Goal: Information Seeking & Learning: Learn about a topic

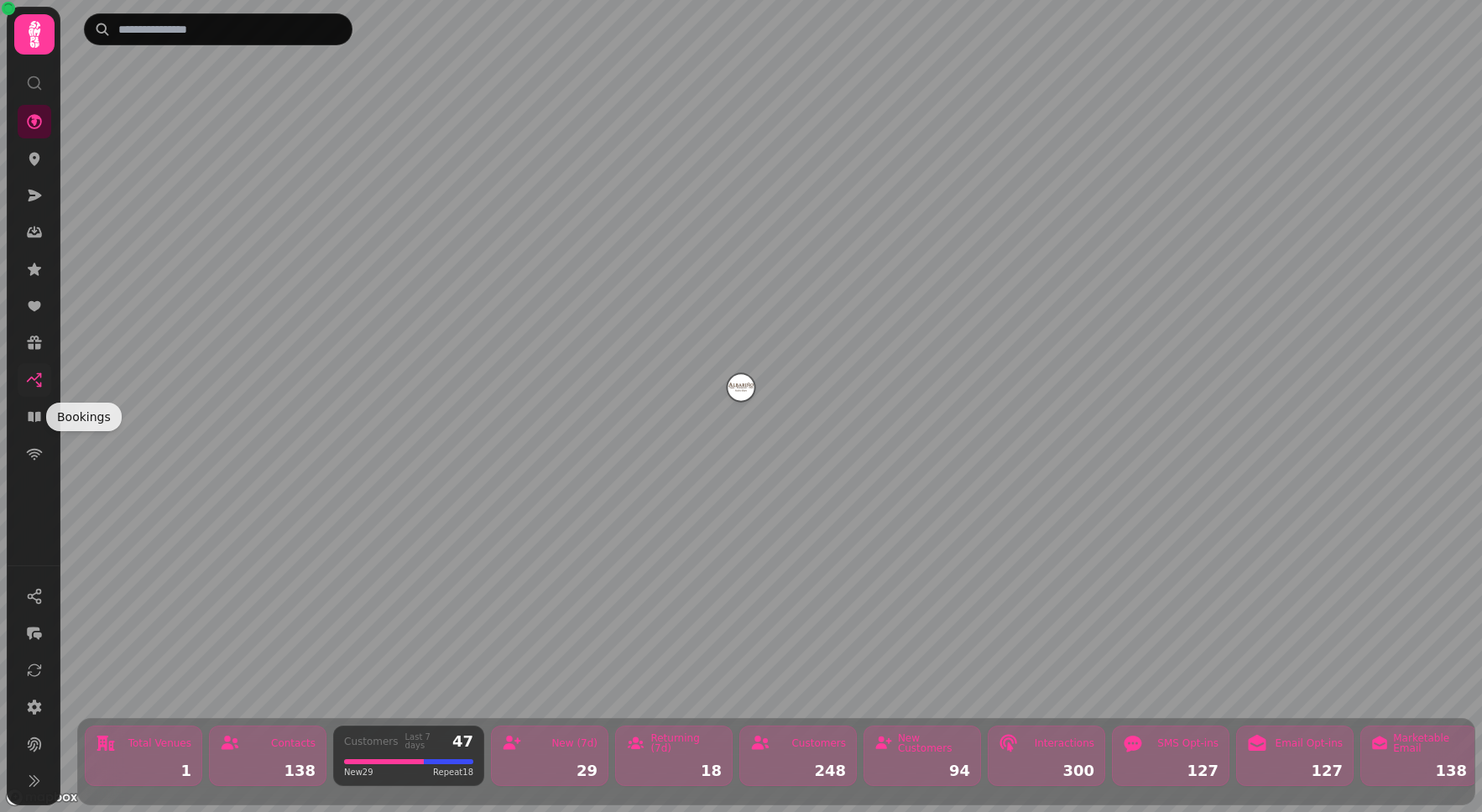
click at [36, 395] on link at bounding box center [35, 380] width 34 height 34
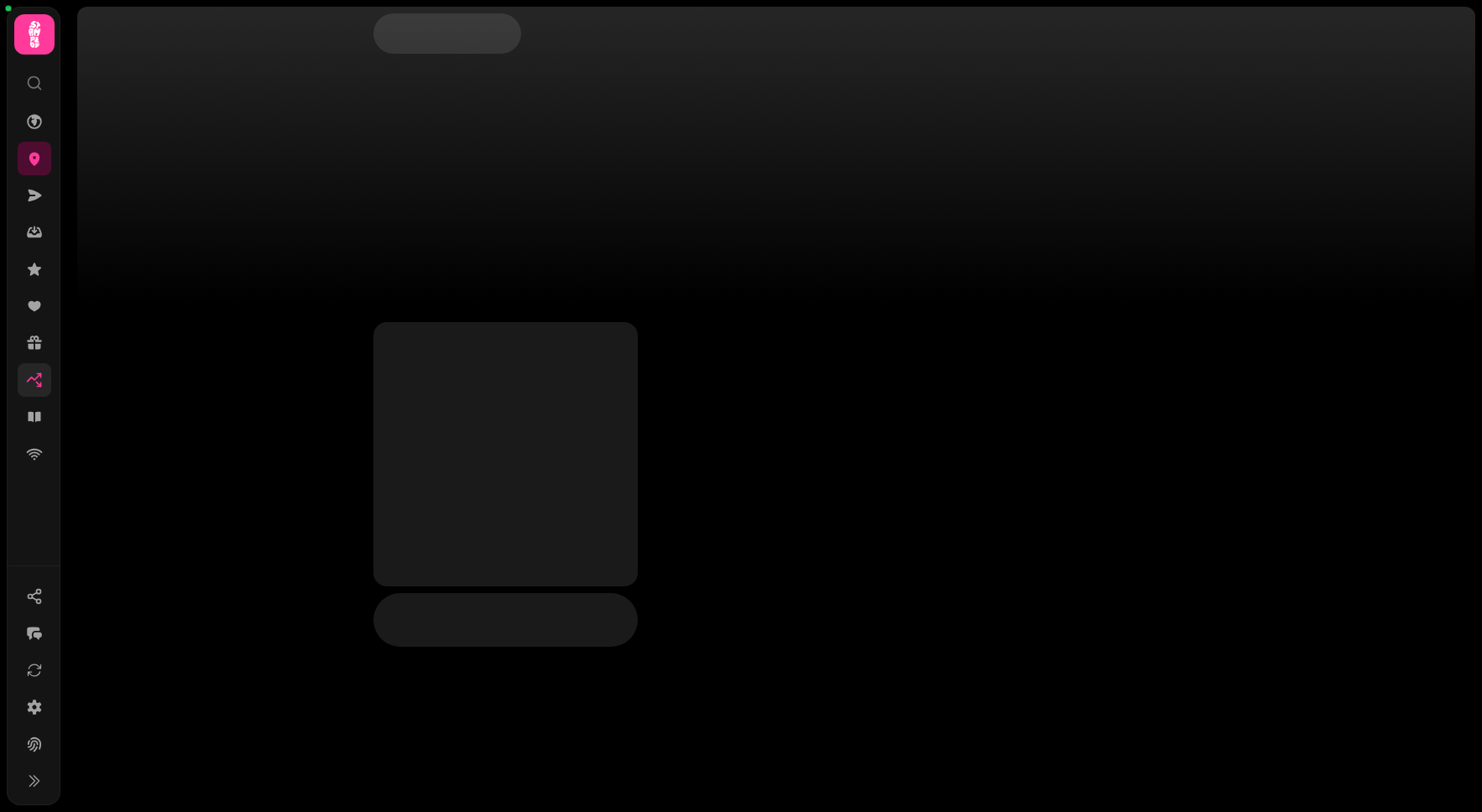
select select "**"
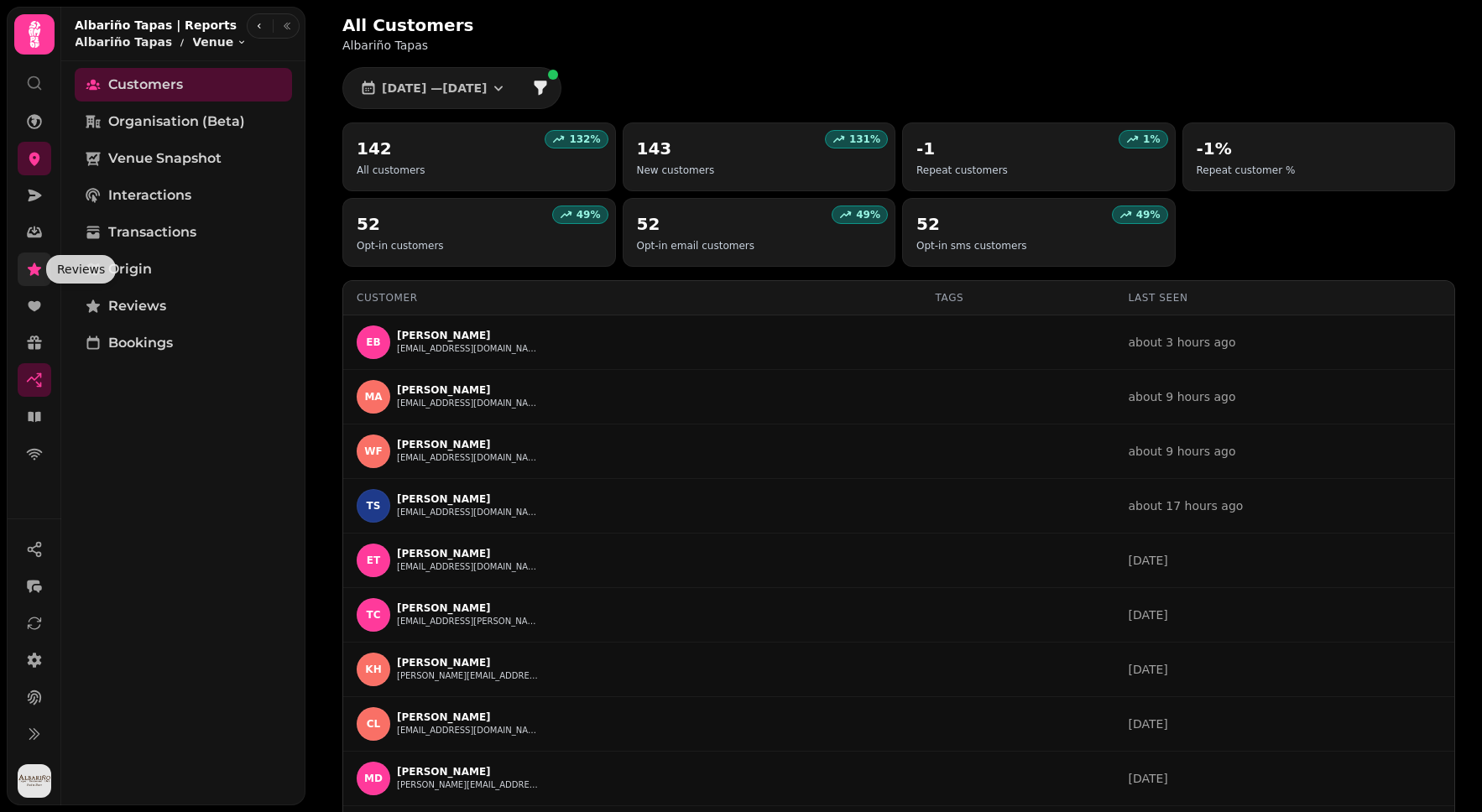
click at [36, 274] on icon at bounding box center [34, 269] width 17 height 17
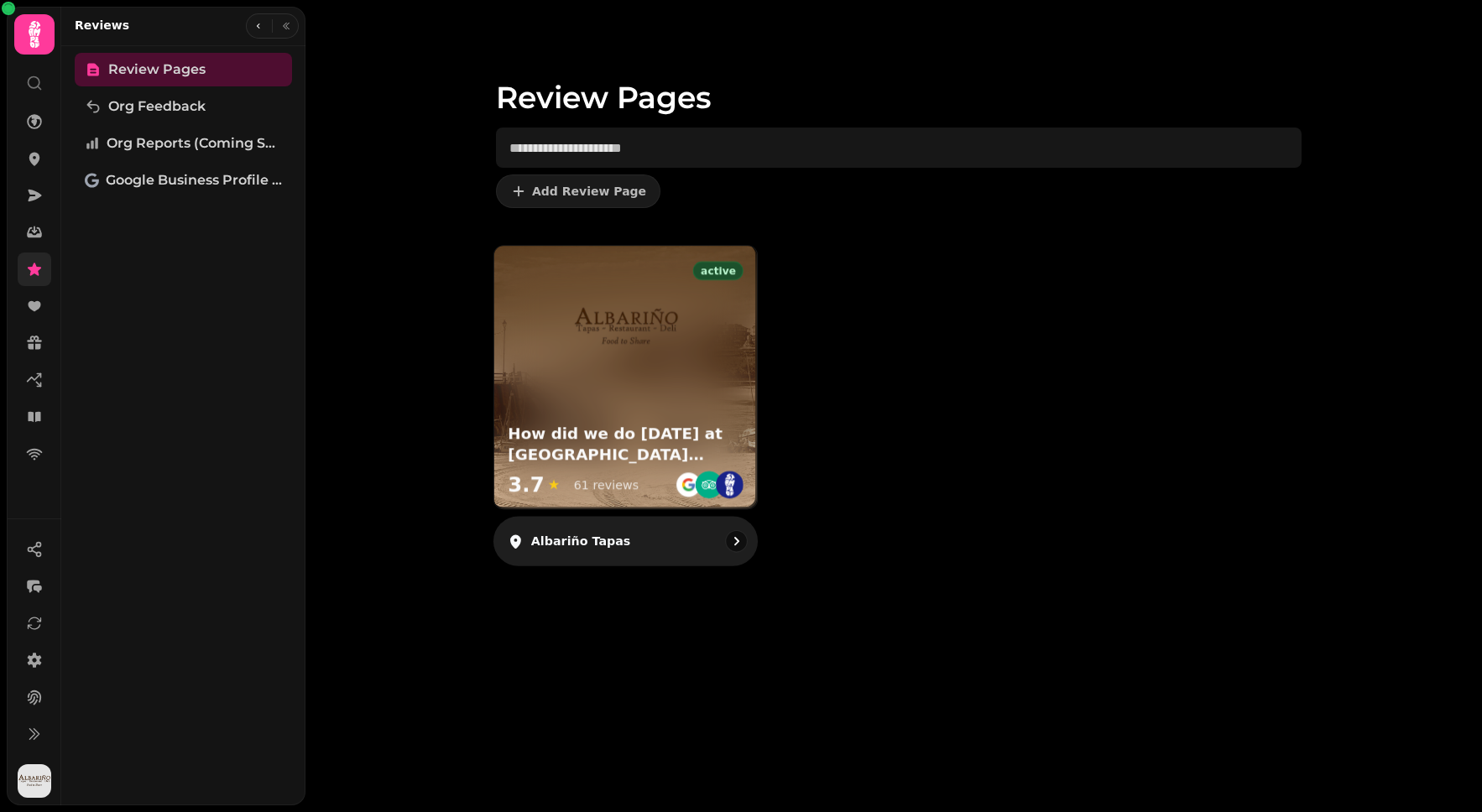
click at [718, 359] on div at bounding box center [625, 314] width 263 height 137
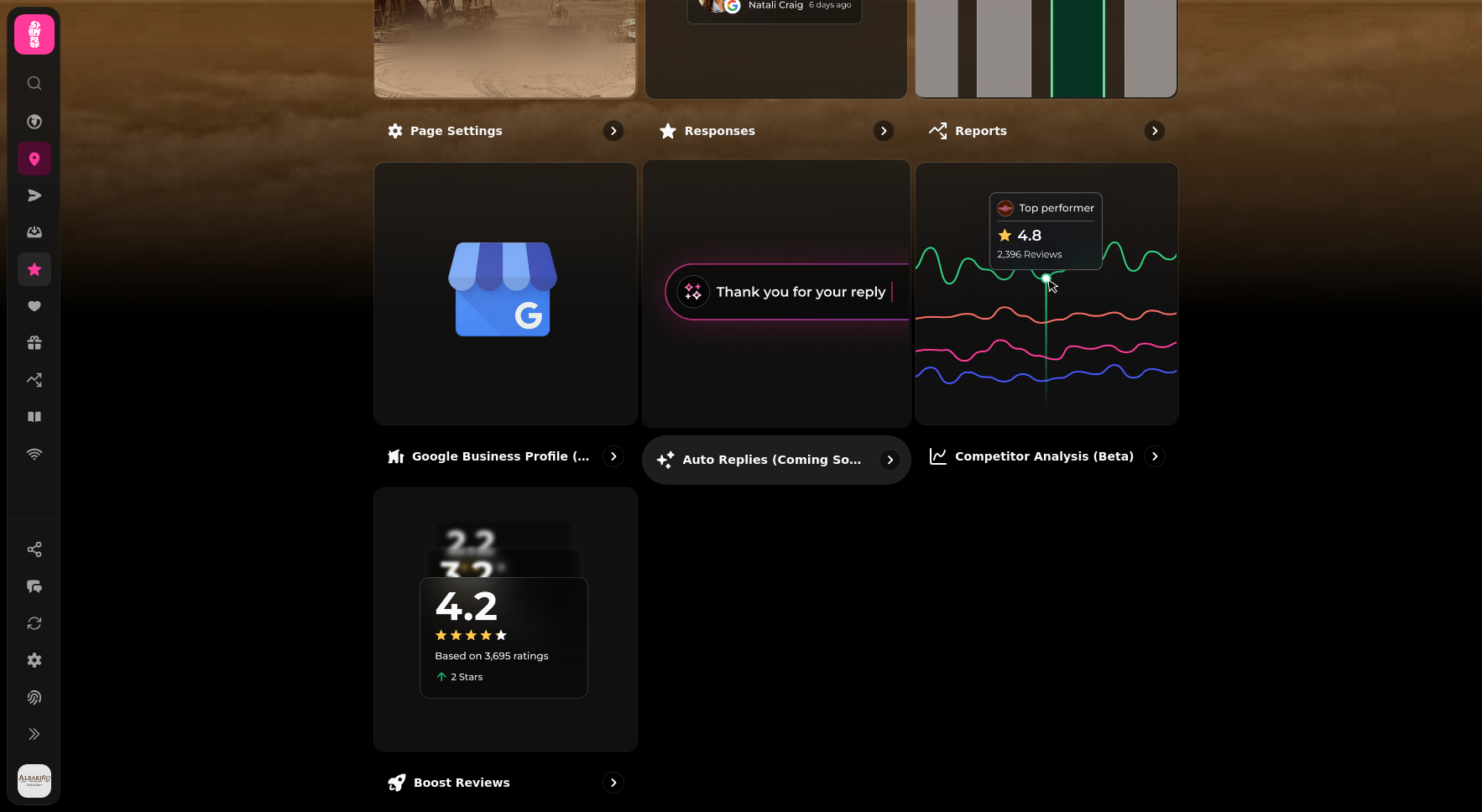
scroll to position [371, 0]
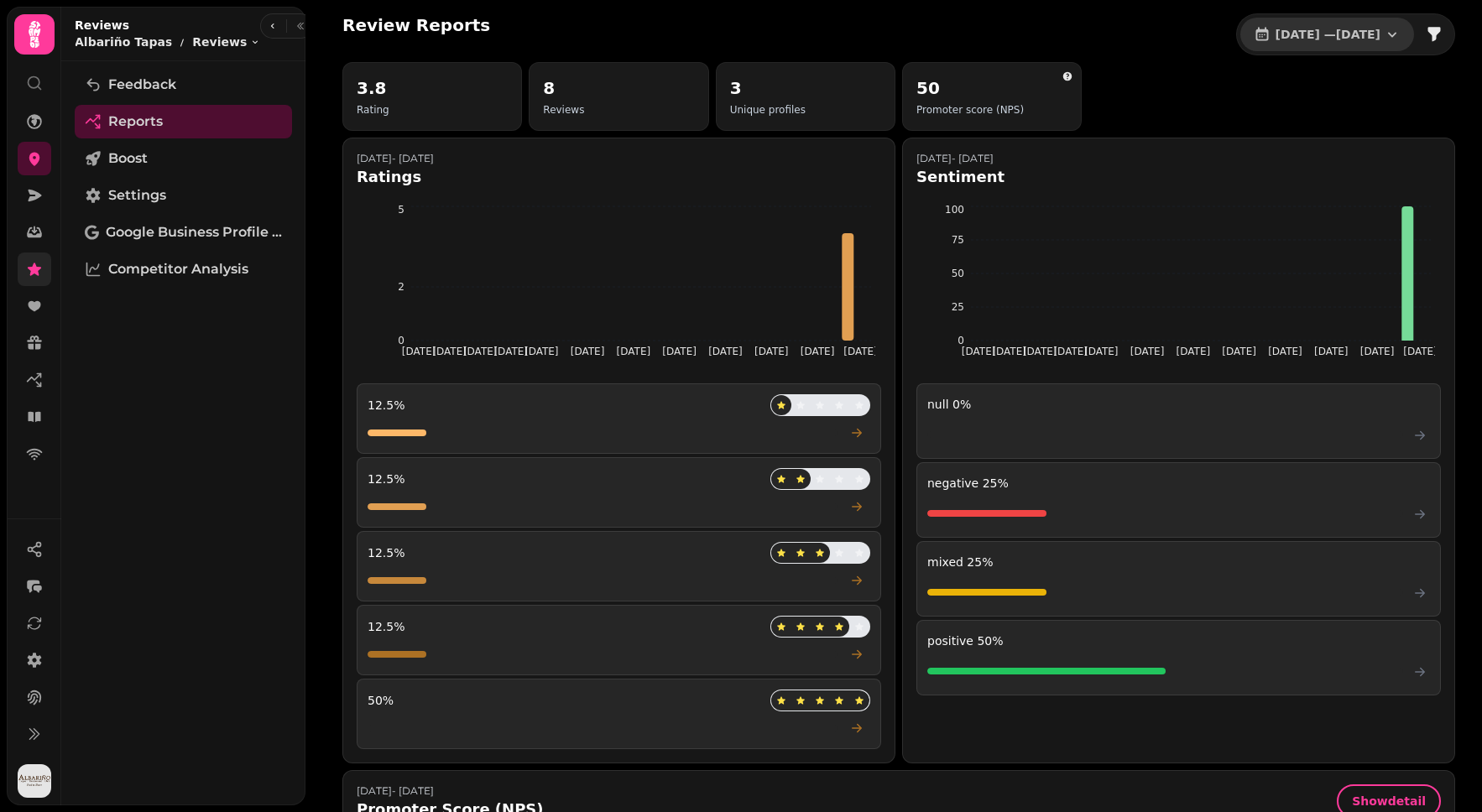
click at [1398, 30] on button "1 Jul, 2025 — 31 Jul, 2025" at bounding box center [1326, 35] width 173 height 34
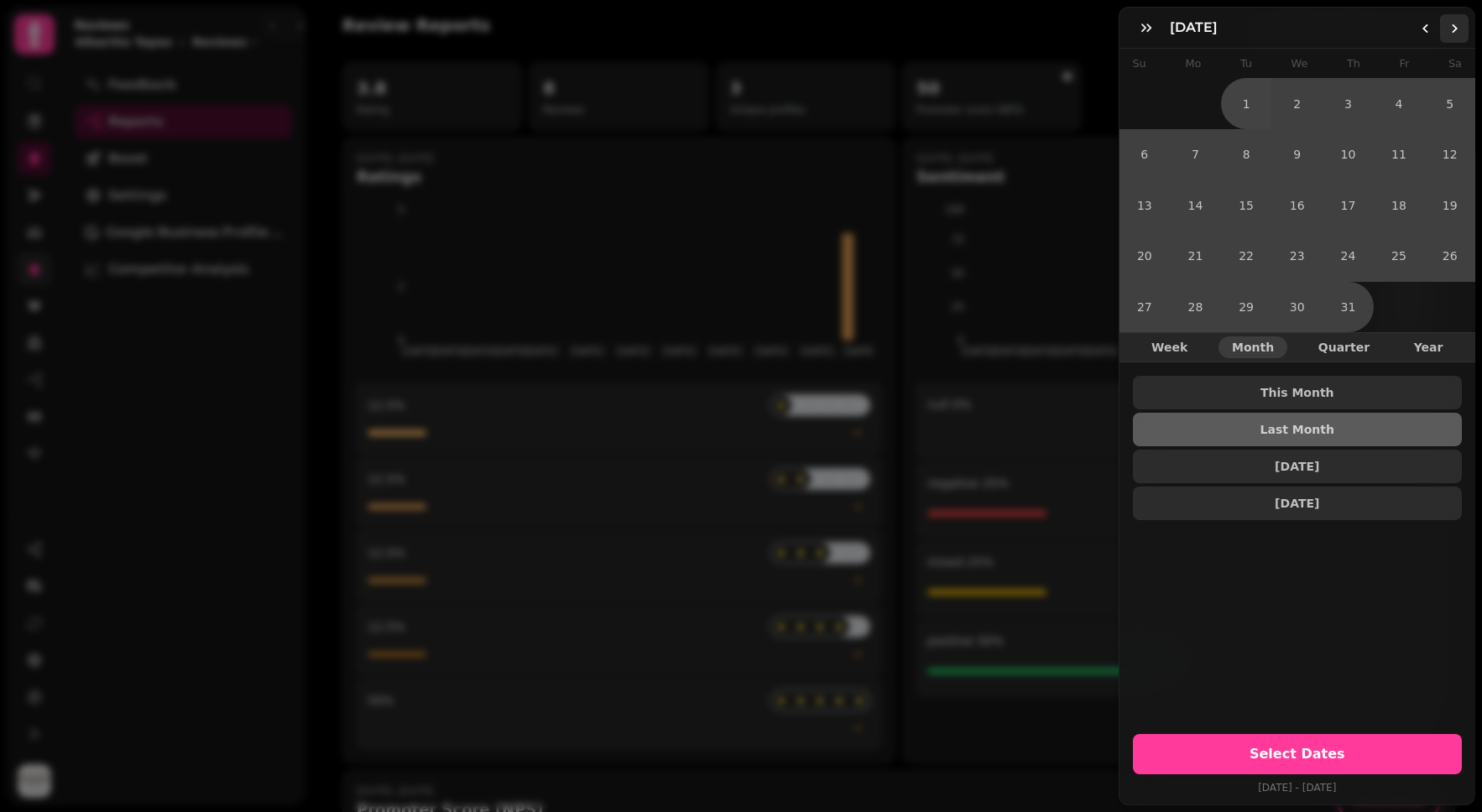
click at [1451, 31] on icon "Go to the Next Month" at bounding box center [1455, 29] width 14 height 14
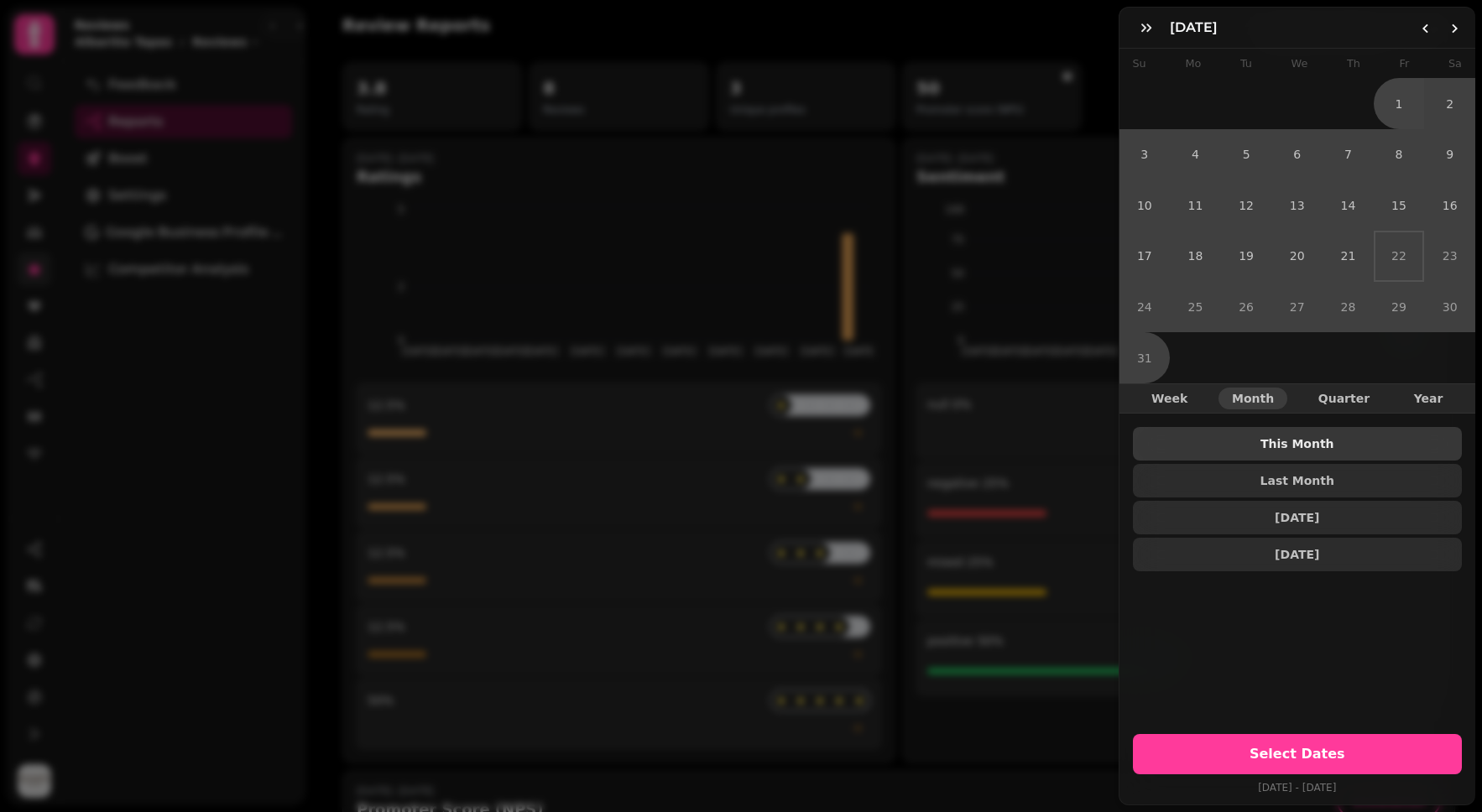
click at [1307, 438] on span "This Month" at bounding box center [1299, 444] width 303 height 12
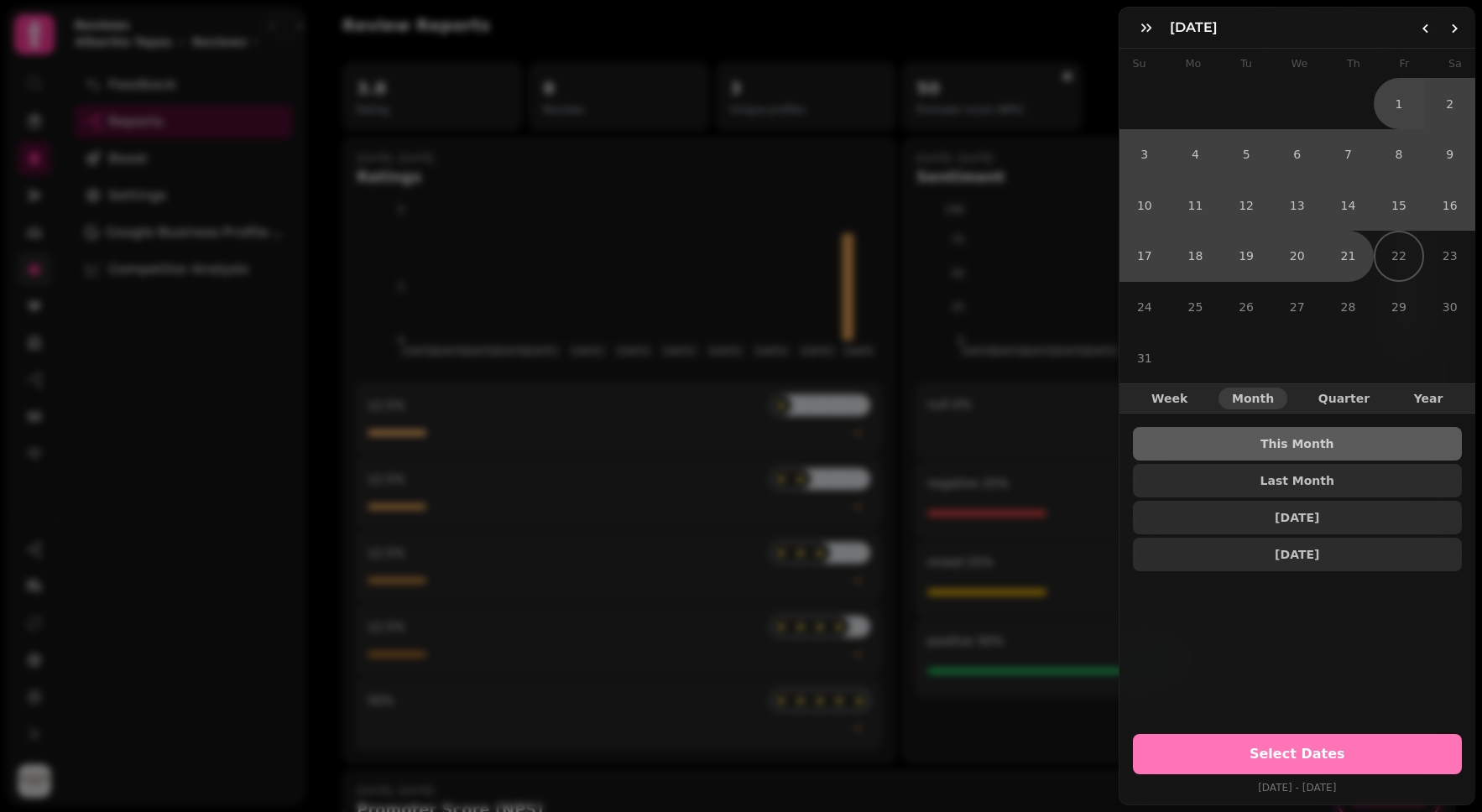
click at [1329, 761] on button "Select Dates" at bounding box center [1298, 754] width 330 height 41
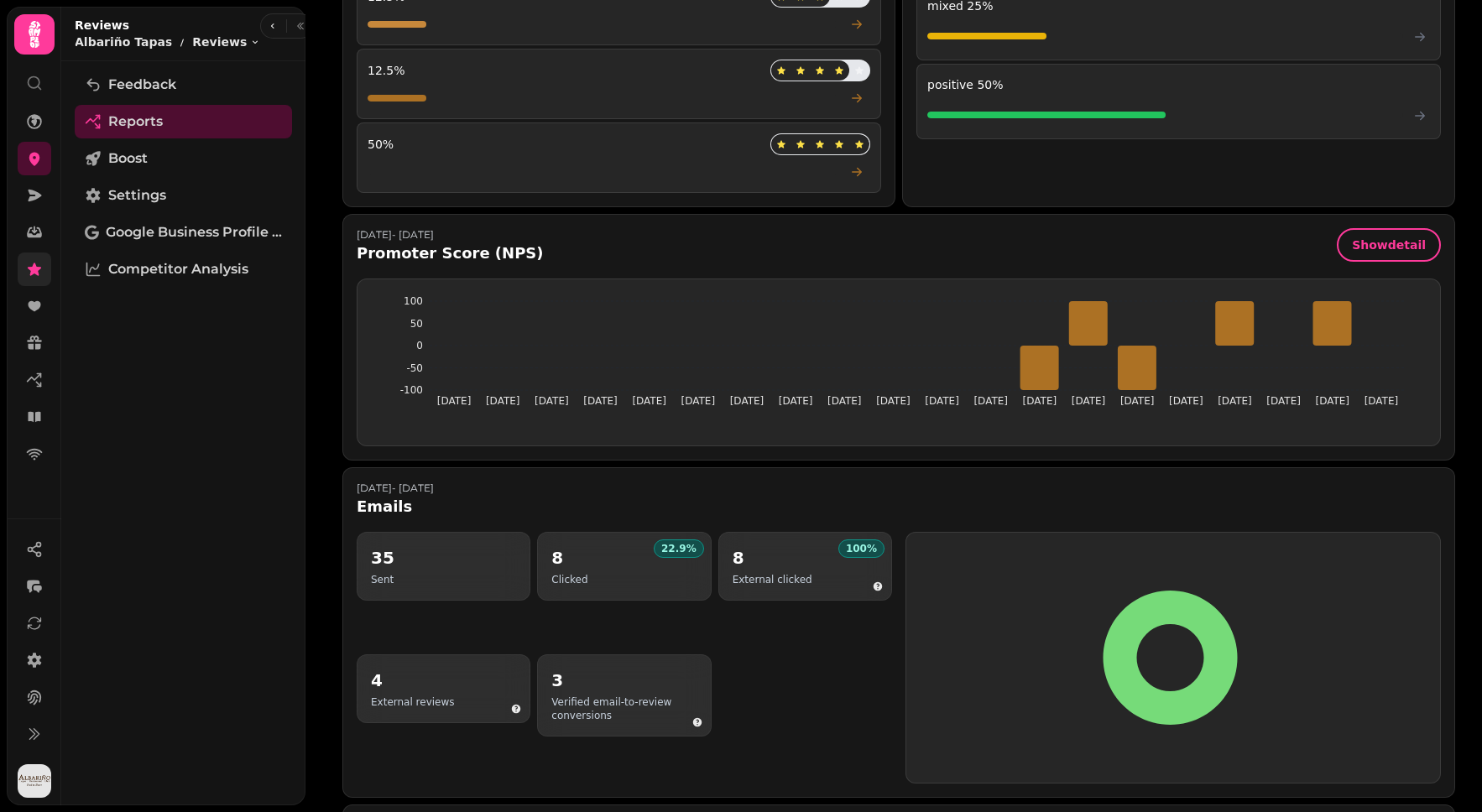
scroll to position [775, 0]
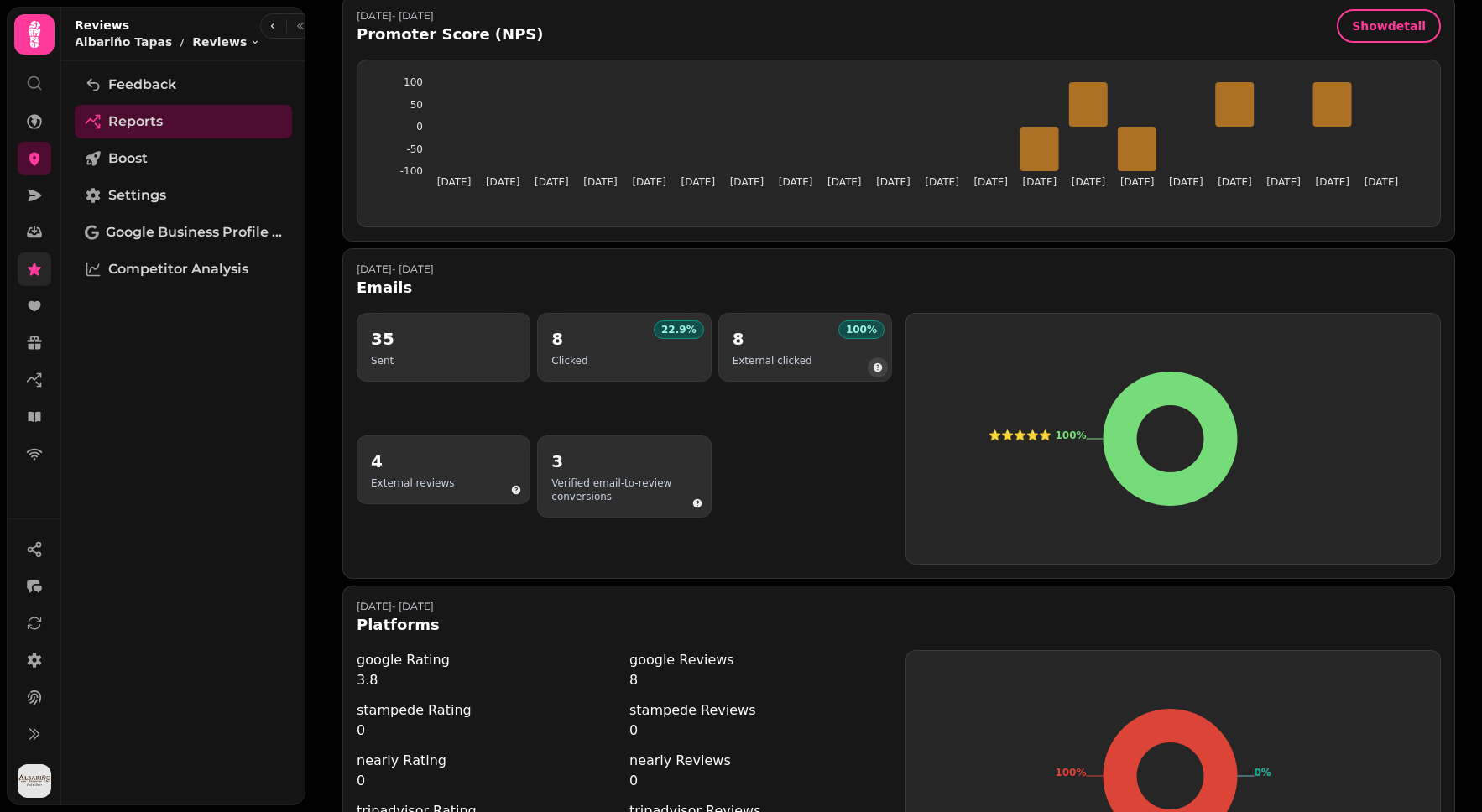
click at [877, 365] on icon "button" at bounding box center [878, 367] width 10 height 10
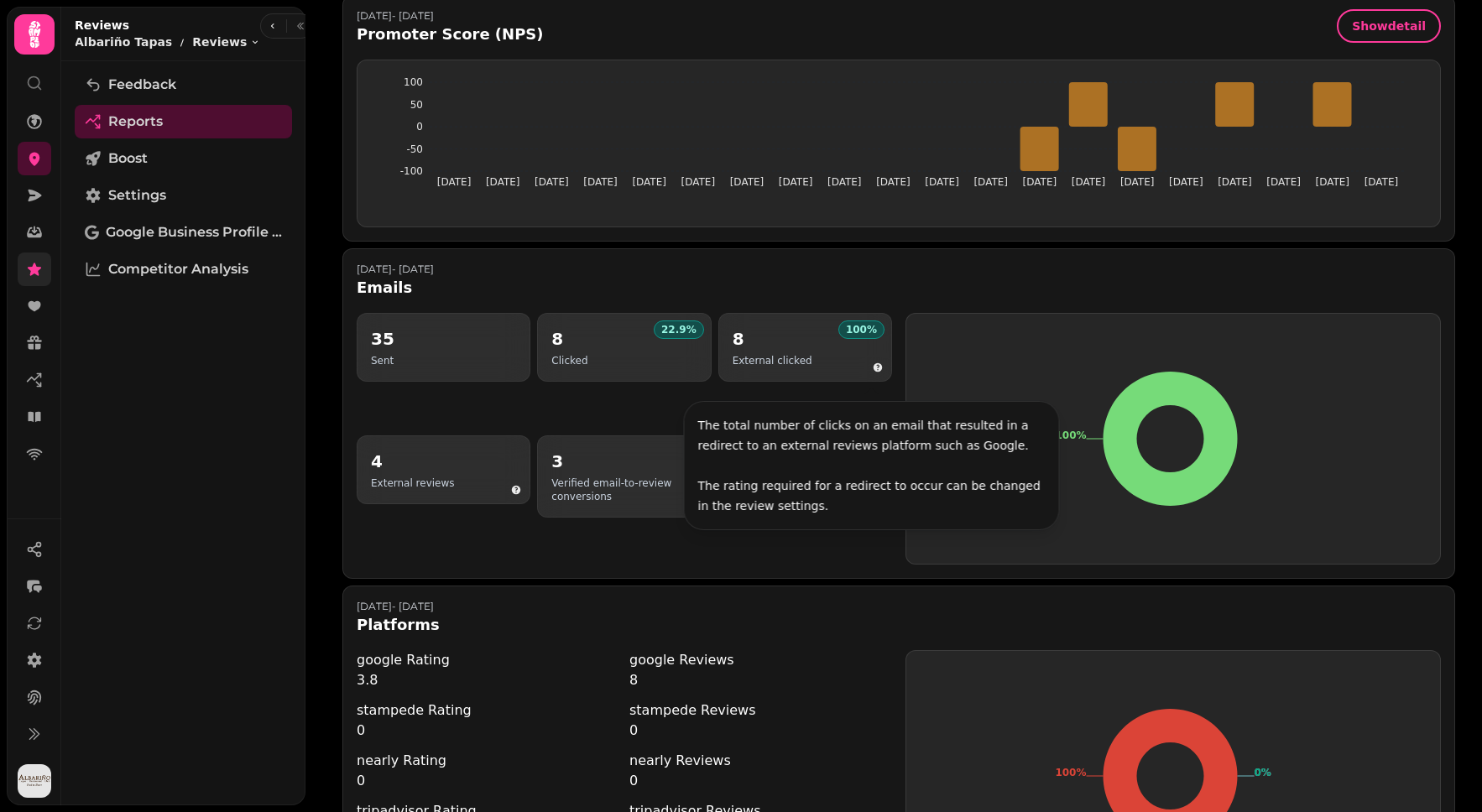
click at [892, 347] on div "35 Sent 22.9 % 8 Clicked 100 % 8 External clicked 4 External reviews 3 Verified…" at bounding box center [899, 439] width 1085 height 252
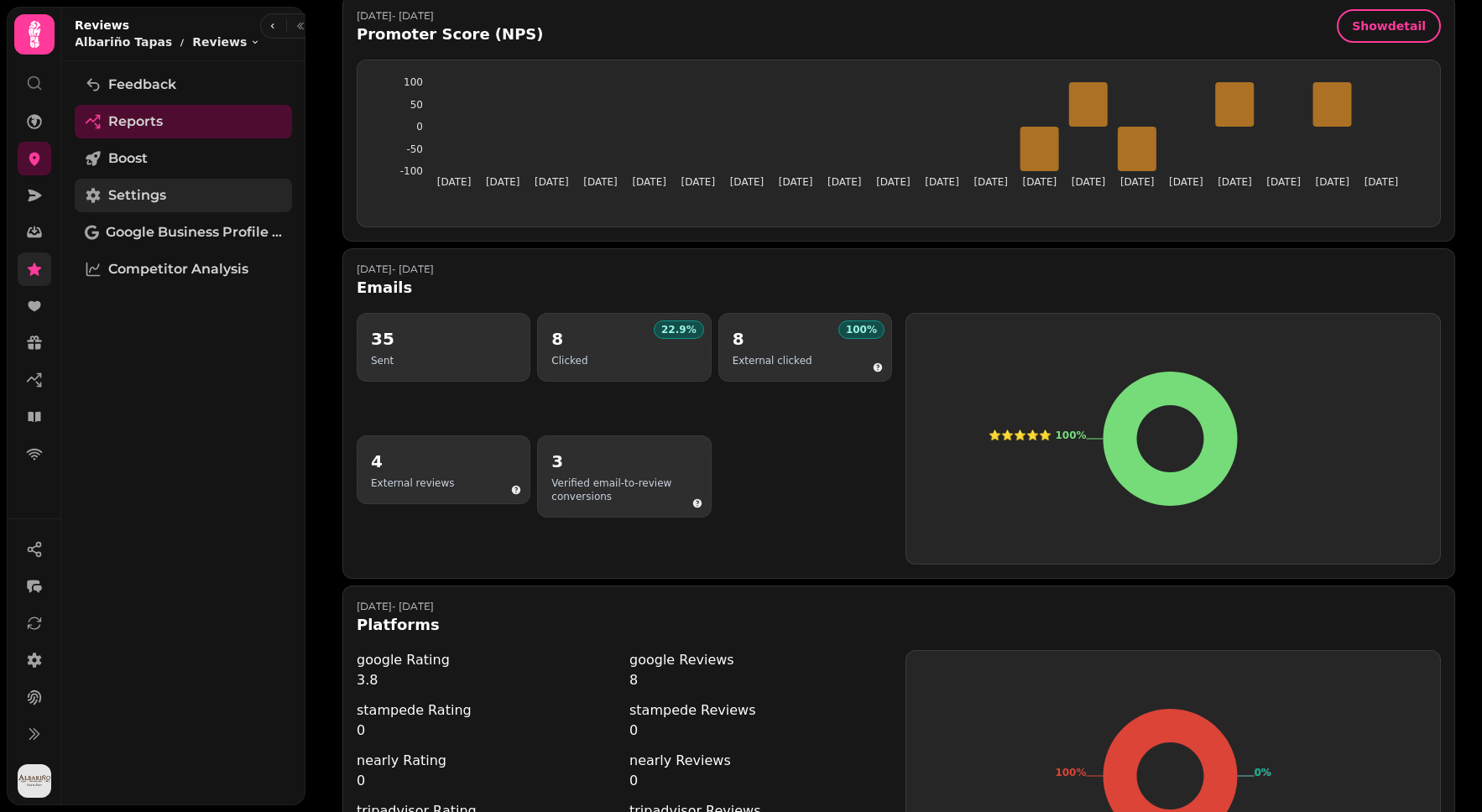
click at [190, 178] on link "Settings" at bounding box center [182, 195] width 217 height 34
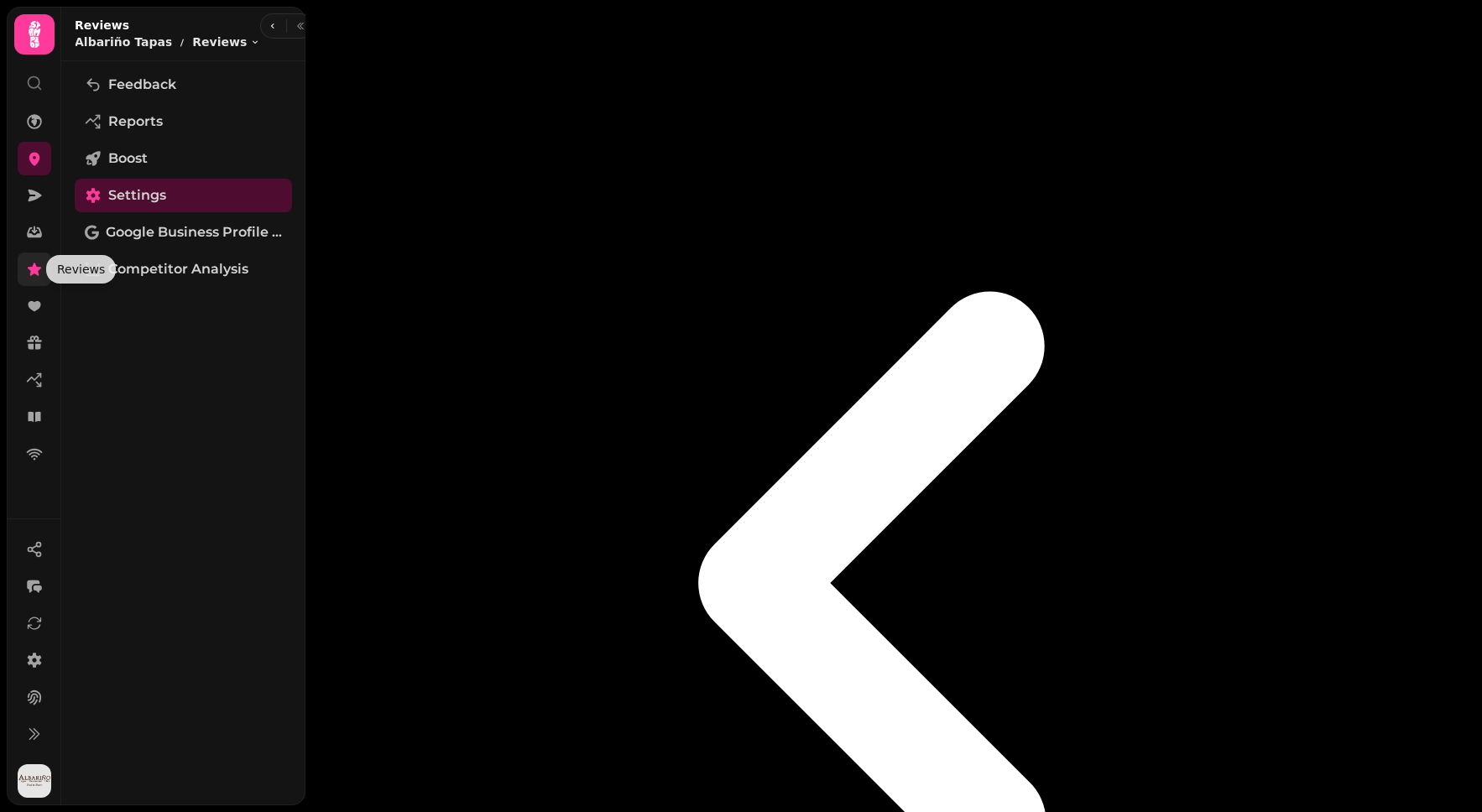
click at [33, 266] on icon at bounding box center [35, 268] width 14 height 13
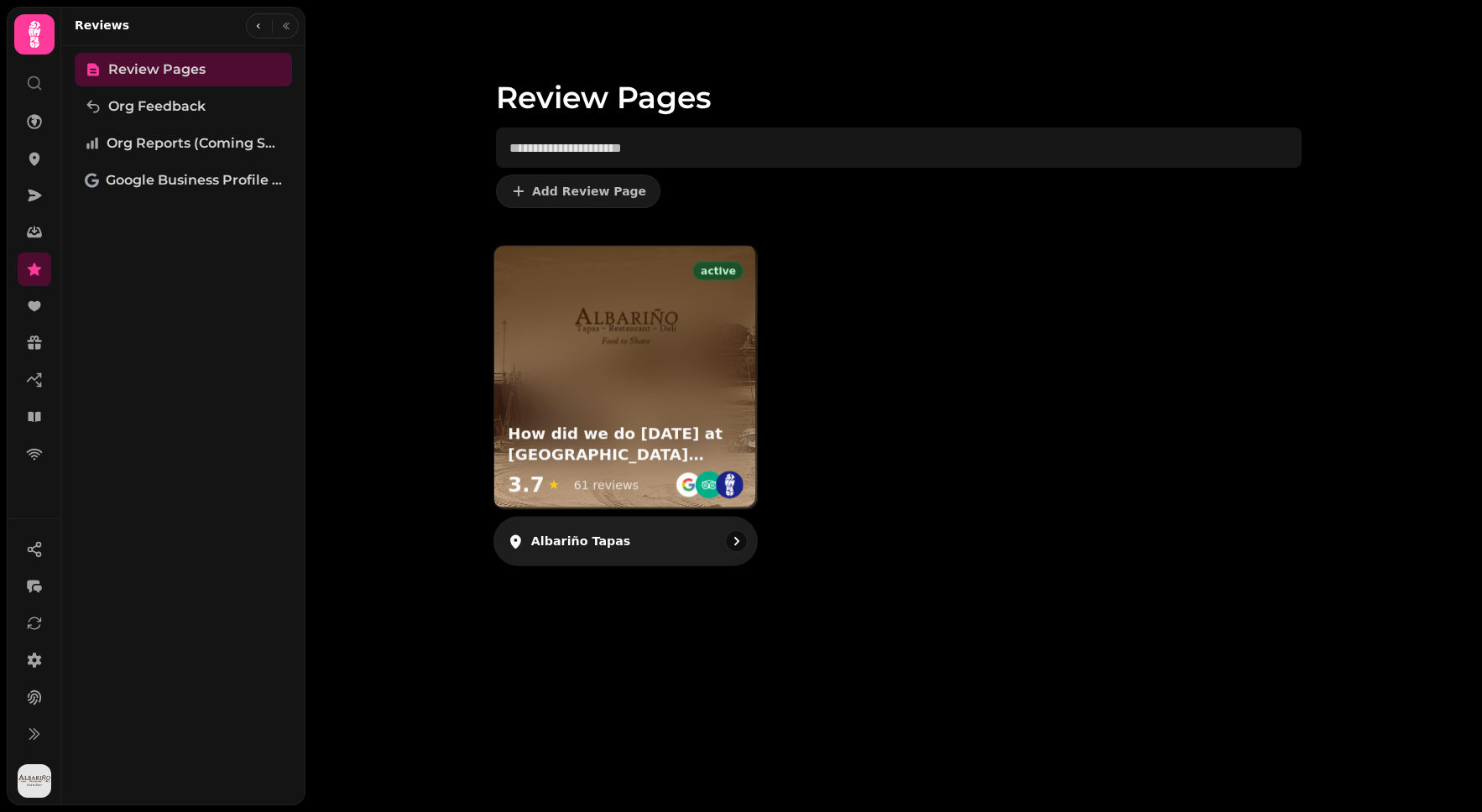
click at [718, 480] on img at bounding box center [730, 485] width 28 height 28
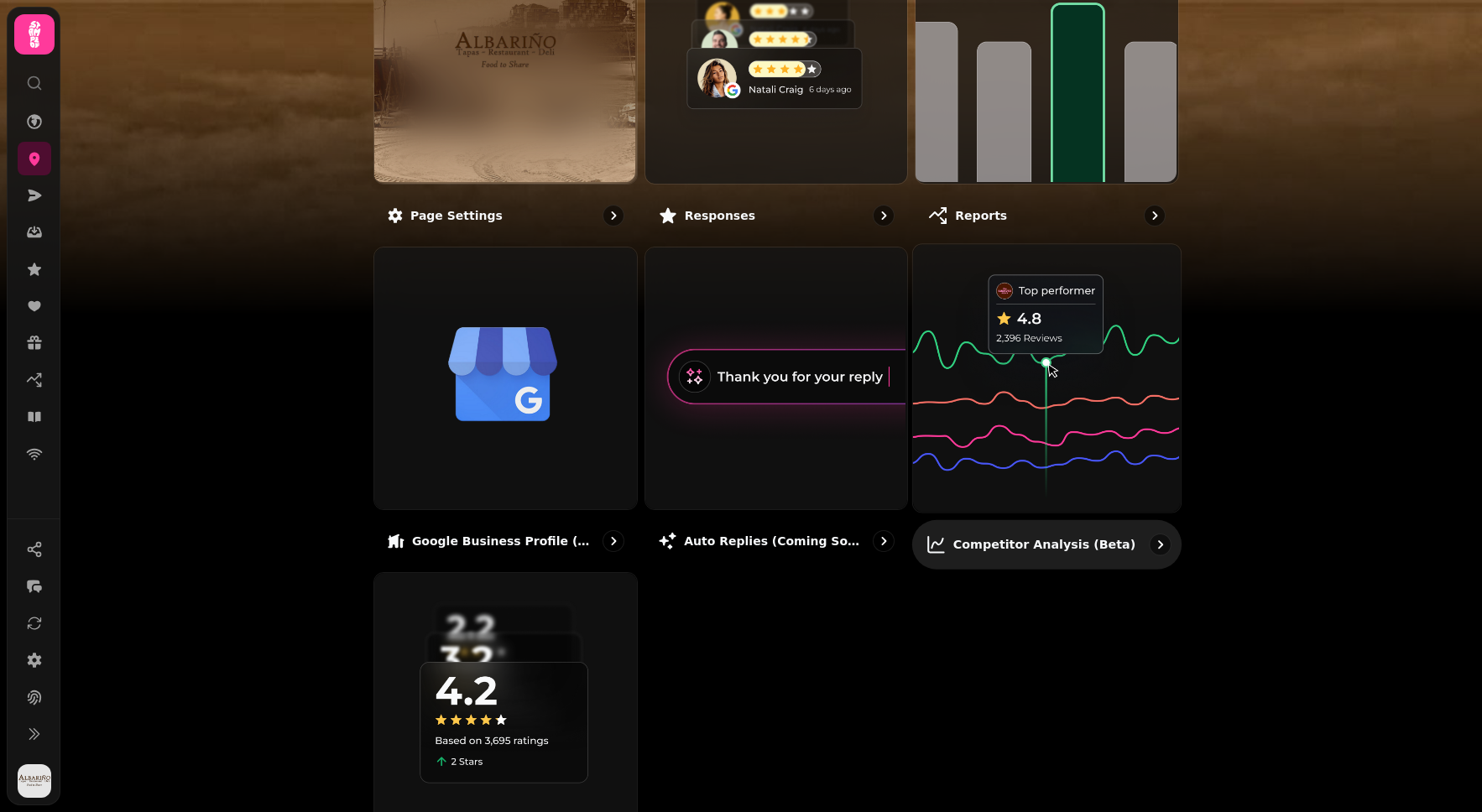
scroll to position [371, 0]
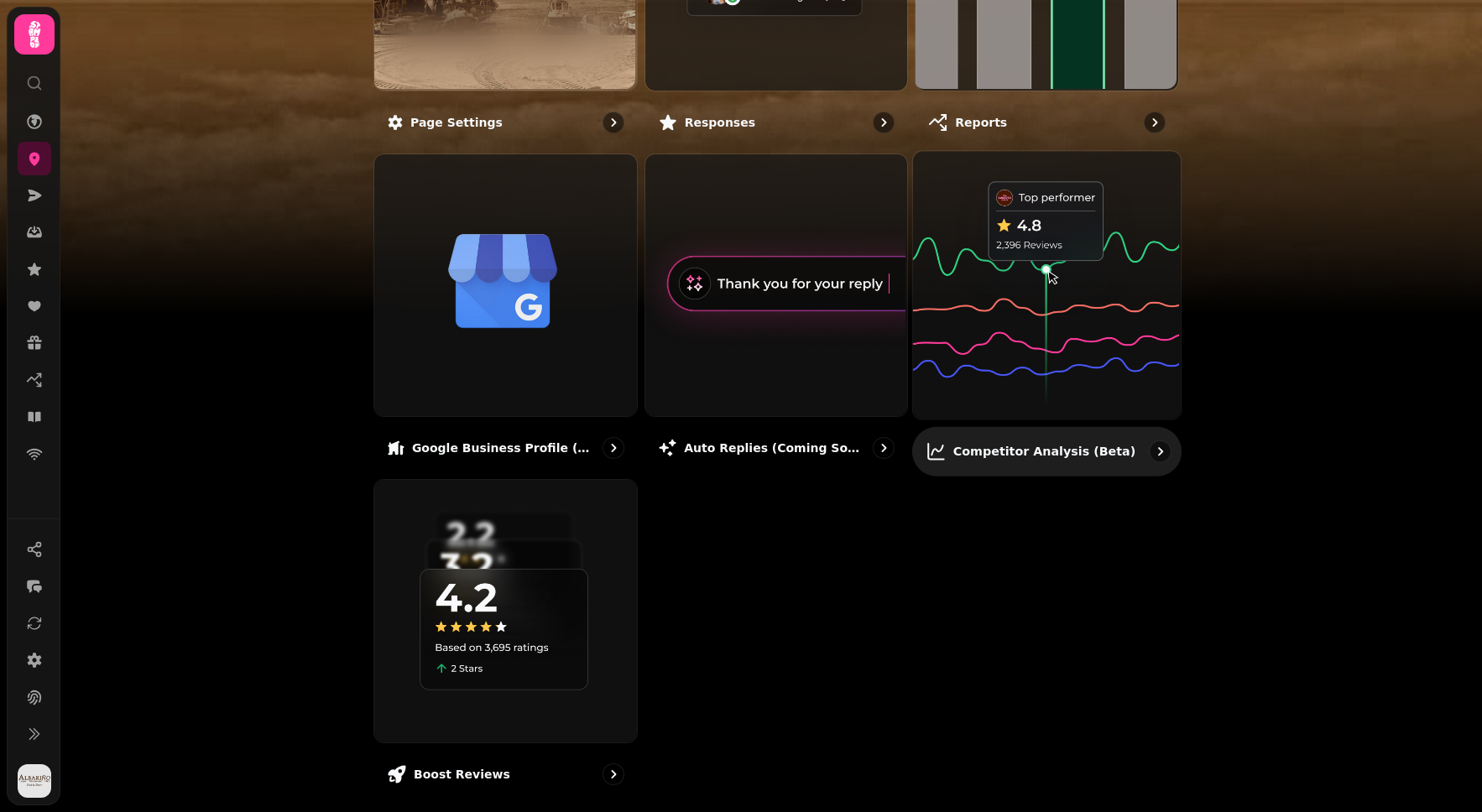
click at [1046, 247] on img at bounding box center [1045, 283] width 267 height 267
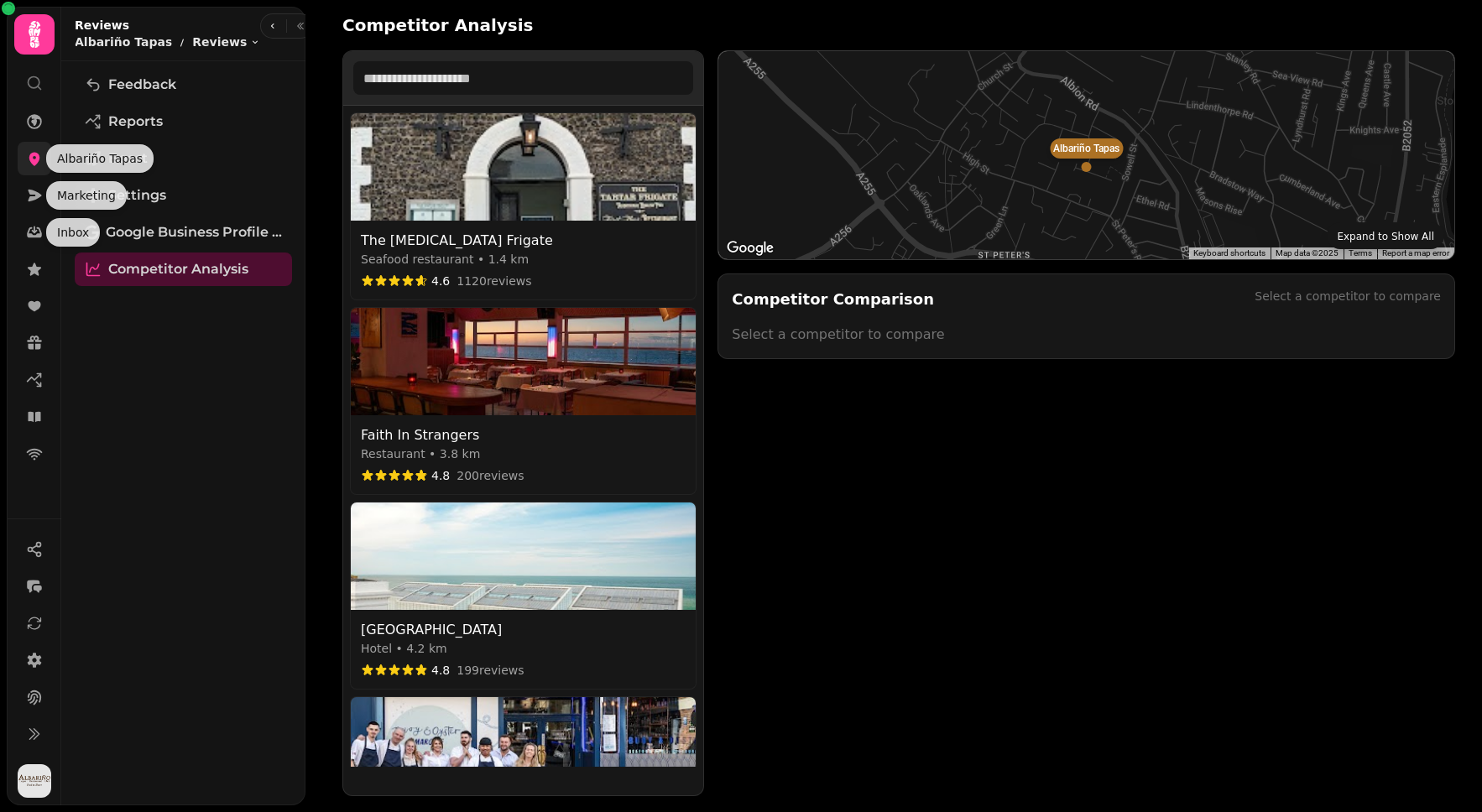
click at [40, 161] on icon at bounding box center [34, 158] width 17 height 17
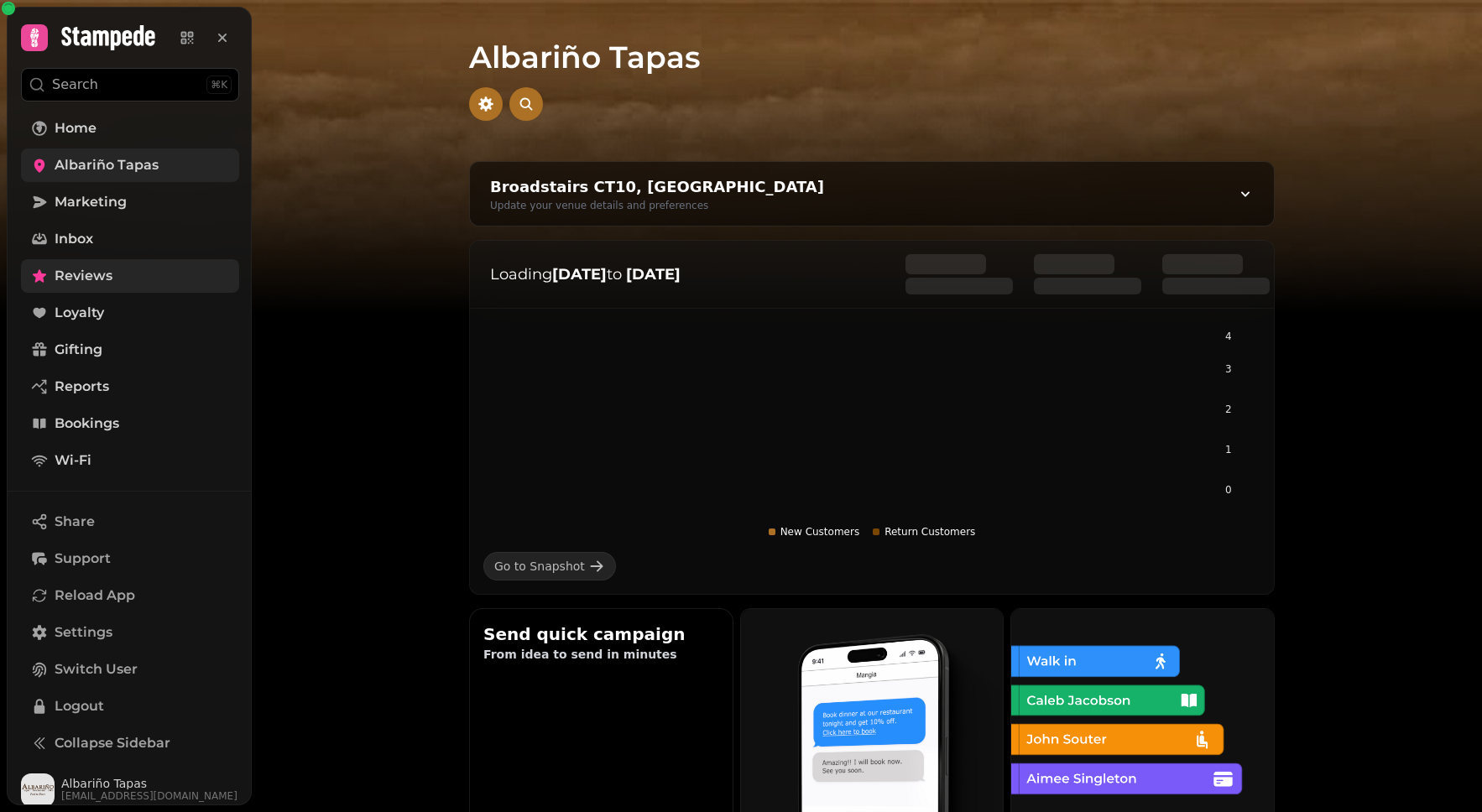
click at [47, 267] on icon at bounding box center [39, 275] width 17 height 17
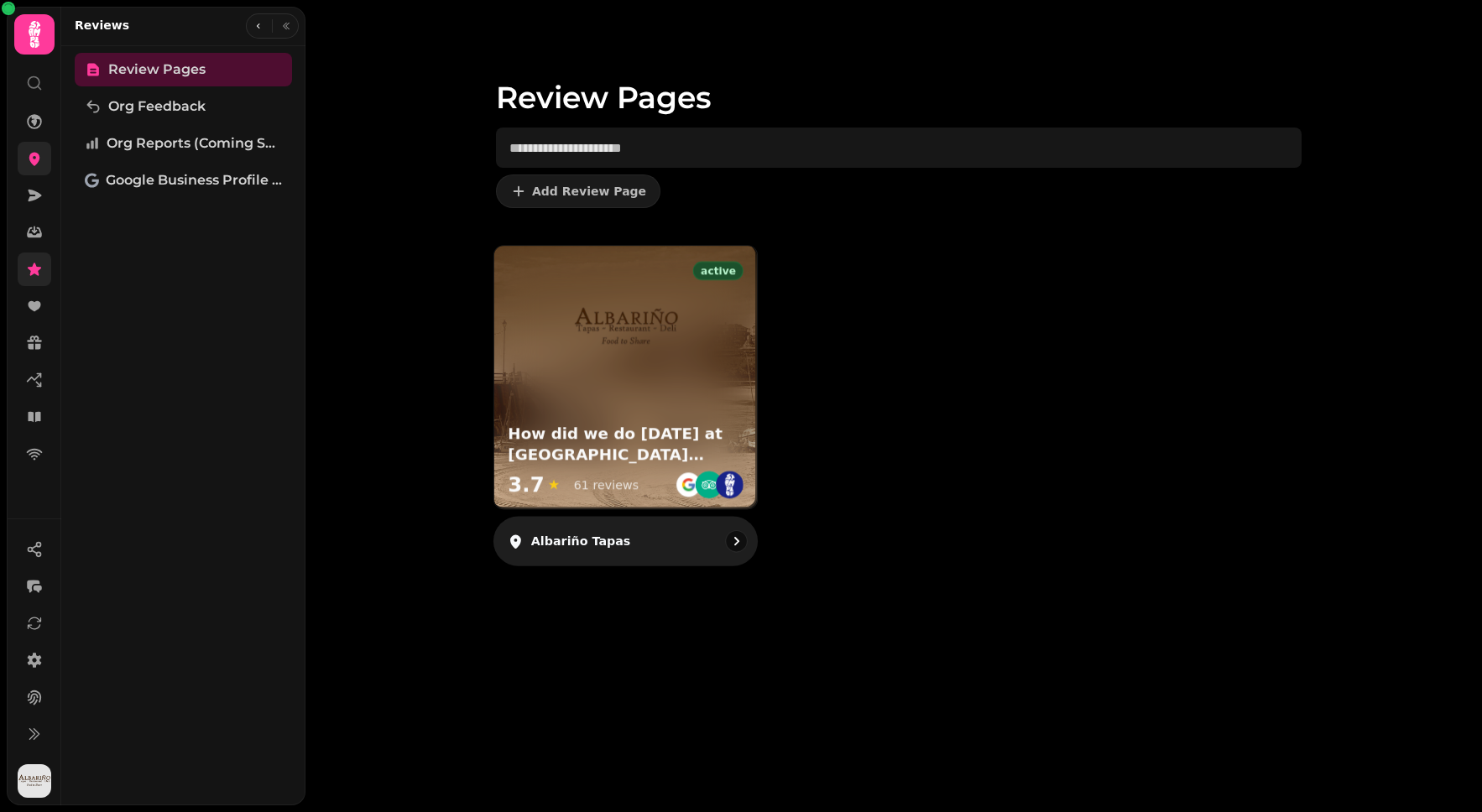
click at [682, 355] on div at bounding box center [625, 314] width 263 height 137
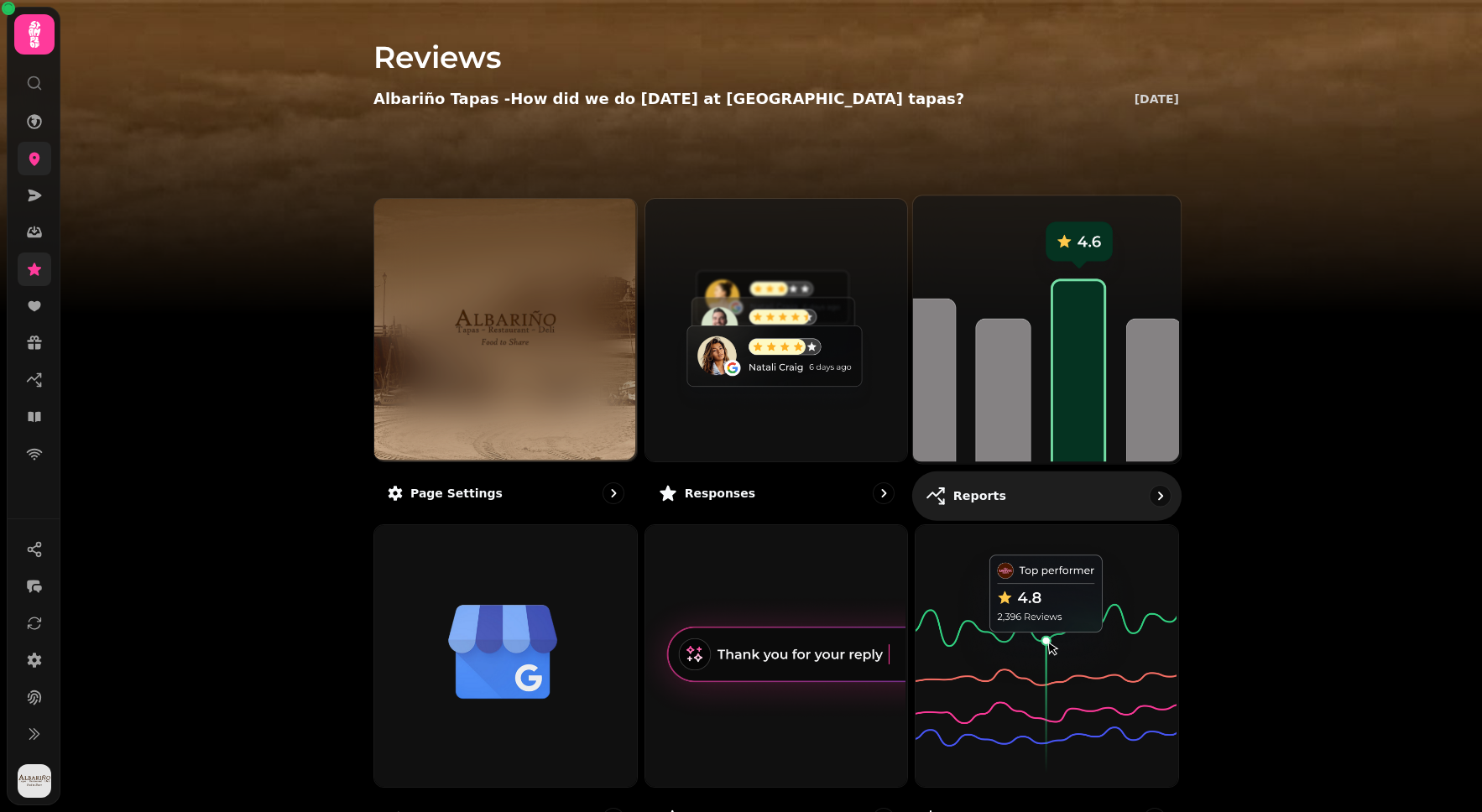
click at [1017, 329] on img at bounding box center [1045, 328] width 267 height 267
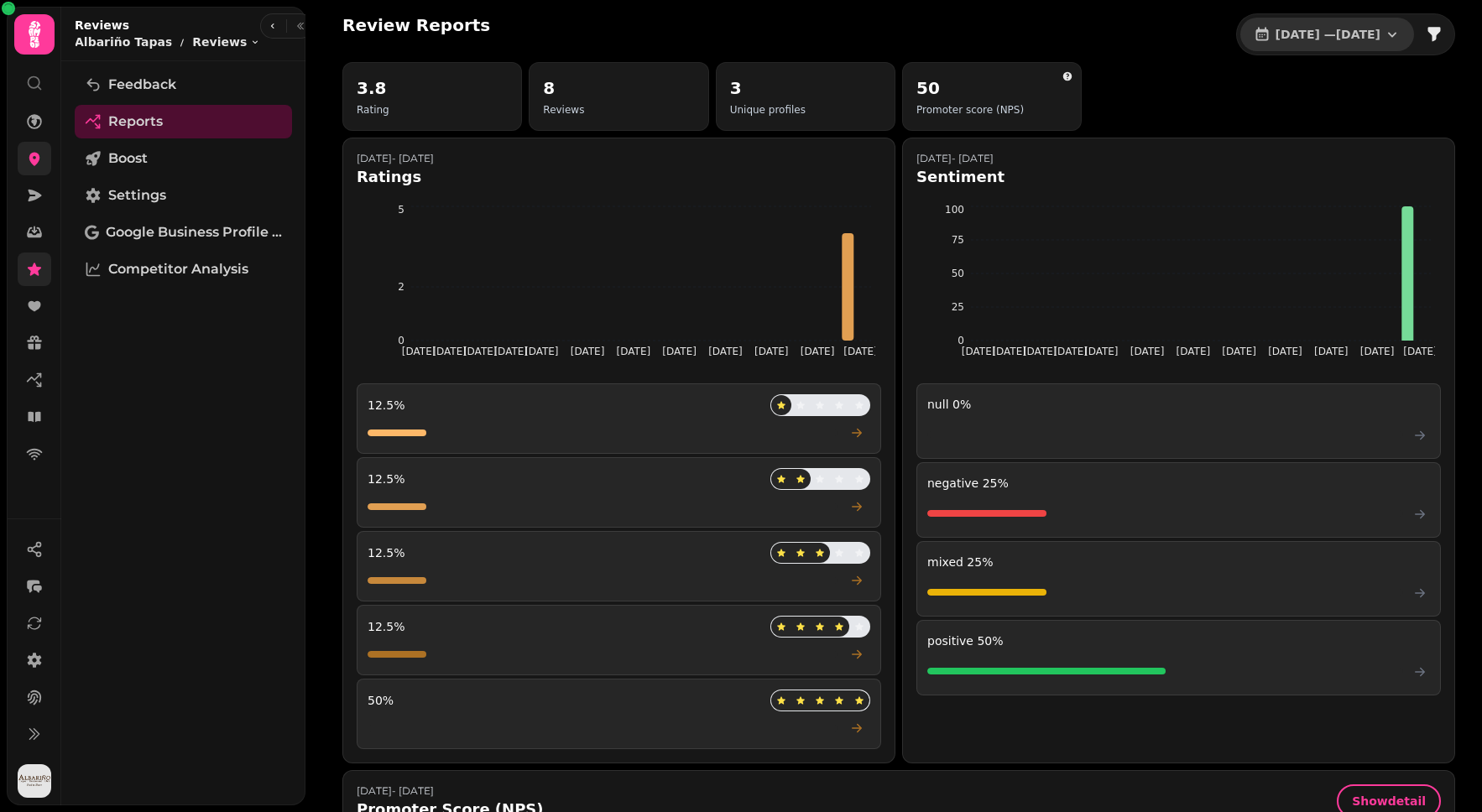
click at [1358, 51] on button "1 Jul, 2025 — 31 Jul, 2025" at bounding box center [1326, 35] width 173 height 34
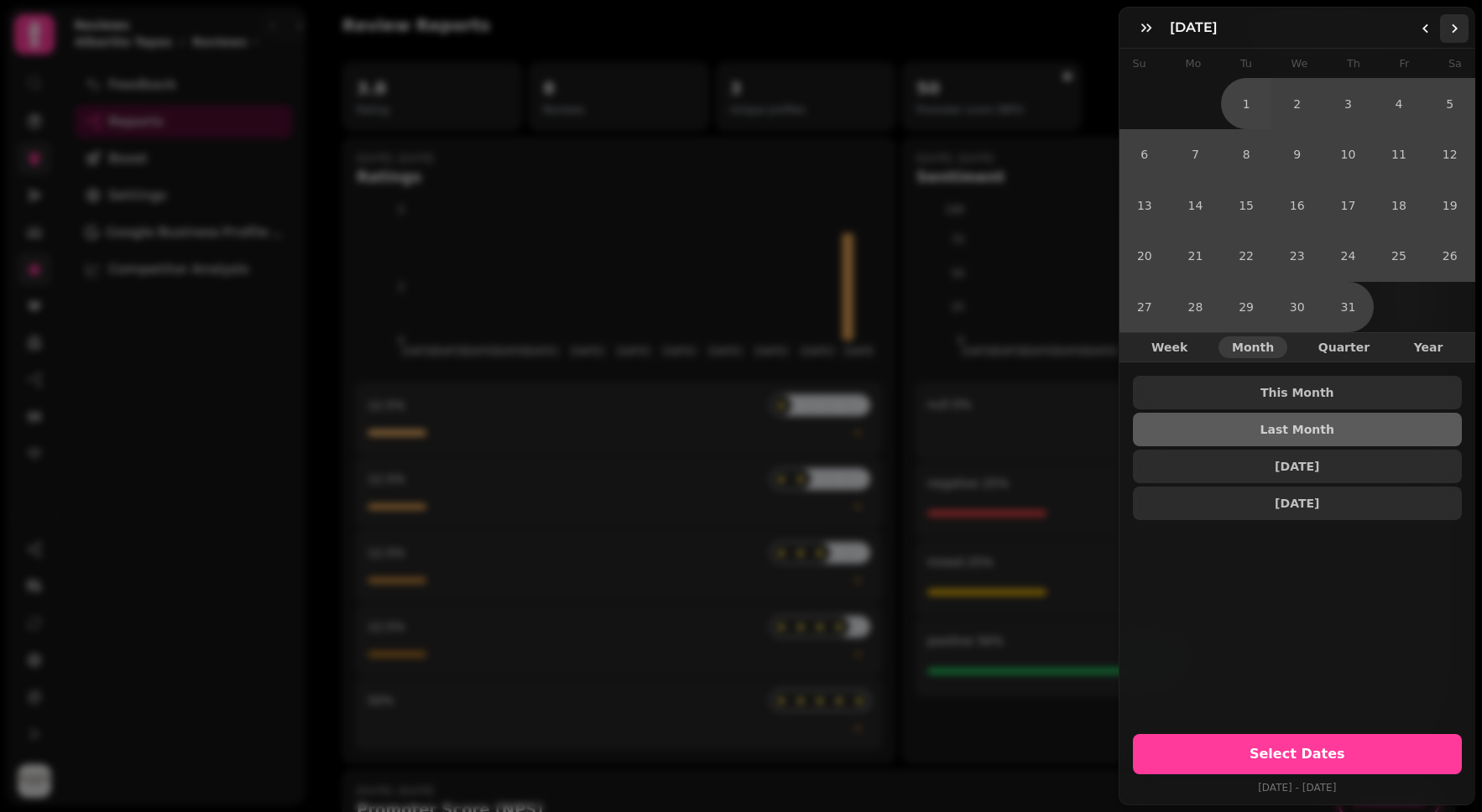
click at [1454, 28] on icon "Go to the Next Month" at bounding box center [1455, 29] width 14 height 14
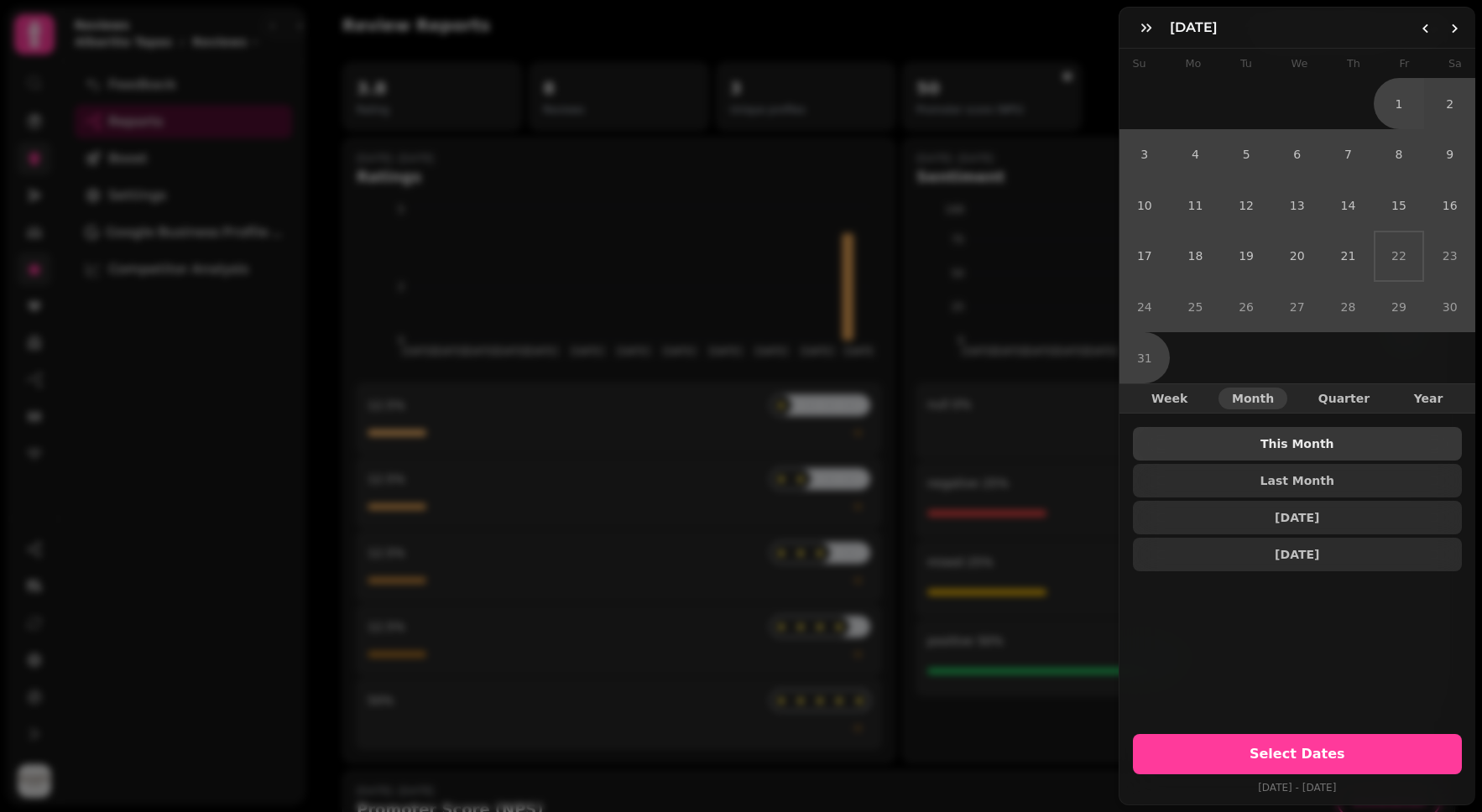
click at [1318, 438] on span "This Month" at bounding box center [1299, 444] width 303 height 12
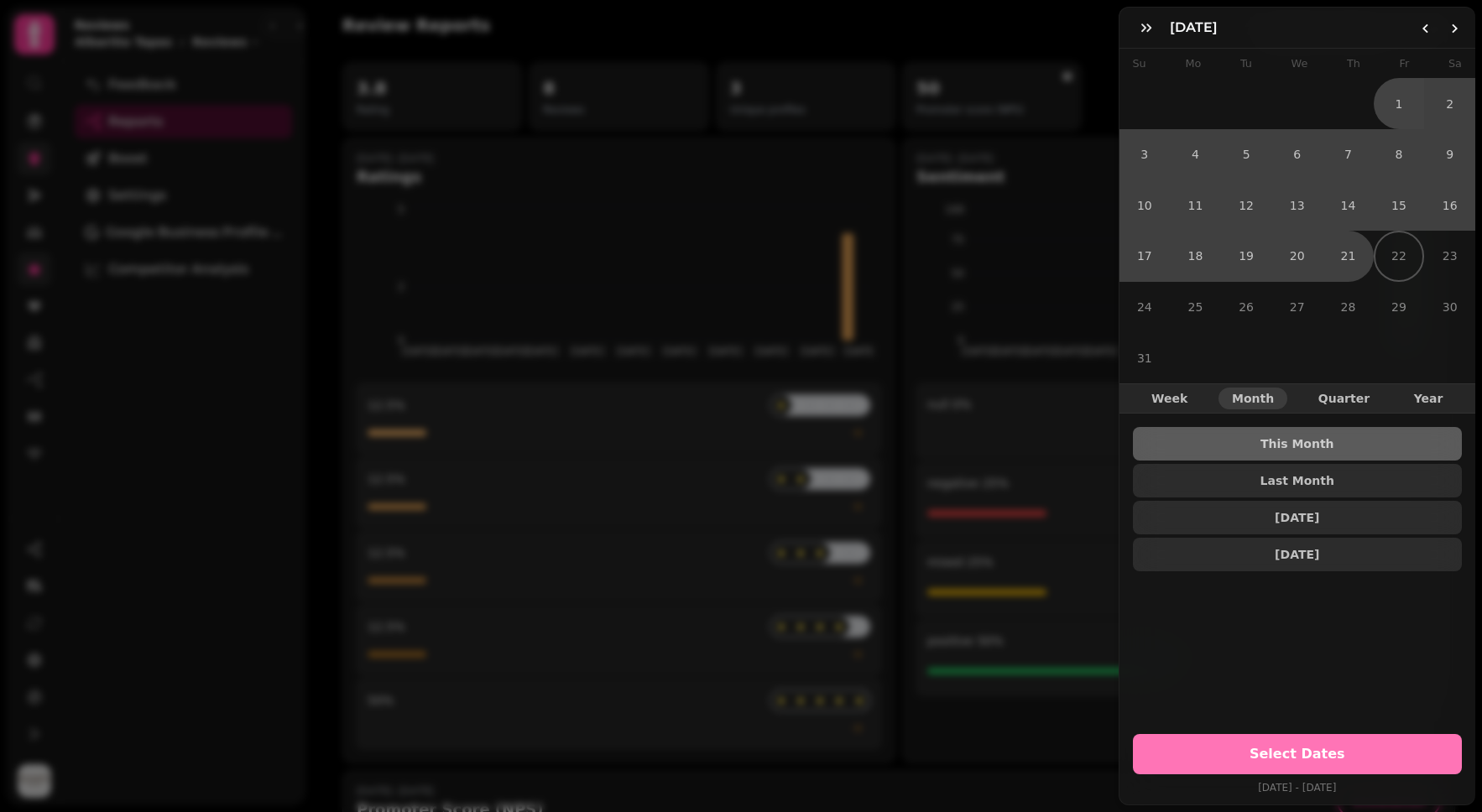
click at [1342, 734] on button "Select Dates" at bounding box center [1298, 754] width 330 height 41
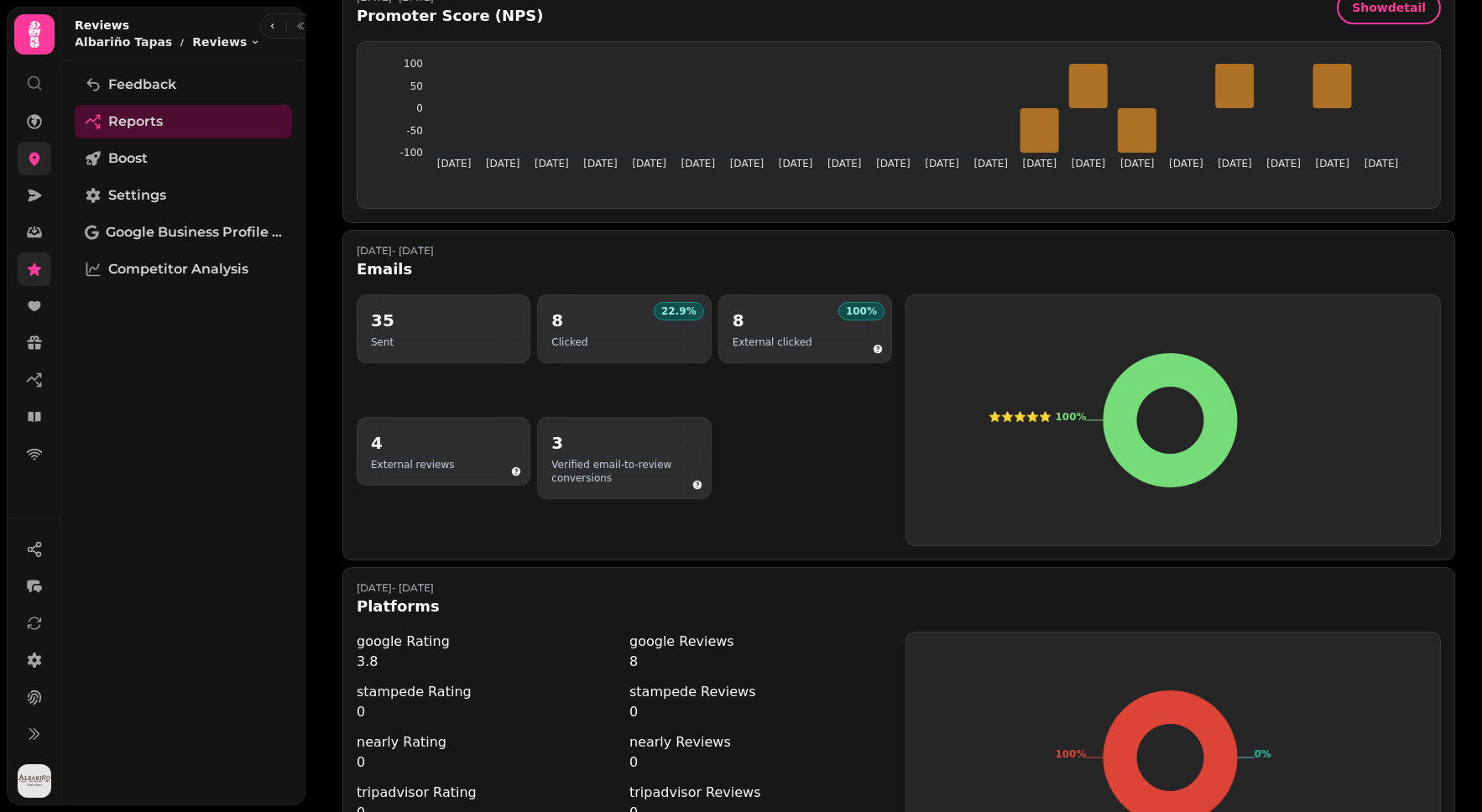
scroll to position [945, 0]
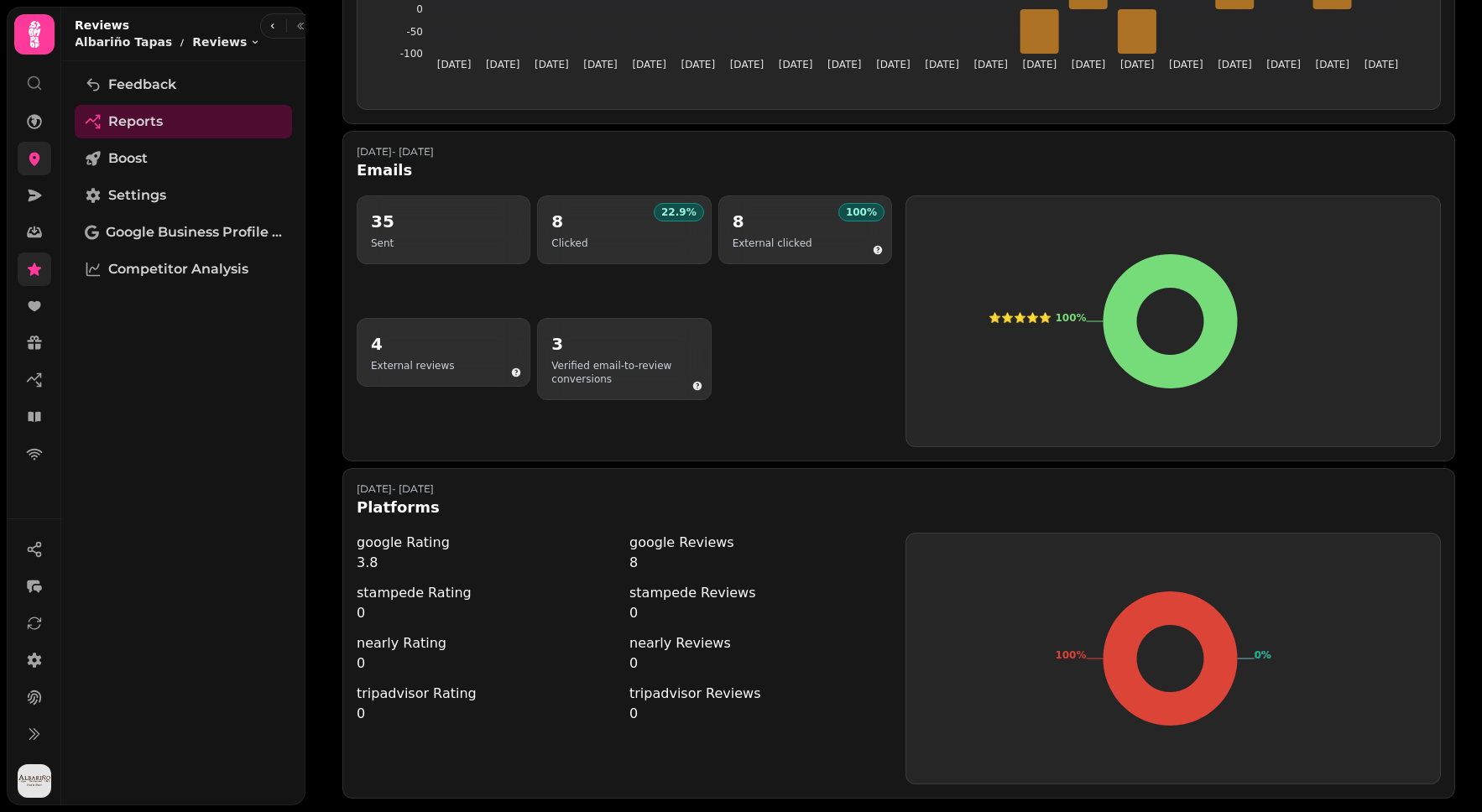
click at [642, 210] on div "8 Clicked" at bounding box center [624, 230] width 146 height 41
click at [875, 246] on icon "button" at bounding box center [878, 250] width 9 height 9
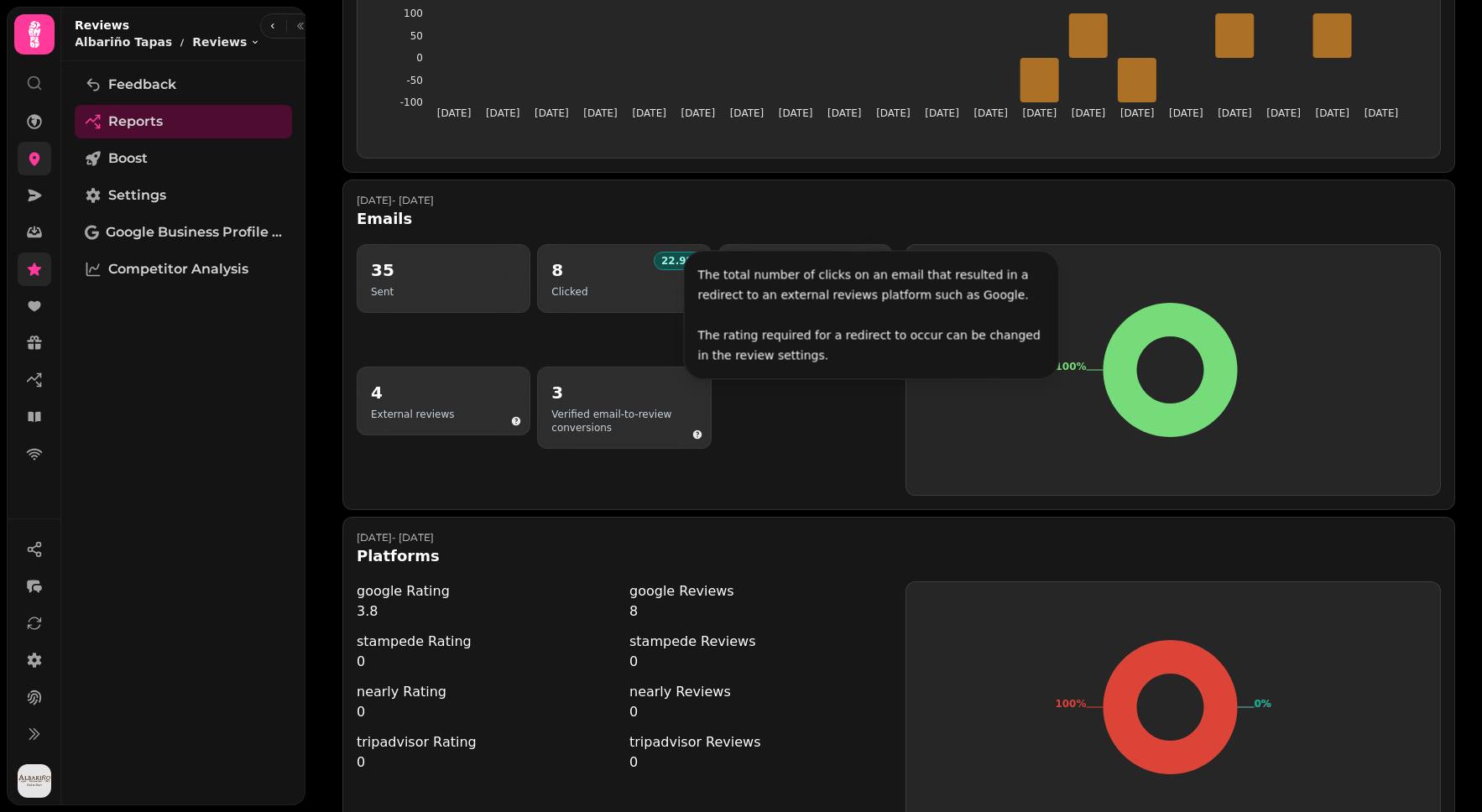
scroll to position [817, 0]
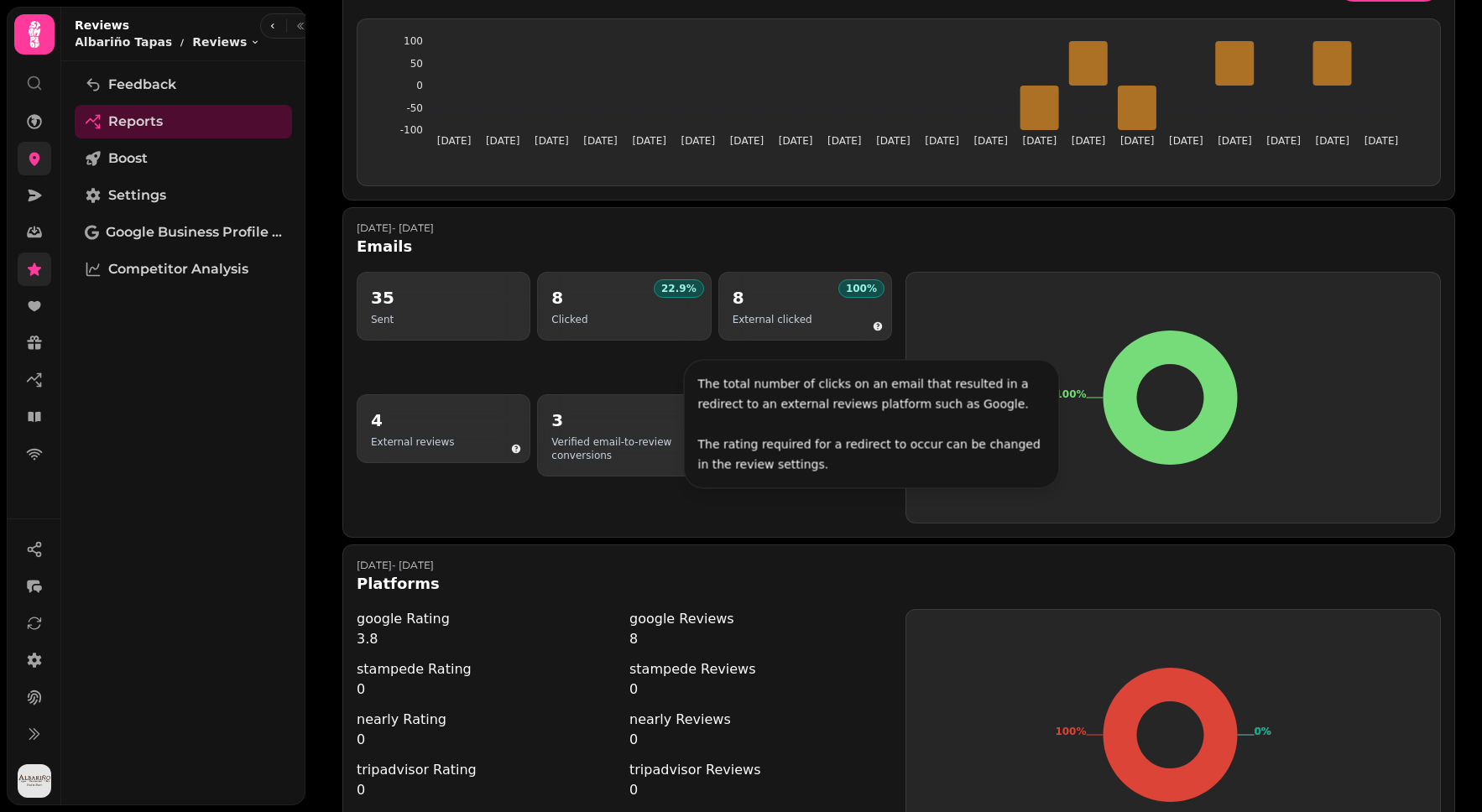
click at [922, 245] on div "Jul 23 - Aug 22, 2025 Emails" at bounding box center [899, 240] width 1085 height 37
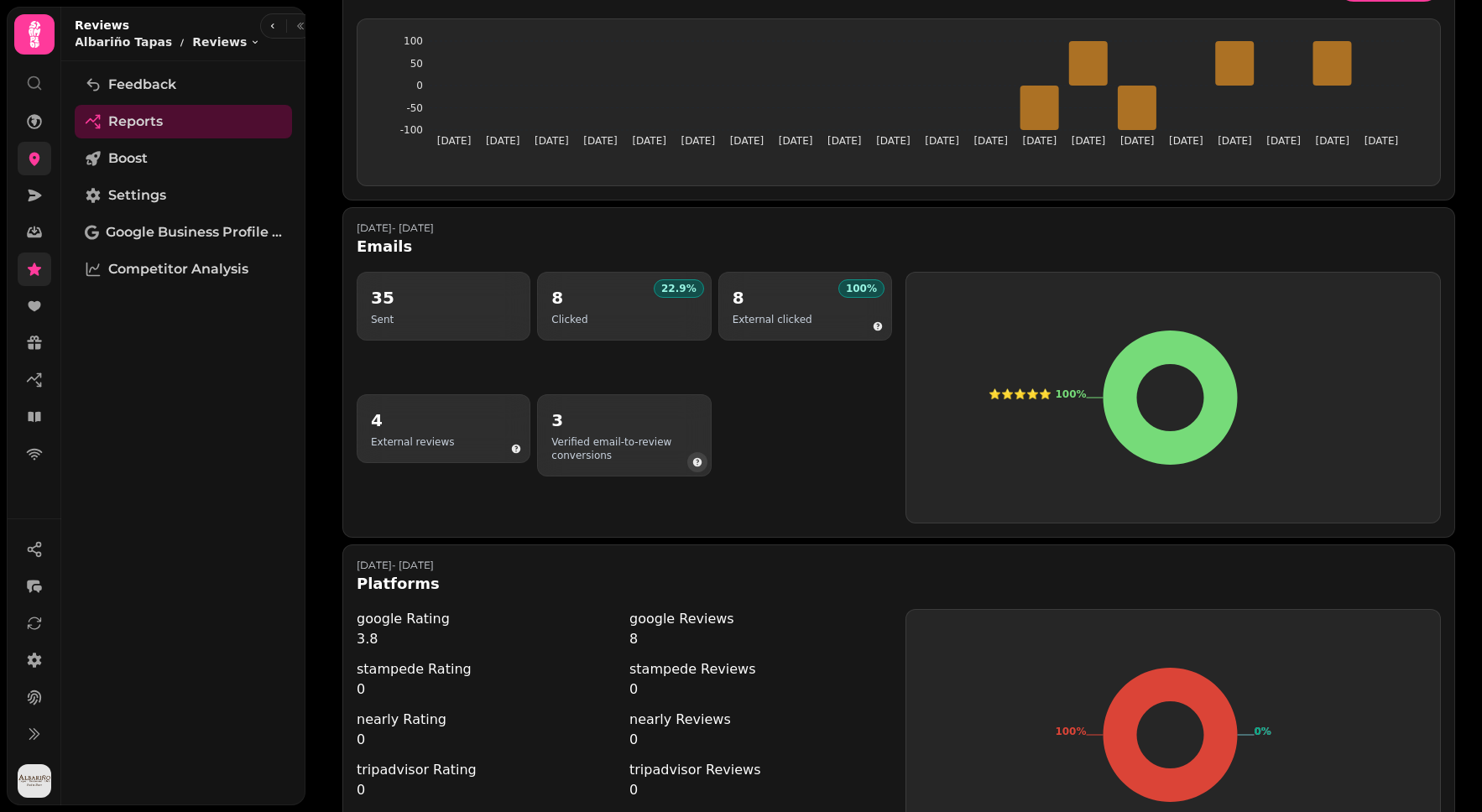
click at [692, 461] on icon "button" at bounding box center [696, 462] width 9 height 9
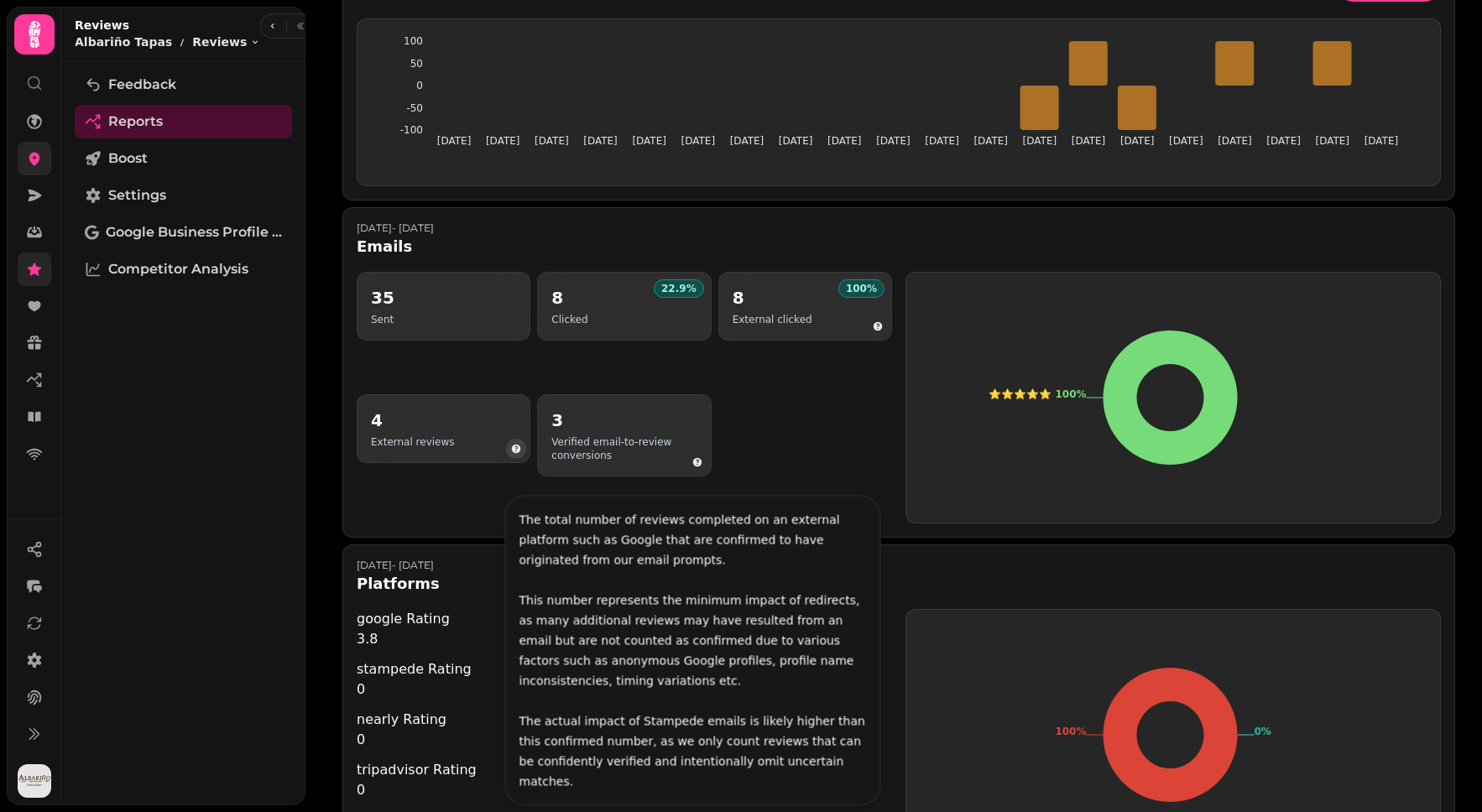
click at [513, 454] on button "button" at bounding box center [516, 449] width 20 height 20
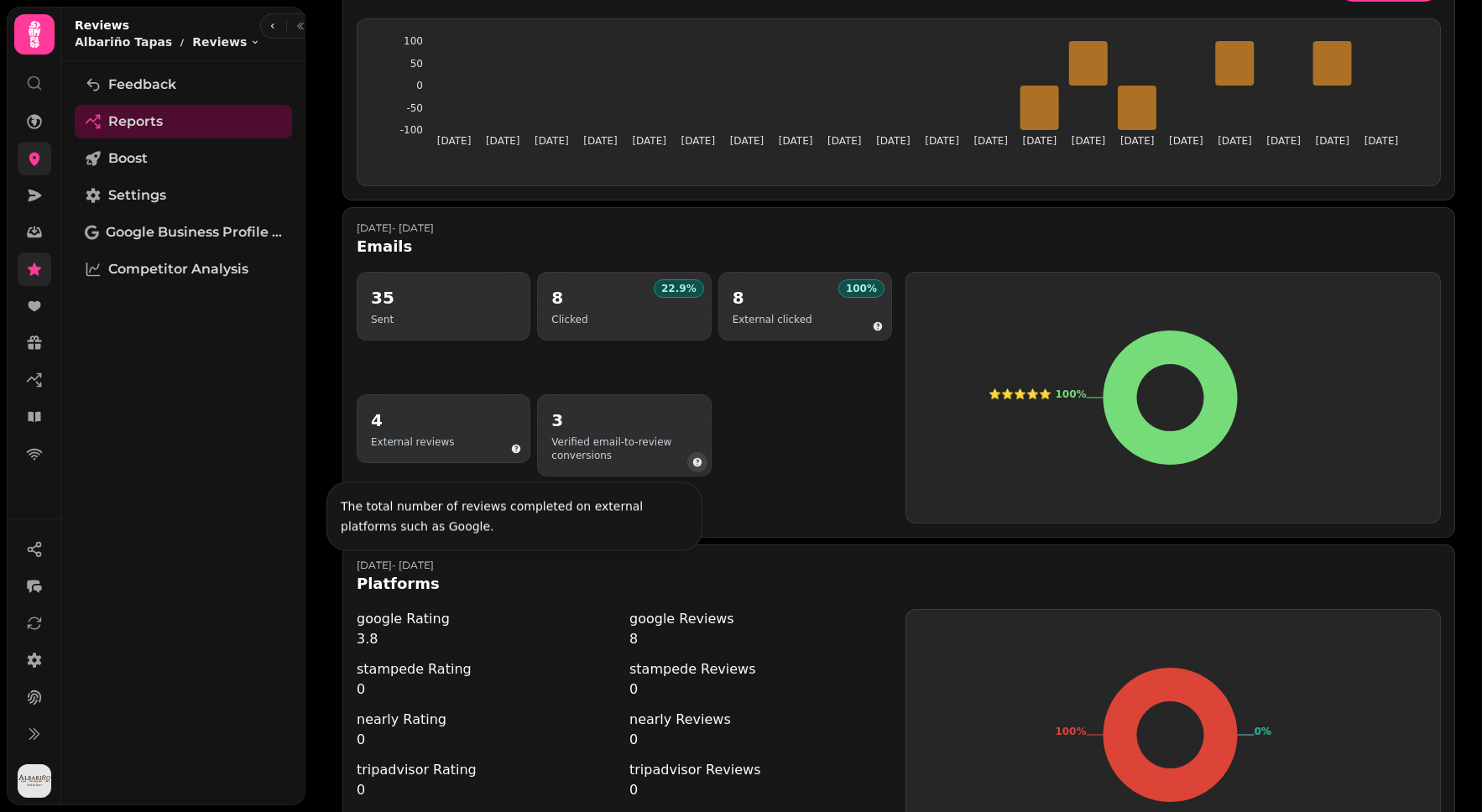
click at [695, 459] on icon "button" at bounding box center [696, 462] width 9 height 9
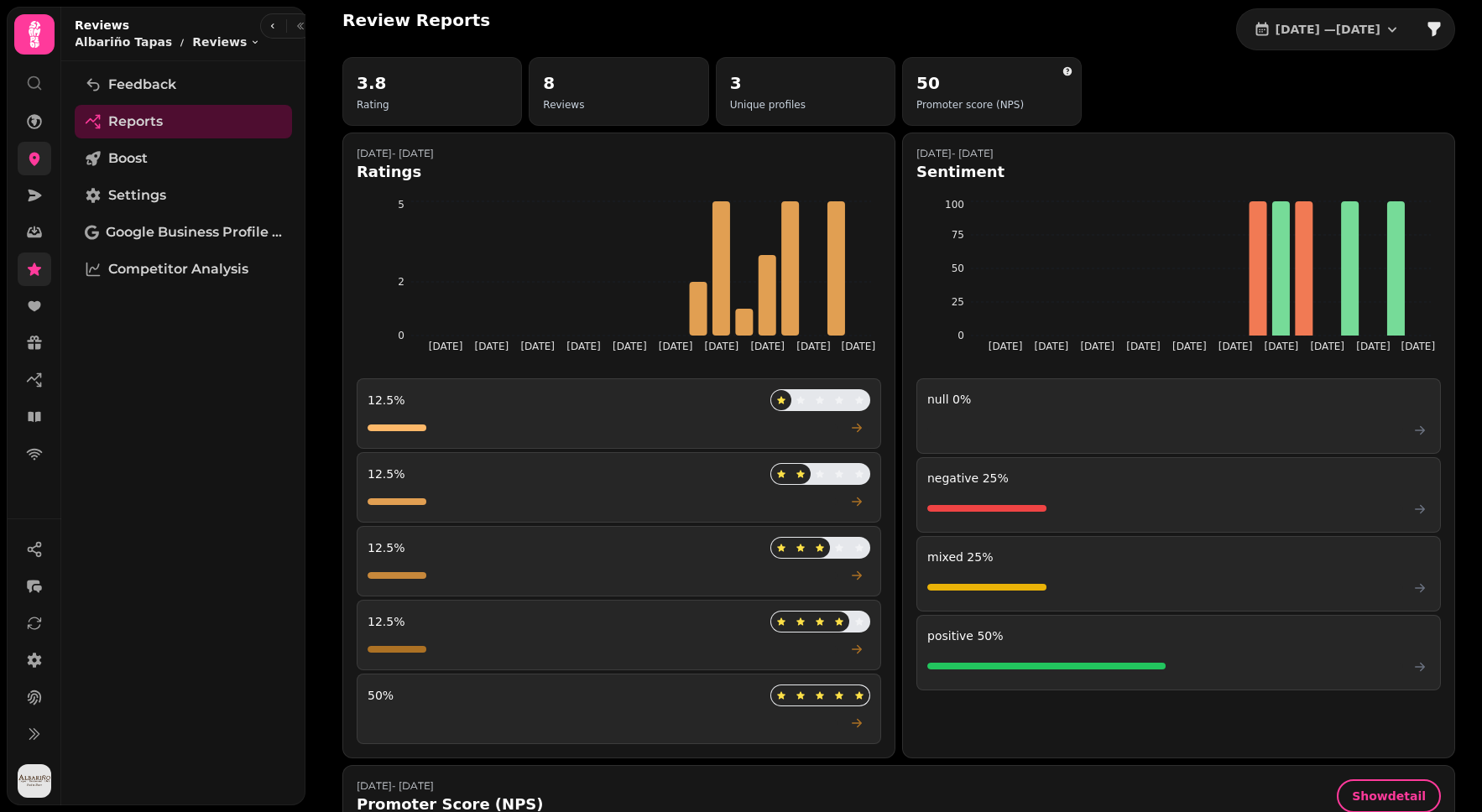
scroll to position [0, 0]
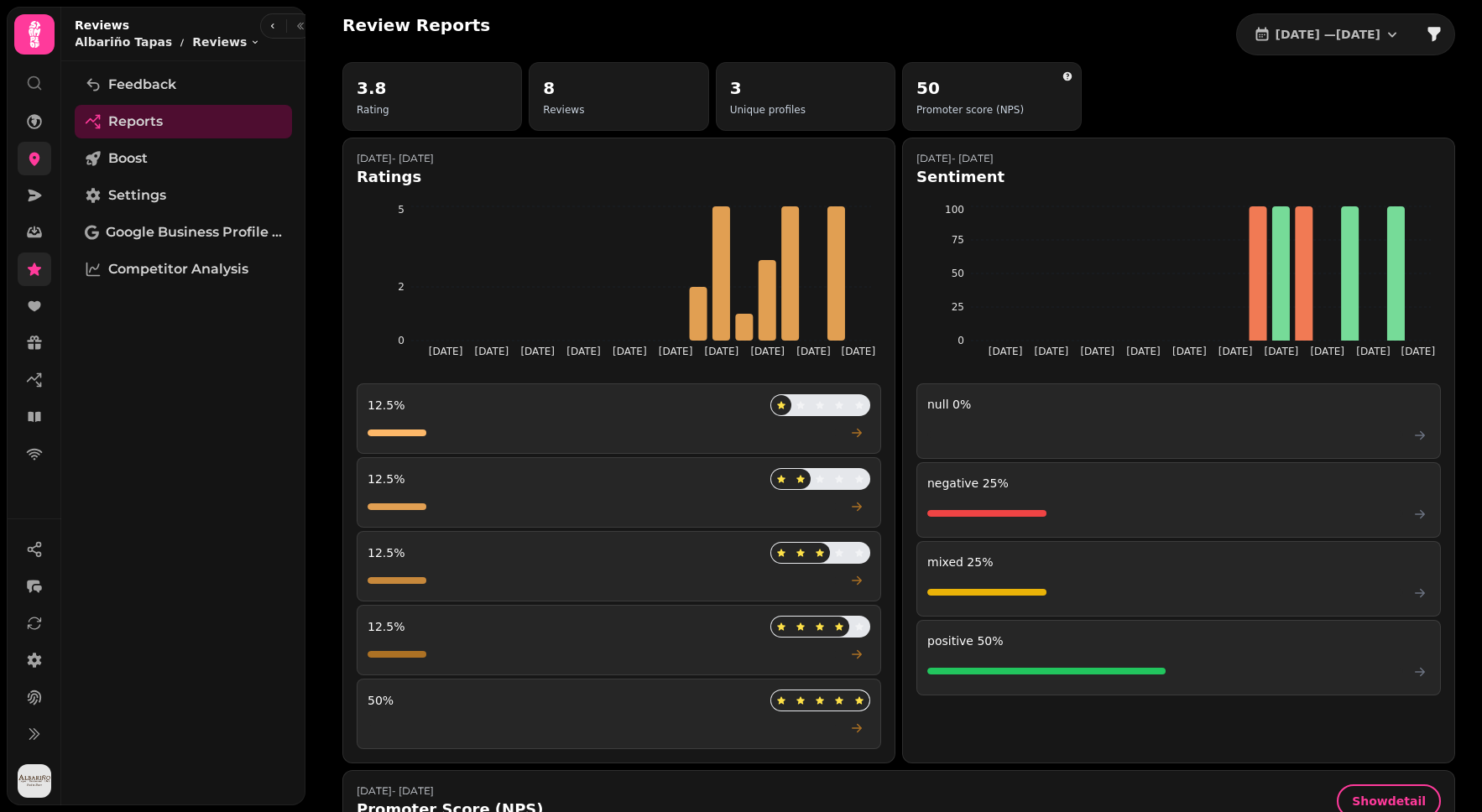
click at [1338, 96] on div "3.8 Rating 8 Reviews 3 Unique profiles 50 Promoter score (NPS)" at bounding box center [900, 96] width 1113 height 68
click at [1301, 25] on button "1 Aug, 2025 — 21 Aug, 2025" at bounding box center [1326, 35] width 173 height 34
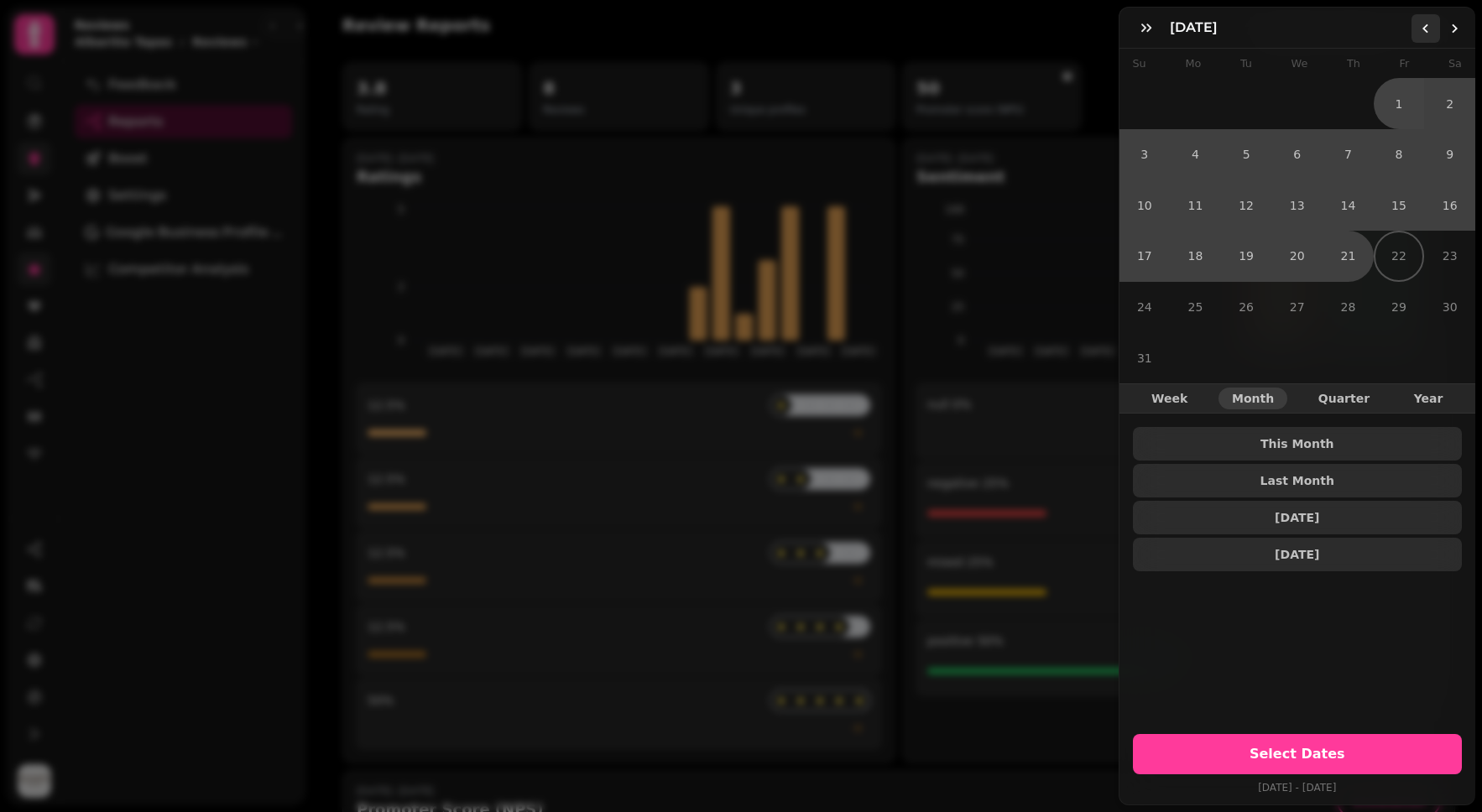
click at [1427, 30] on icon "Go to the Previous Month" at bounding box center [1427, 29] width 14 height 14
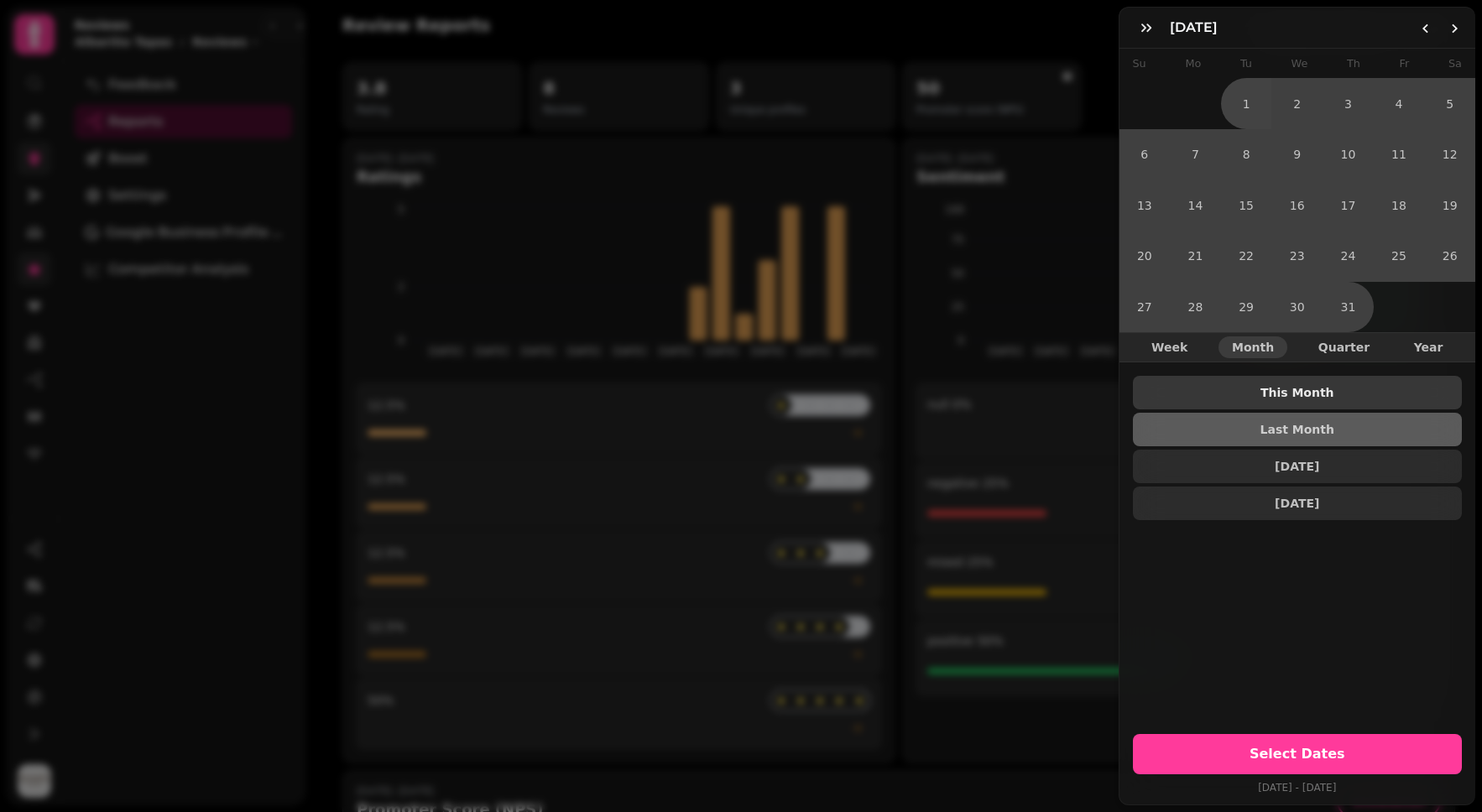
click at [1339, 387] on span "This Month" at bounding box center [1299, 393] width 303 height 12
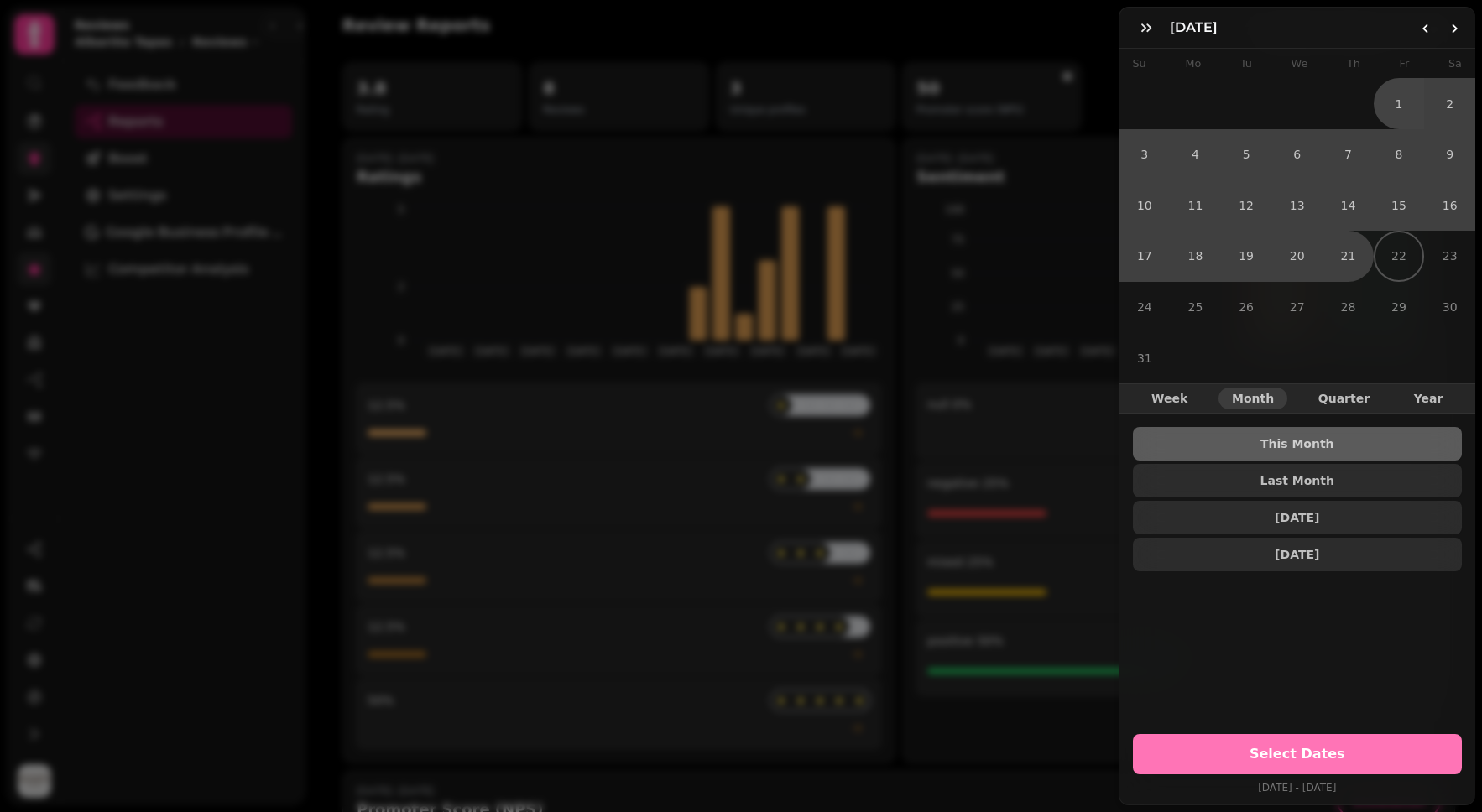
click at [1339, 734] on button "Select Dates" at bounding box center [1298, 754] width 330 height 41
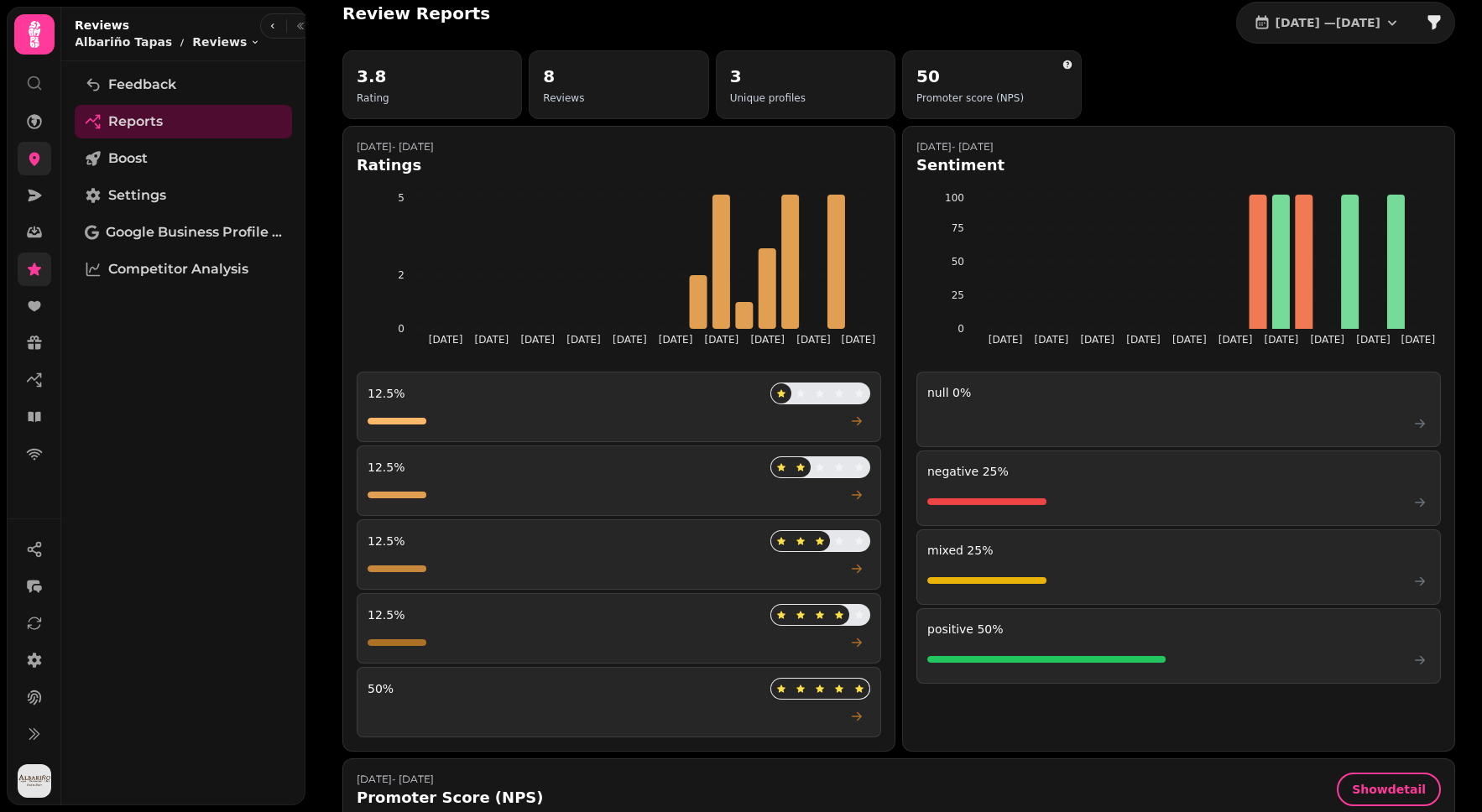
scroll to position [19, 0]
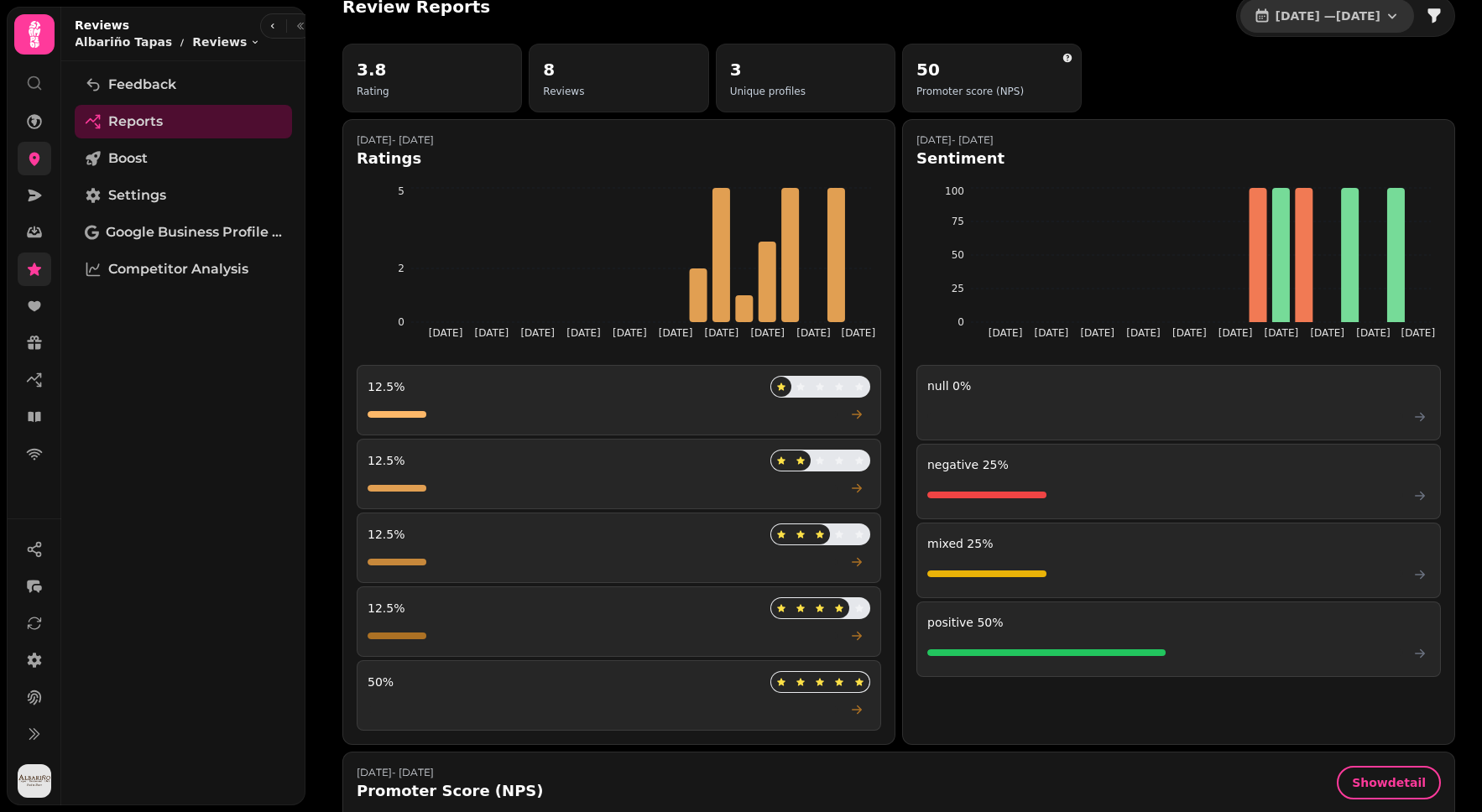
click at [1325, 22] on span "1 Aug, 2025 — 21 Aug, 2025" at bounding box center [1328, 16] width 105 height 12
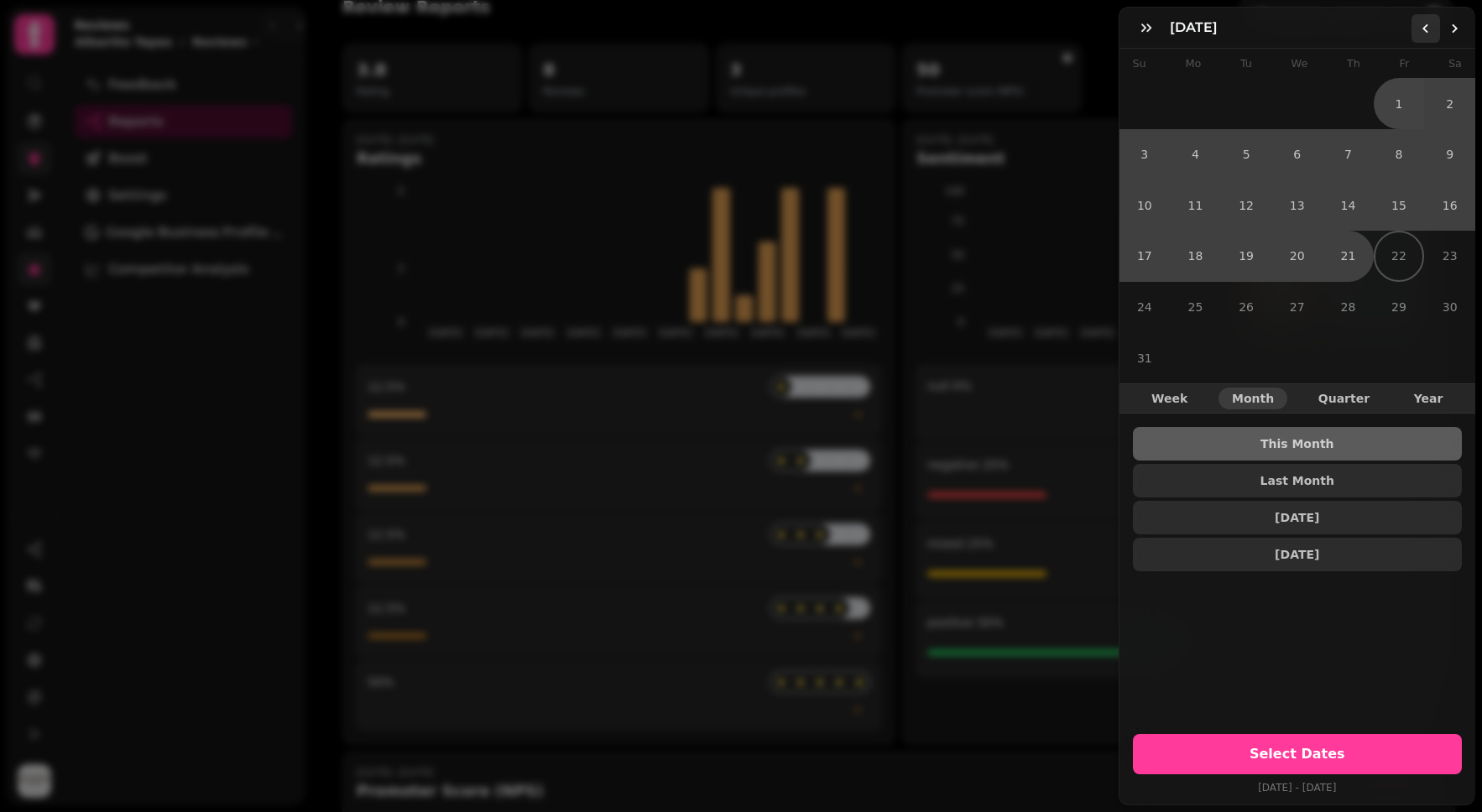
click at [1429, 34] on icon "Go to the Previous Month" at bounding box center [1427, 29] width 14 height 14
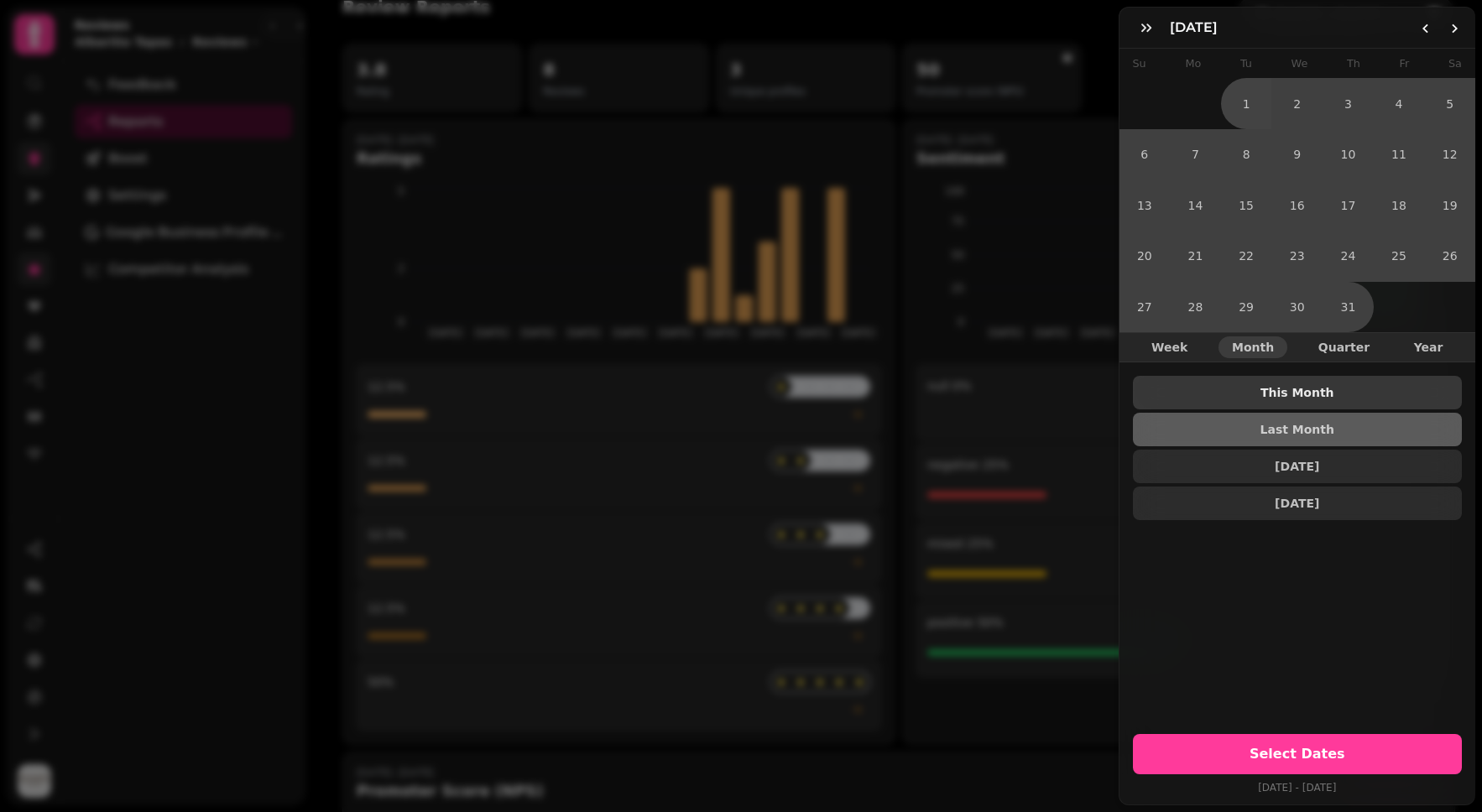
click at [1328, 388] on span "This Month" at bounding box center [1299, 393] width 303 height 12
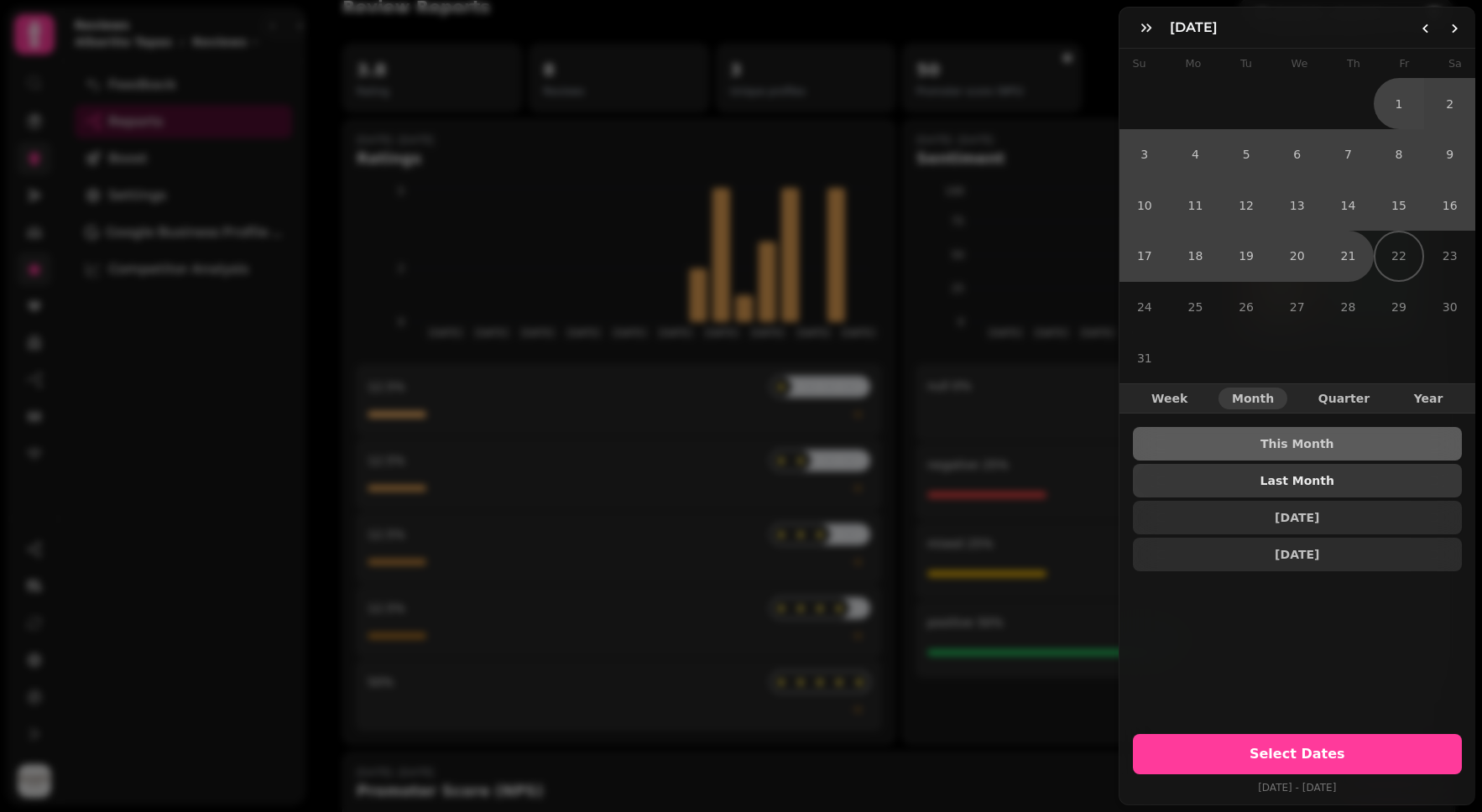
click at [1311, 475] on span "Last Month" at bounding box center [1299, 481] width 303 height 12
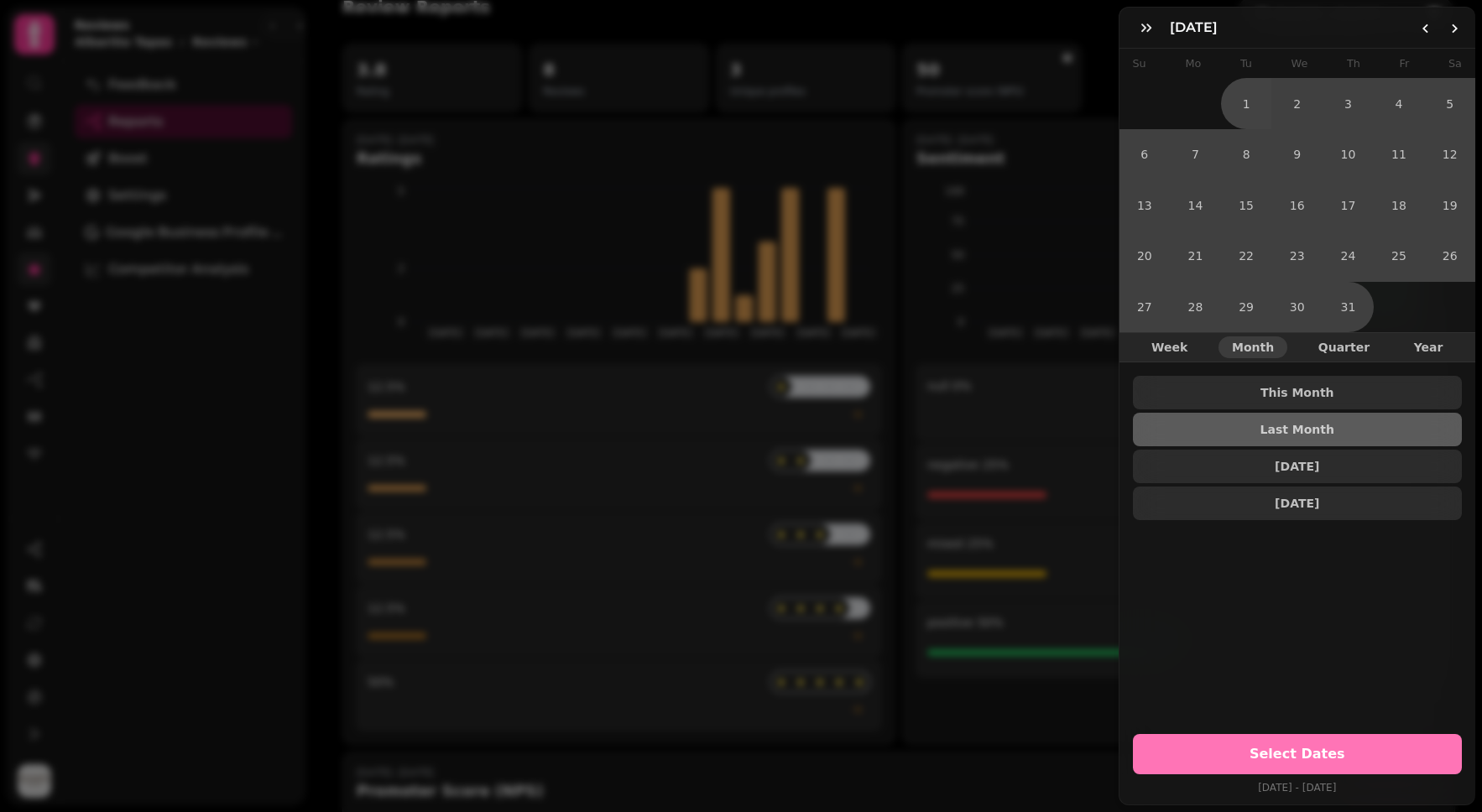
click at [1336, 748] on span "Select Dates" at bounding box center [1298, 755] width 289 height 14
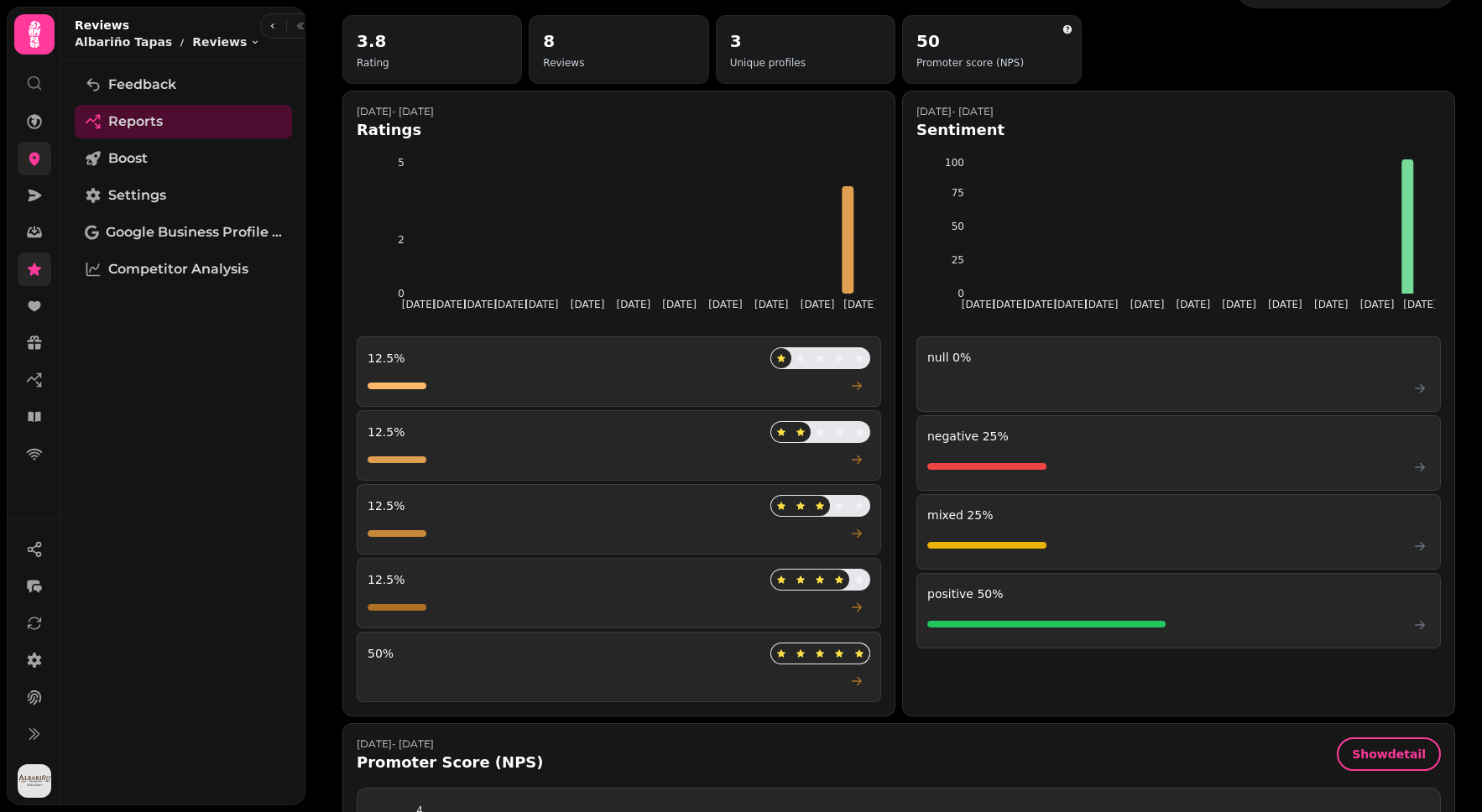
scroll to position [49, 0]
drag, startPoint x: 1018, startPoint y: 102, endPoint x: 888, endPoint y: 105, distance: 130.0
click at [888, 105] on div "Jul 23 - Aug 22, 2025 Ratings Jul 1 Jul 3 Jul 5 Jul 7 Jul 9 Jul 12 Jul 15 Jul 1…" at bounding box center [900, 402] width 1113 height 626
click at [1058, 107] on div "Jul 23 - Aug 22, 2025 Sentiment" at bounding box center [1179, 121] width 525 height 37
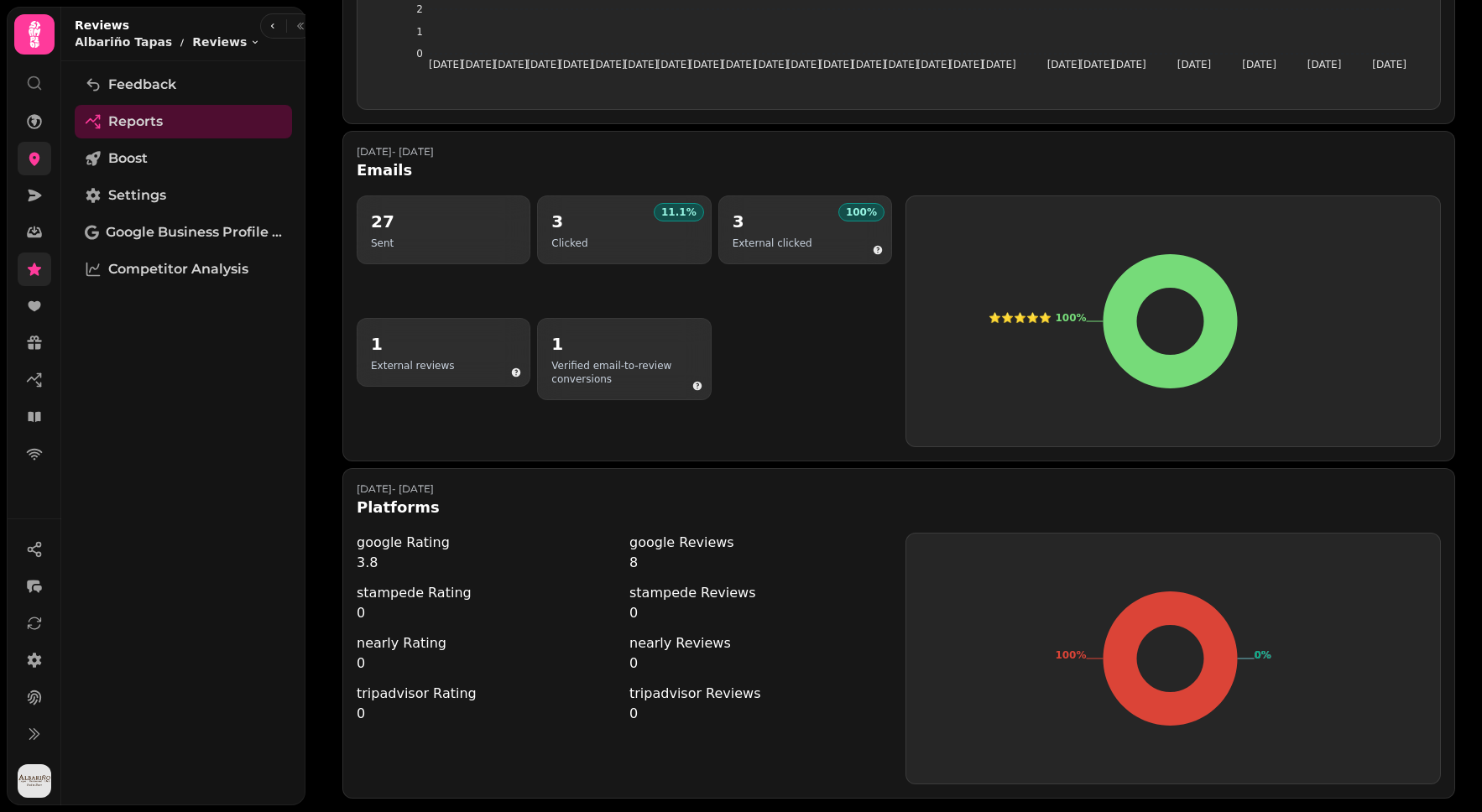
scroll to position [0, 0]
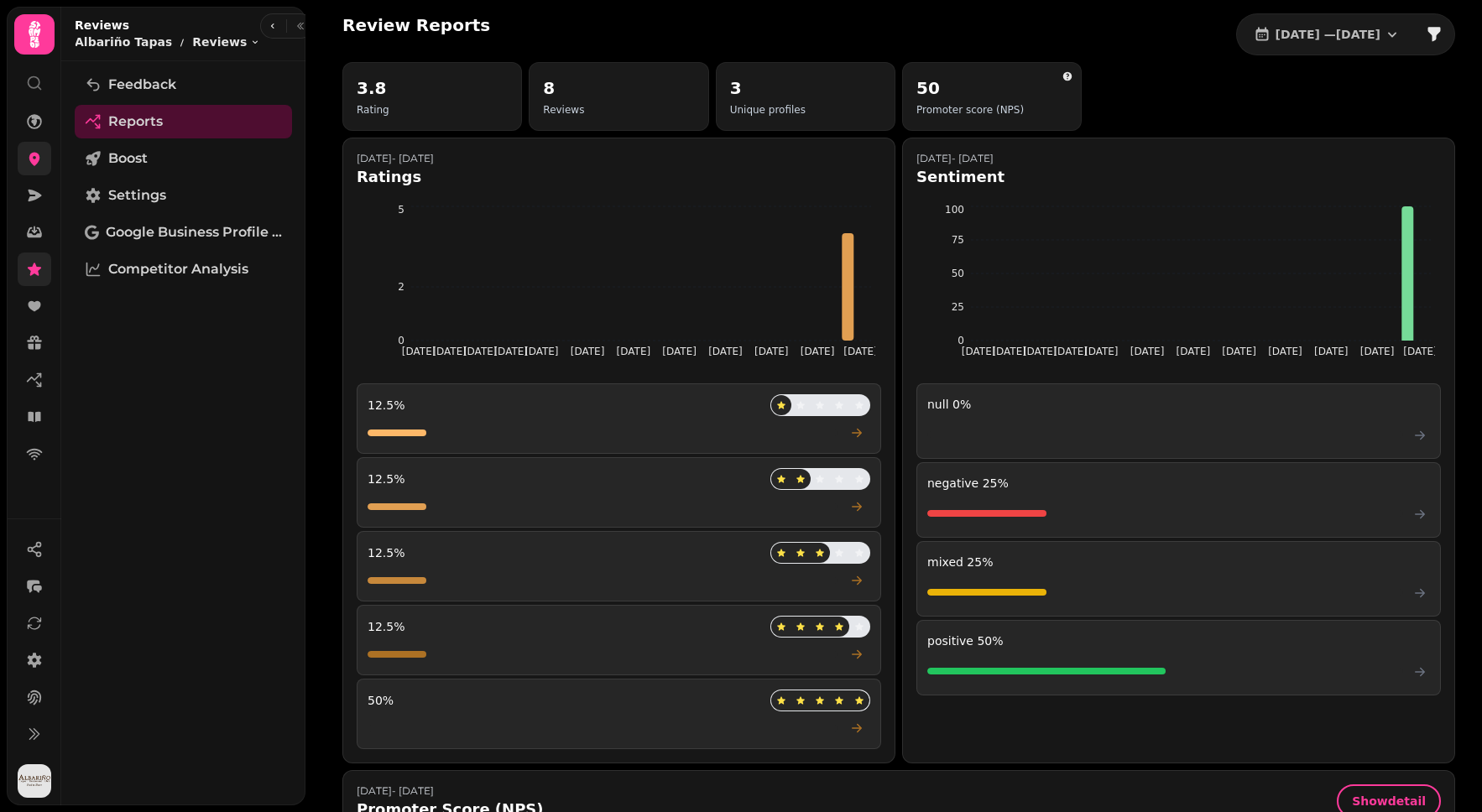
drag, startPoint x: 488, startPoint y: 158, endPoint x: 343, endPoint y: 163, distance: 145.1
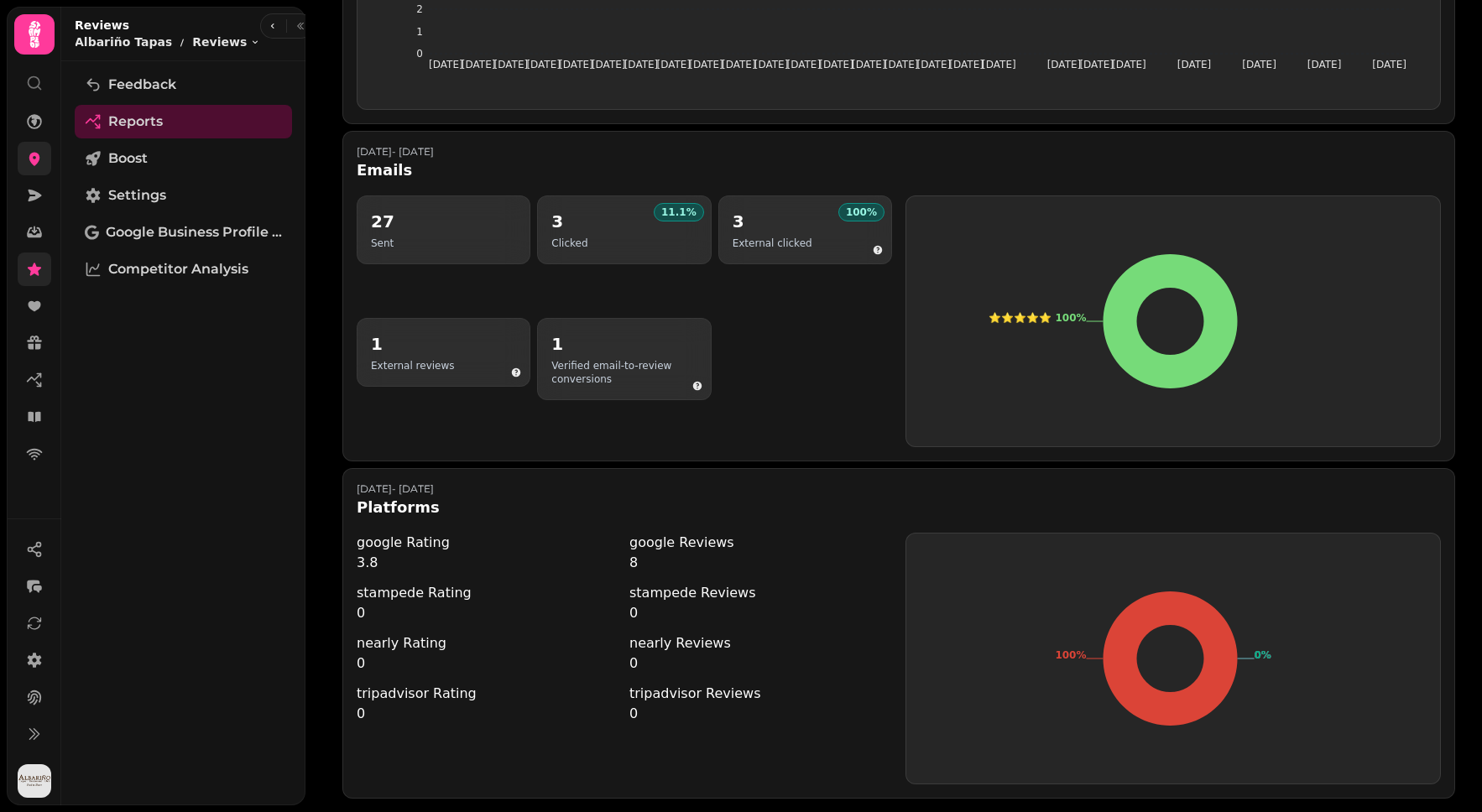
scroll to position [910, 0]
drag, startPoint x: 524, startPoint y: 134, endPoint x: 353, endPoint y: 137, distance: 171.0
click at [353, 137] on div "Jul 23 - Aug 22, 2025 Emails 27 Sent 11.1 % 3 Clicked 100 % 3 External clicked …" at bounding box center [900, 296] width 1113 height 331
click at [365, 146] on p "Jul 23 - Aug 22, 2025" at bounding box center [395, 152] width 77 height 14
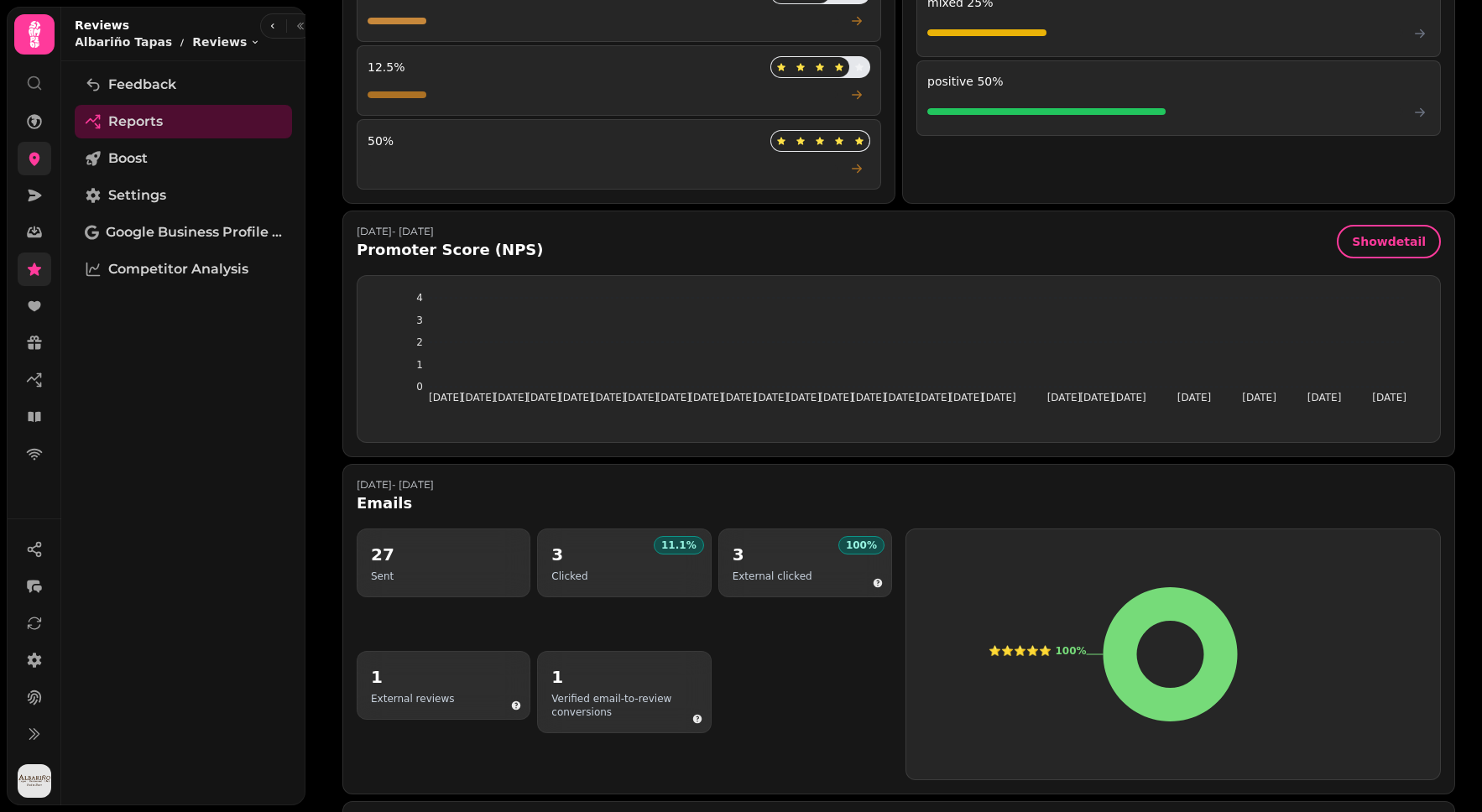
scroll to position [656, 0]
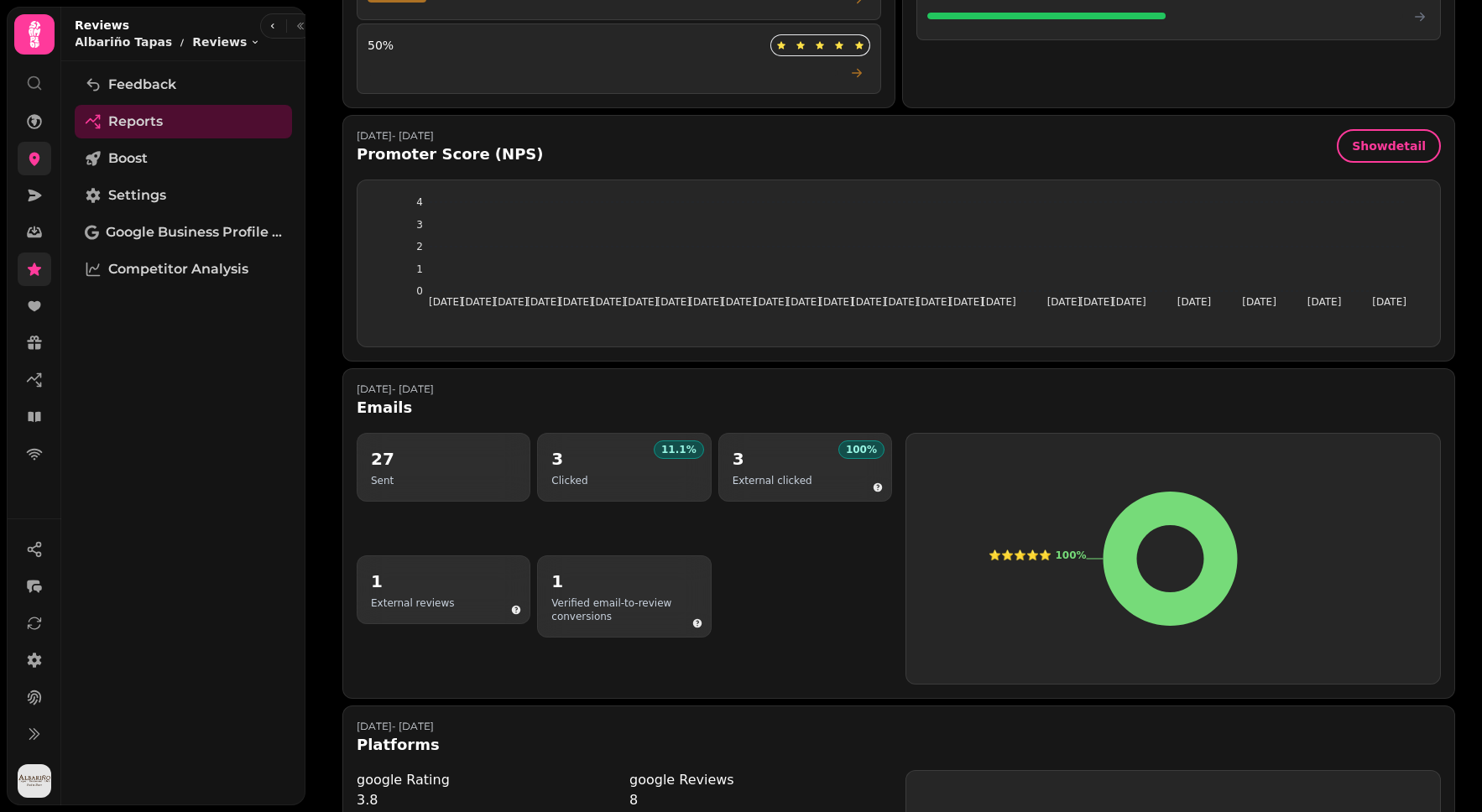
drag, startPoint x: 471, startPoint y: 132, endPoint x: 347, endPoint y: 133, distance: 124.0
click at [347, 133] on div "Jul 23 - Aug 22, 2025 Promoter Score (NPS) Show detail Jul 1 Jul 2 Jul 3 Jul 4 …" at bounding box center [900, 238] width 1113 height 247
click at [430, 131] on p "Jul 23 - Aug 22, 2025" at bounding box center [450, 136] width 187 height 14
click at [479, 133] on p "Jul 23 - Aug 22, 2025" at bounding box center [450, 136] width 187 height 14
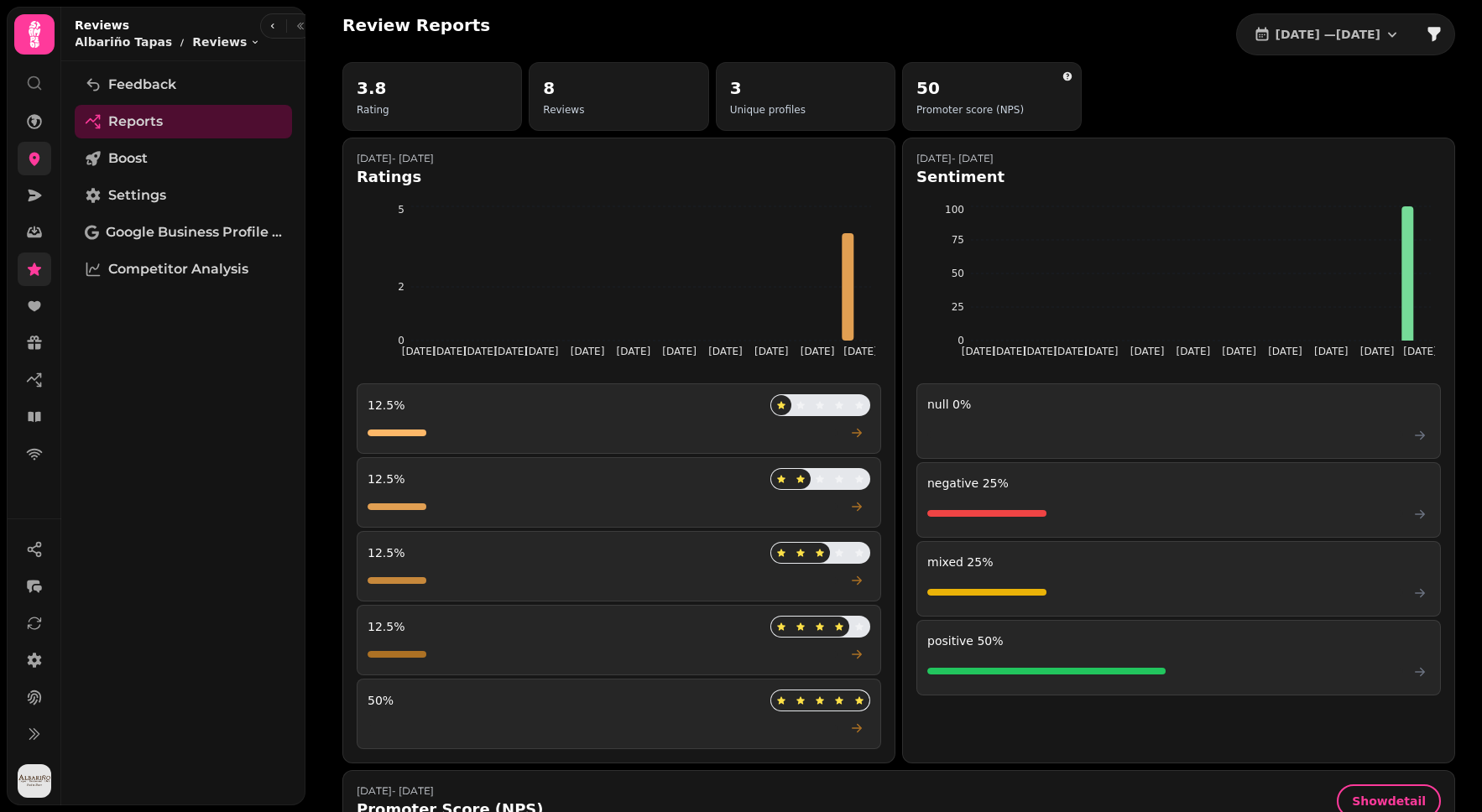
click at [614, 37] on div "Review Reports 1 Jul, 2025 — 31 Jul, 2025" at bounding box center [900, 35] width 1113 height 42
click at [1297, 36] on span "1 Jul, 2025 — 31 Jul, 2025" at bounding box center [1328, 35] width 105 height 12
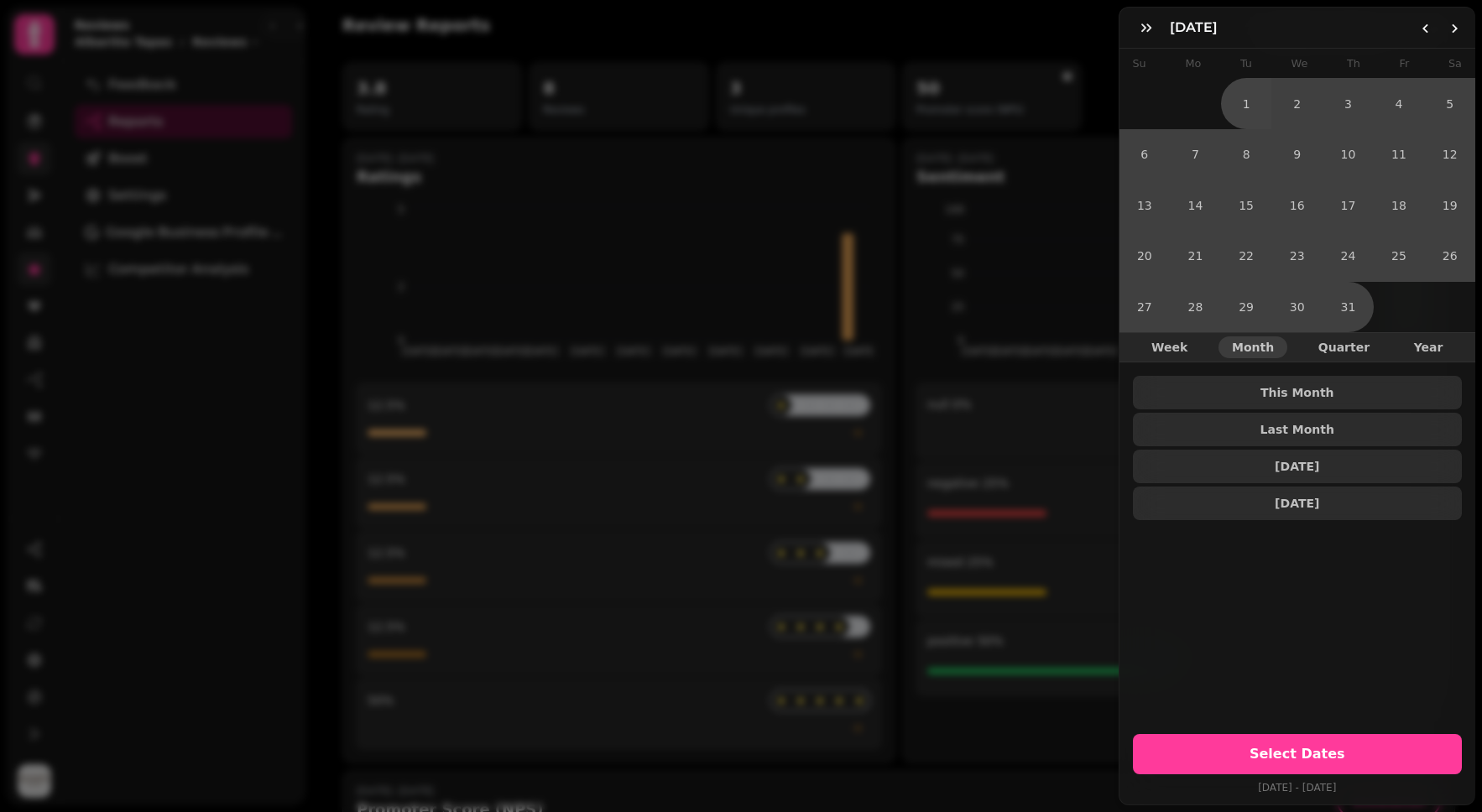
click at [970, 33] on div "July 25 July 2025 Su Mo Tu We Th Fr Sa 1 2 3 4 5 6 7 8 9 10 11 12 13 14 15 16 1…" at bounding box center [741, 419] width 1482 height 785
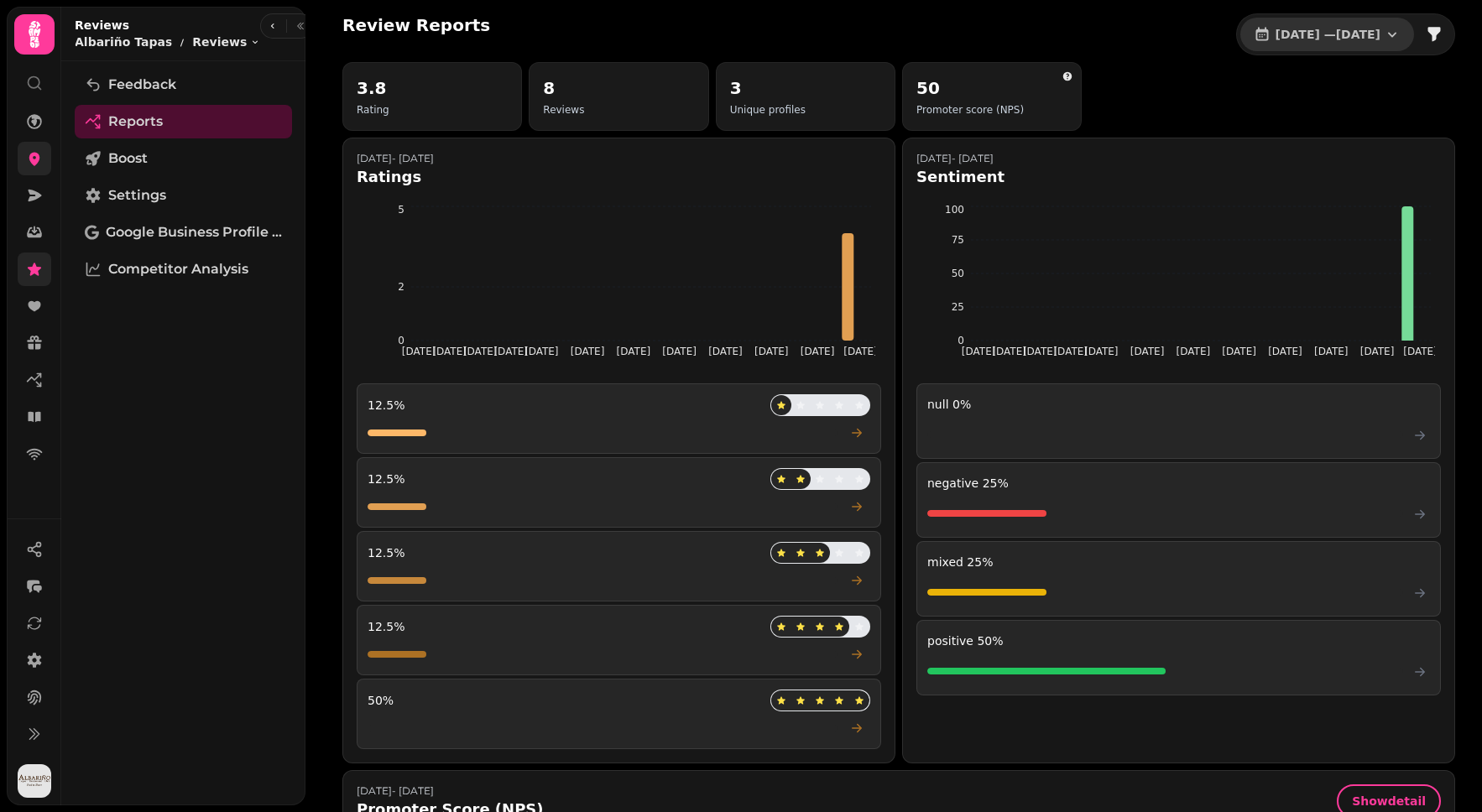
click at [1295, 21] on button "1 Jul, 2025 — 31 Jul, 2025" at bounding box center [1326, 35] width 173 height 34
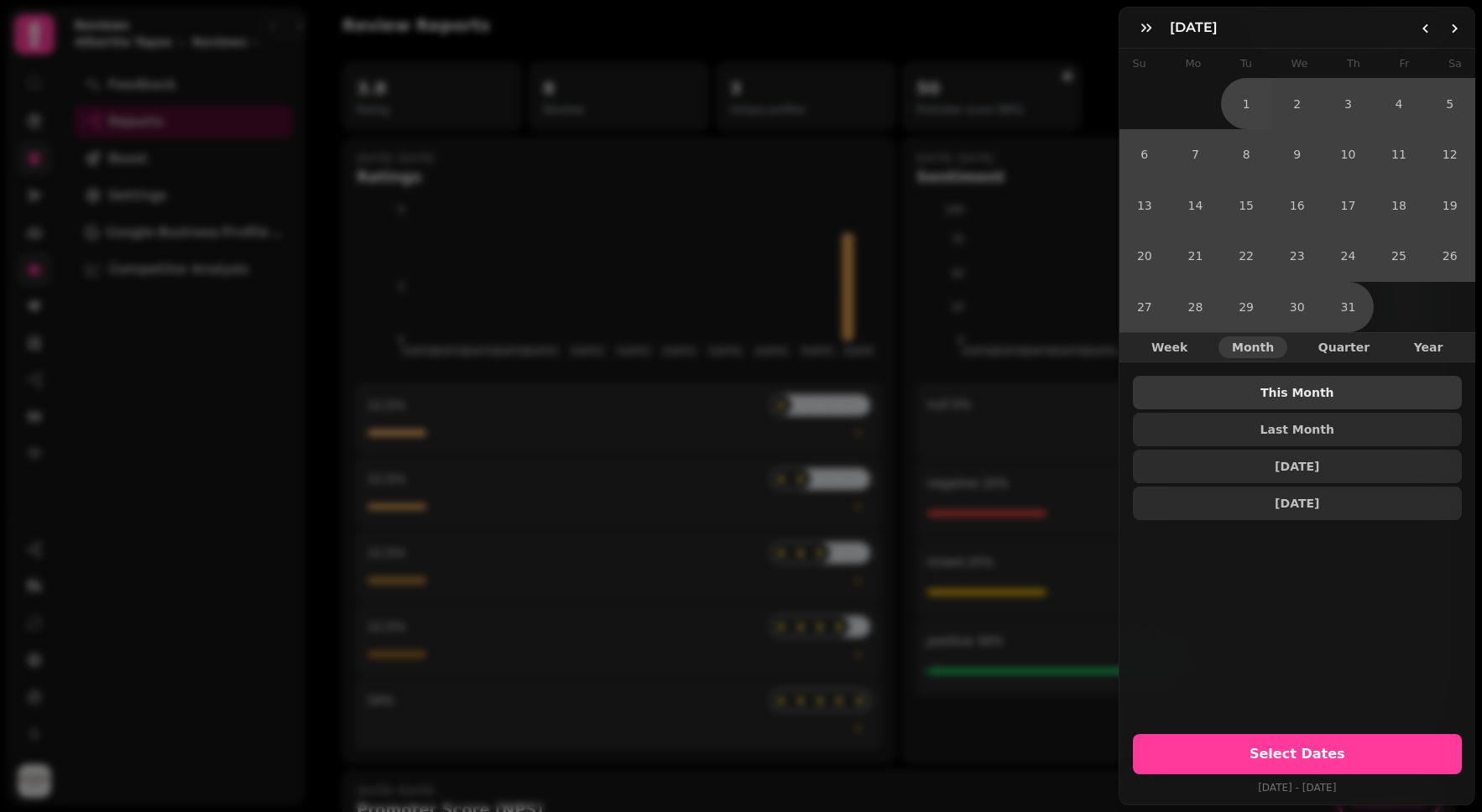
click at [1266, 390] on span "This Month" at bounding box center [1299, 393] width 303 height 12
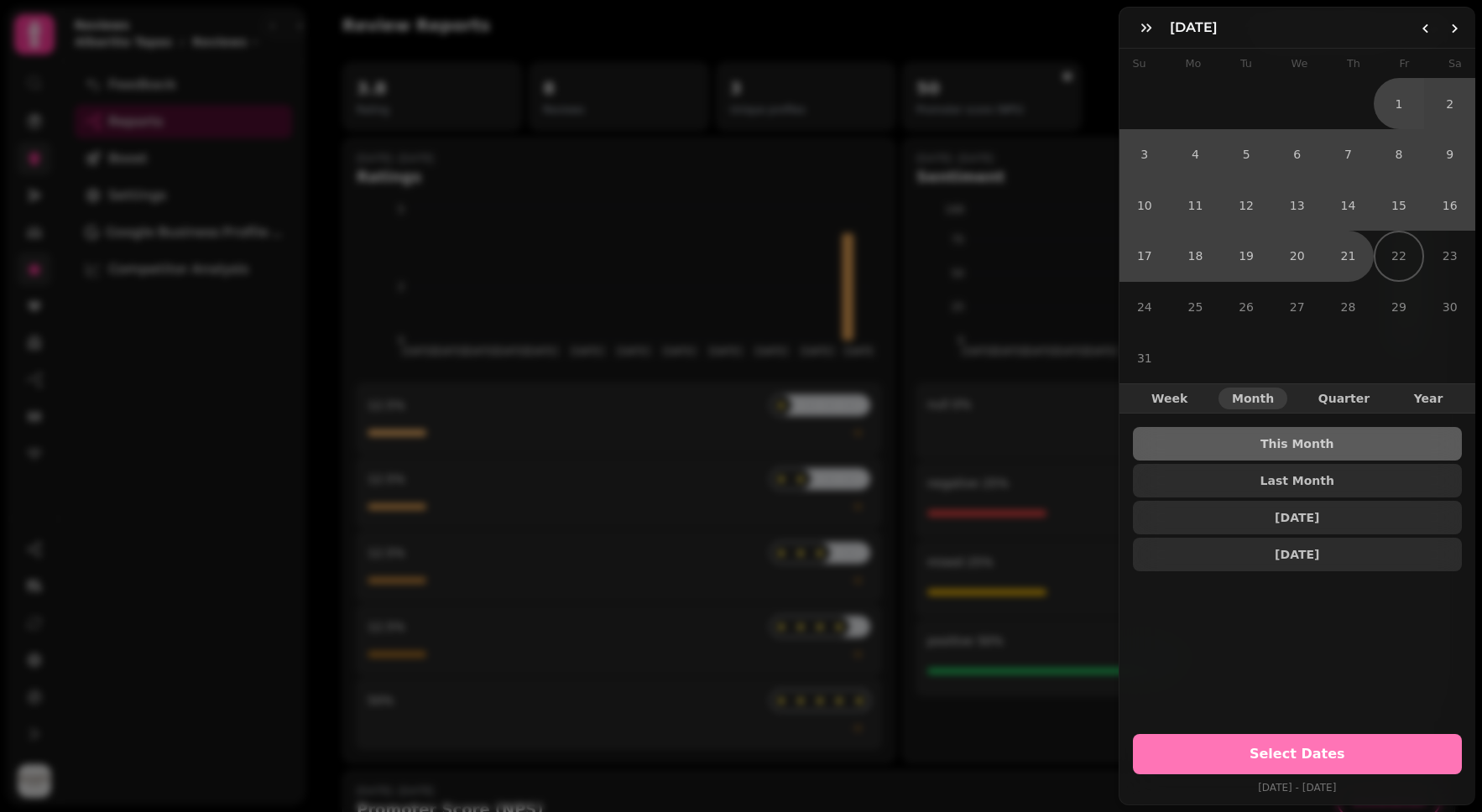
click at [1312, 748] on span "Select Dates" at bounding box center [1298, 755] width 289 height 14
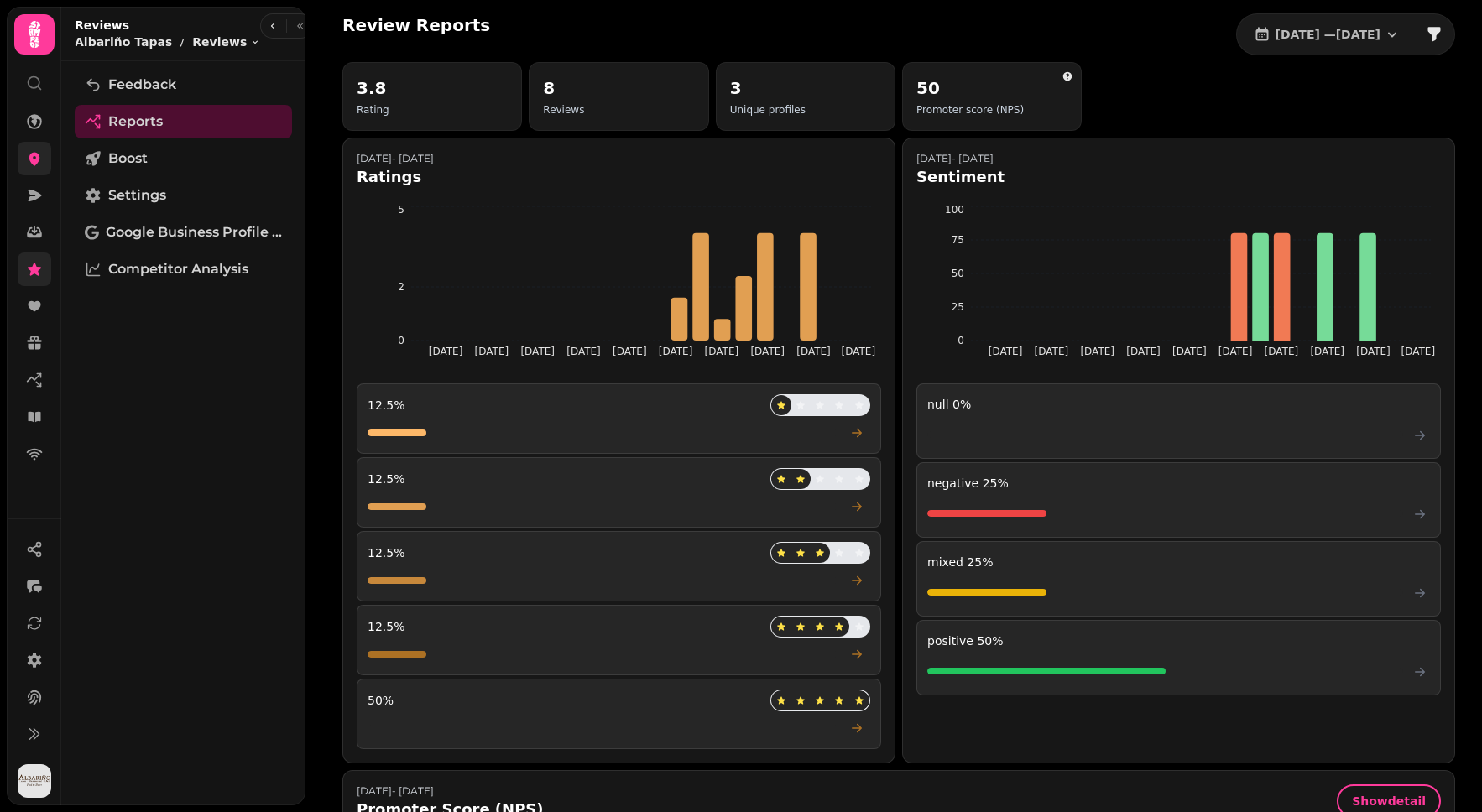
scroll to position [945, 0]
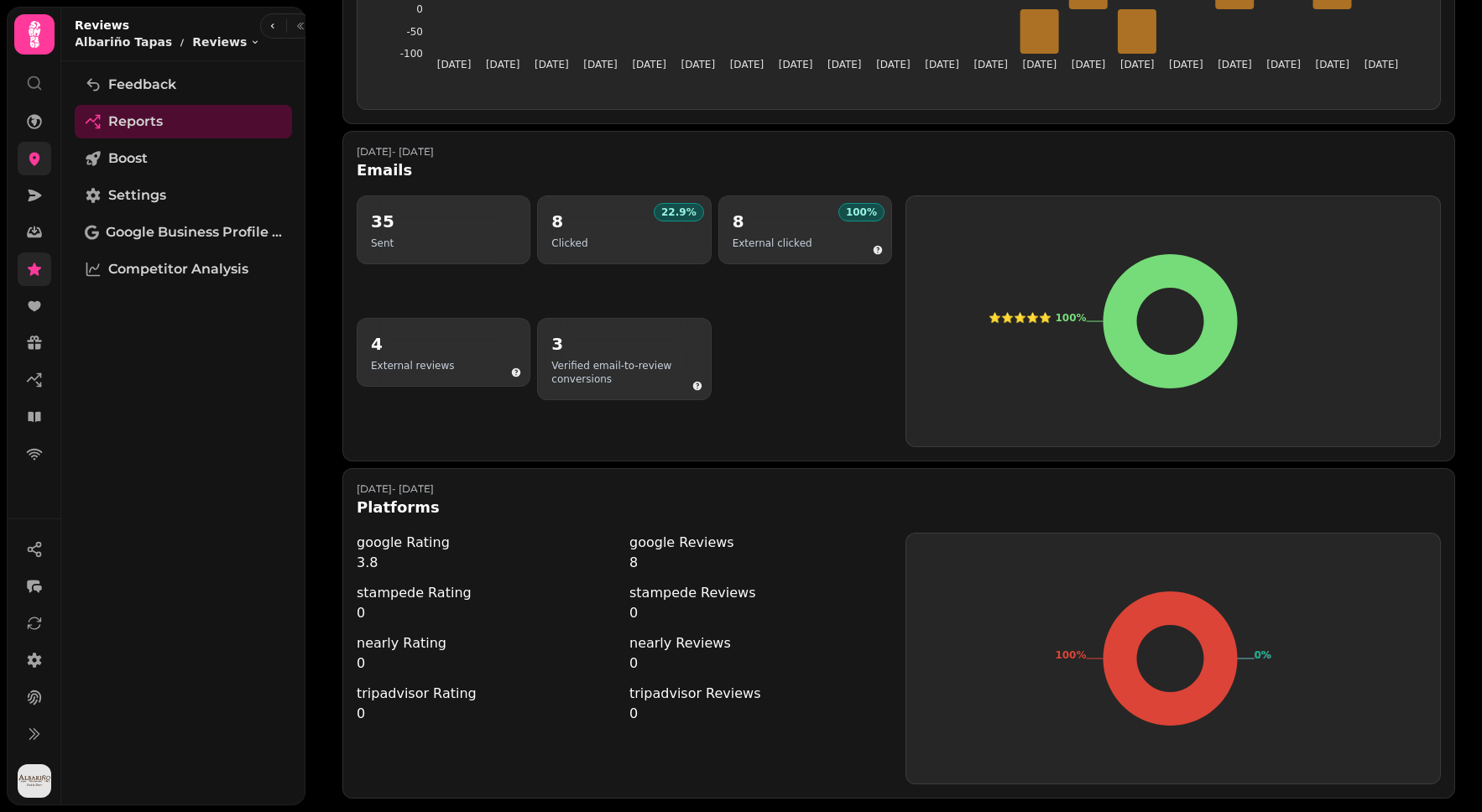
click at [702, 482] on div "Jul 23 - Aug 22, 2025 Platforms" at bounding box center [899, 500] width 1085 height 37
drag, startPoint x: 630, startPoint y: 506, endPoint x: 425, endPoint y: 499, distance: 205.1
click at [425, 533] on div "google Rating 3.8 google Reviews 8" at bounding box center [624, 553] width 536 height 41
click at [423, 553] on dd "3.8" at bounding box center [487, 562] width 263 height 20
click at [690, 553] on dd "8" at bounding box center [761, 562] width 263 height 20
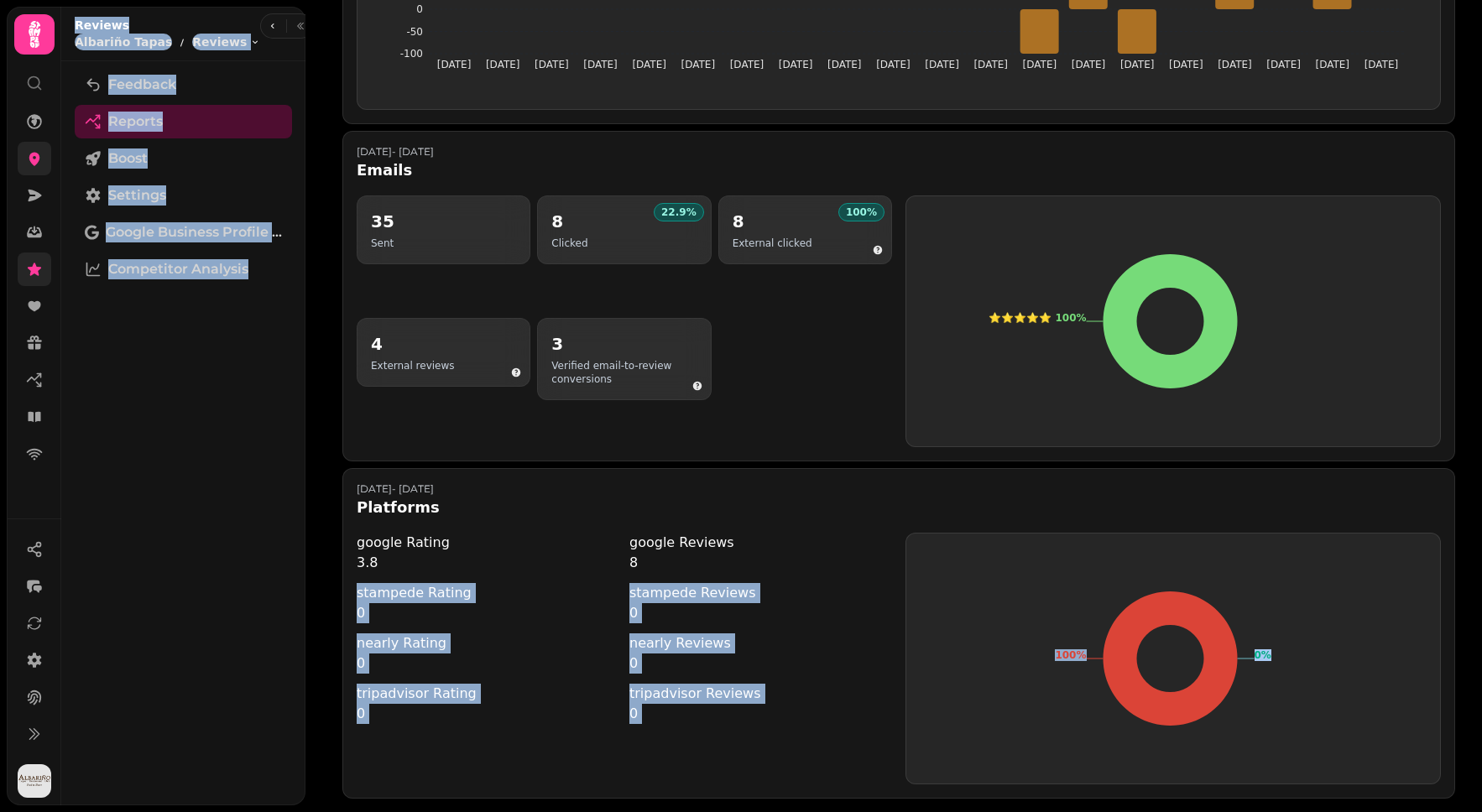
drag, startPoint x: 651, startPoint y: 511, endPoint x: 278, endPoint y: 503, distance: 373.1
click at [278, 503] on body "Review Reports 1 Aug, 2025 — 21 Aug, 2025 3.8 Rating 8 Reviews 3 Unique profile…" at bounding box center [741, 406] width 1482 height 812
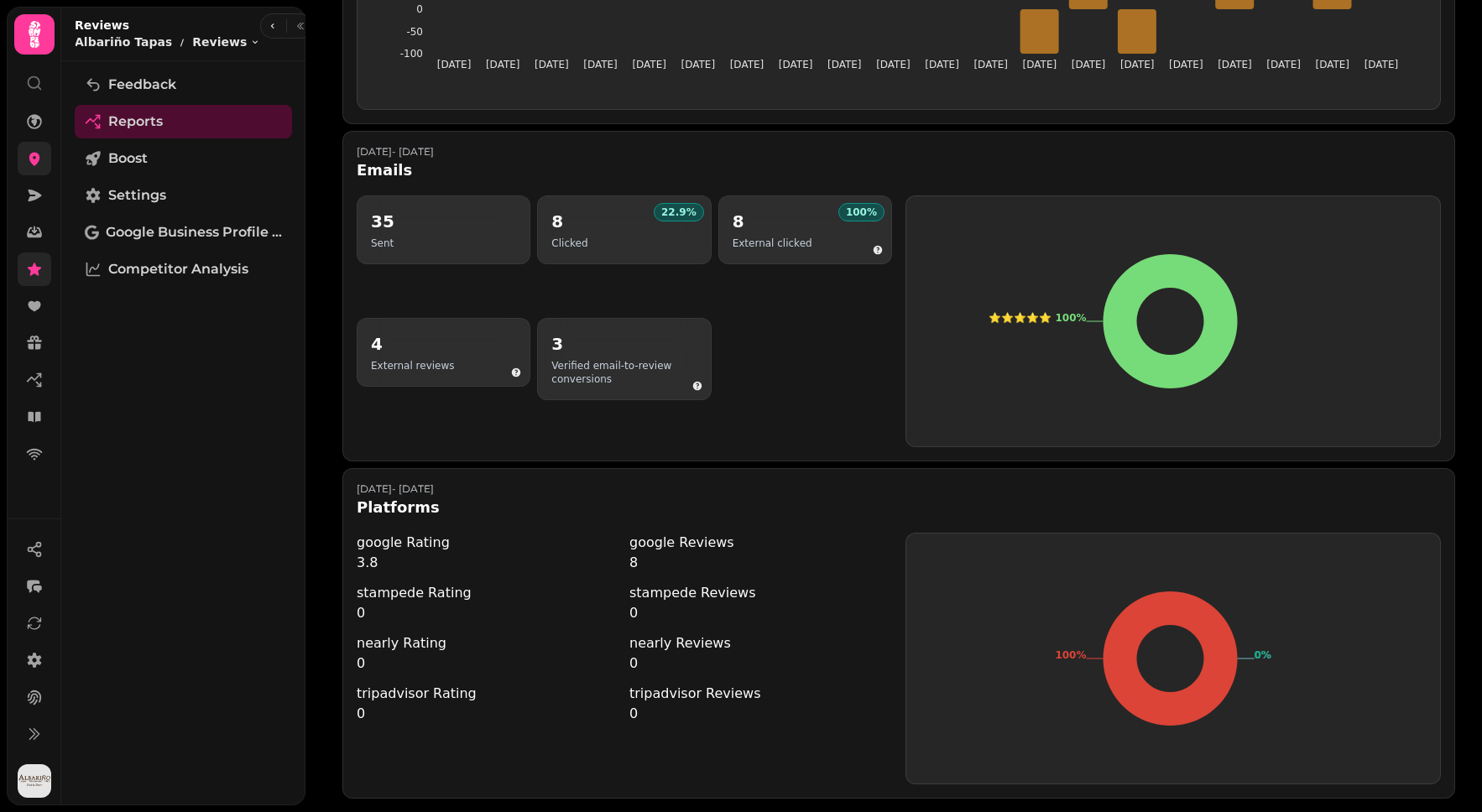
click at [499, 553] on dd "3.8" at bounding box center [487, 562] width 263 height 20
drag, startPoint x: 450, startPoint y: 515, endPoint x: 344, endPoint y: 508, distance: 106.2
click at [344, 508] on div "Jul 23 - Aug 22, 2025 Platforms google Rating 3.8 google Reviews 8 stampede Rat…" at bounding box center [900, 634] width 1113 height 331
click at [508, 553] on dd "3.8" at bounding box center [487, 562] width 263 height 20
click at [676, 608] on dd "0" at bounding box center [761, 613] width 263 height 20
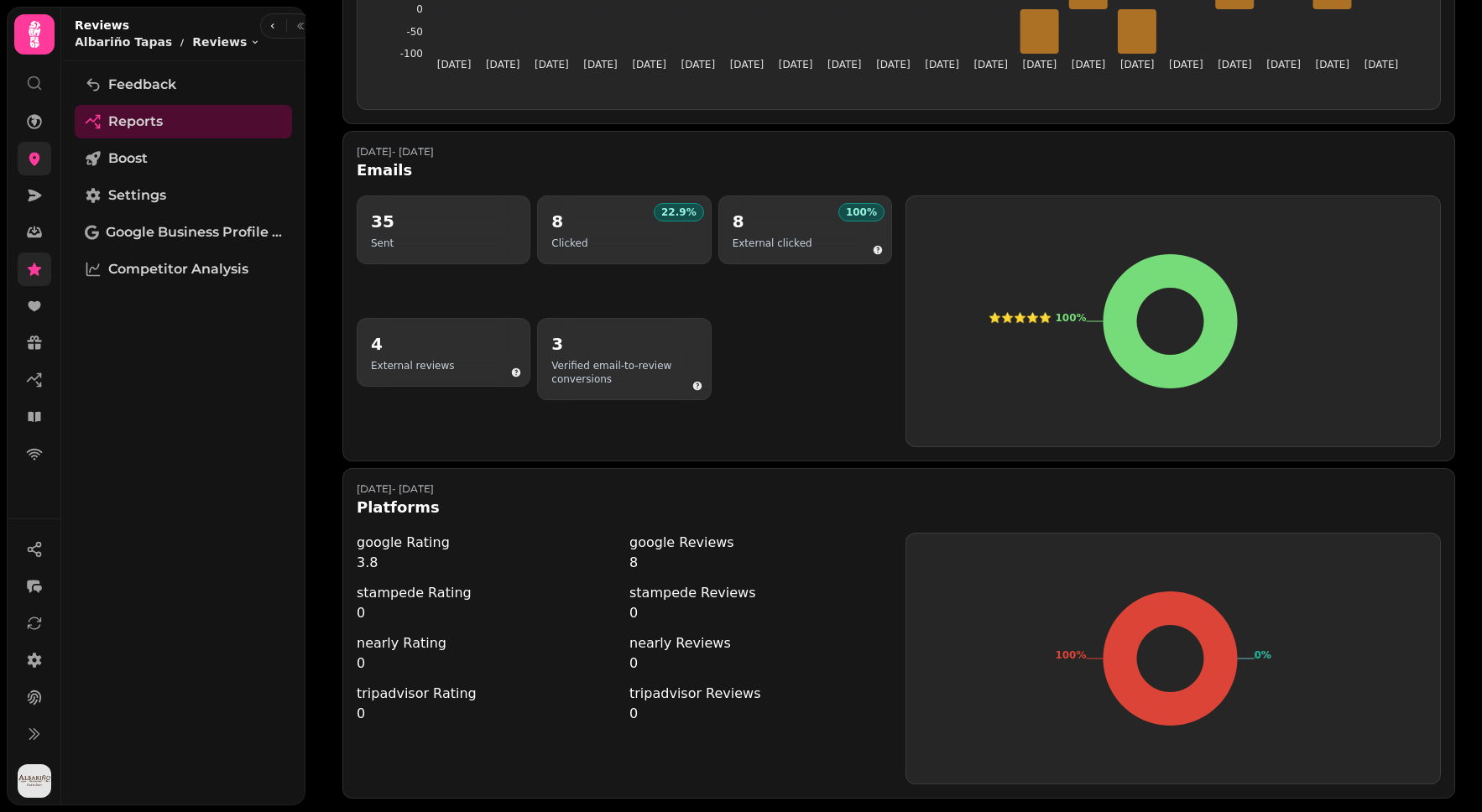
click at [31, 275] on icon at bounding box center [35, 268] width 14 height 13
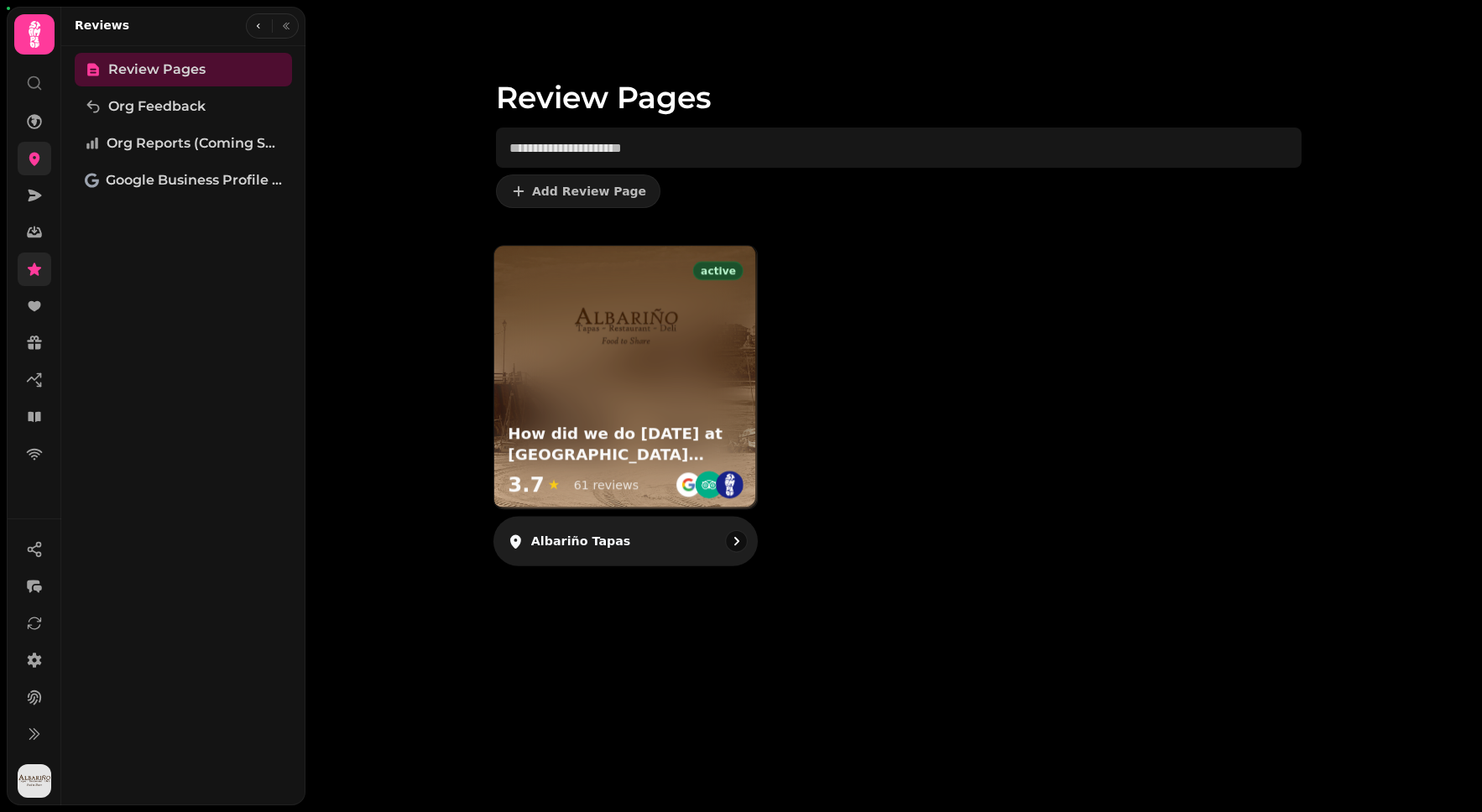
click at [685, 412] on div "active How did we do today at Albariño tapas? 3.7 ★ 61 reviews" at bounding box center [625, 376] width 263 height 262
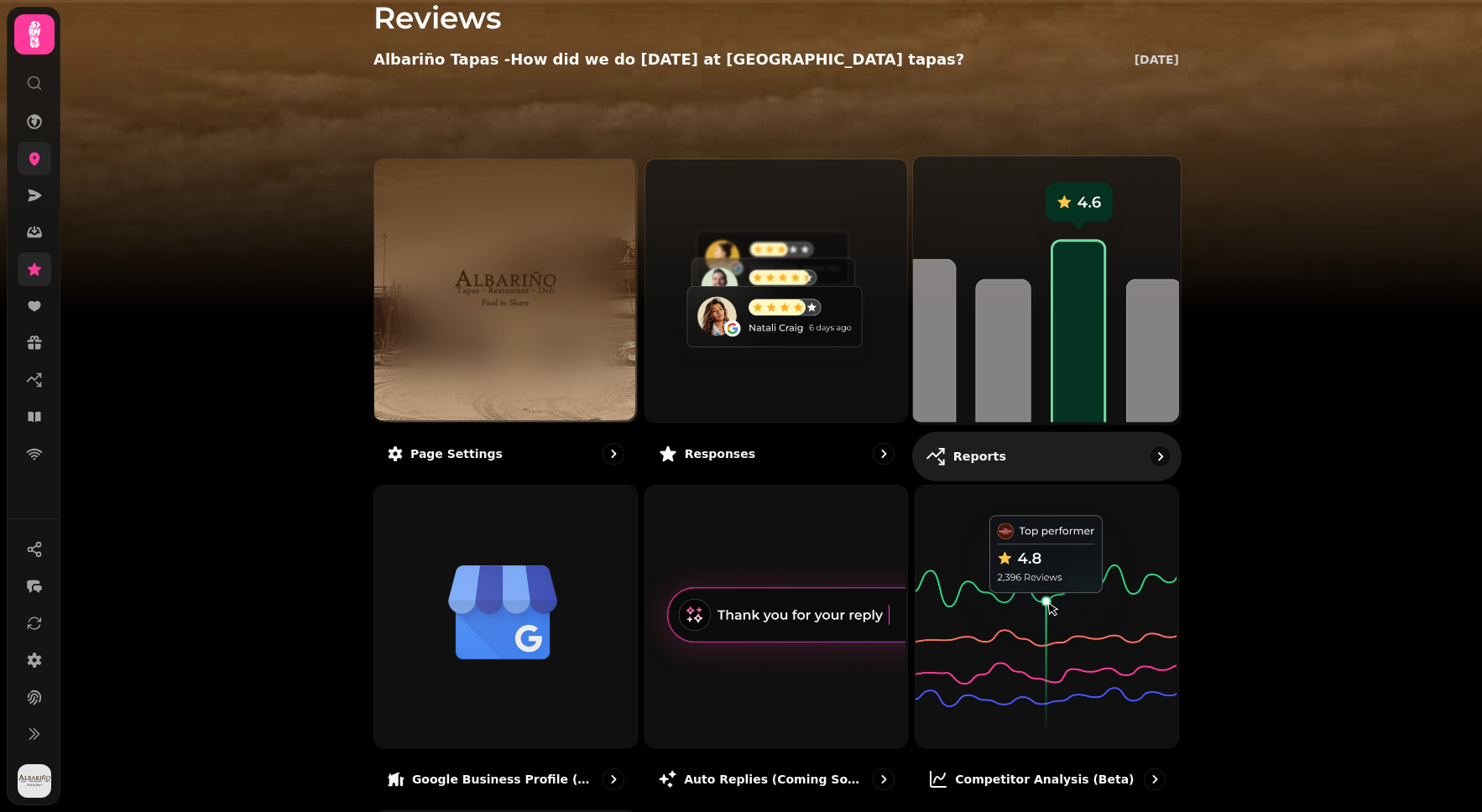
scroll to position [47, 0]
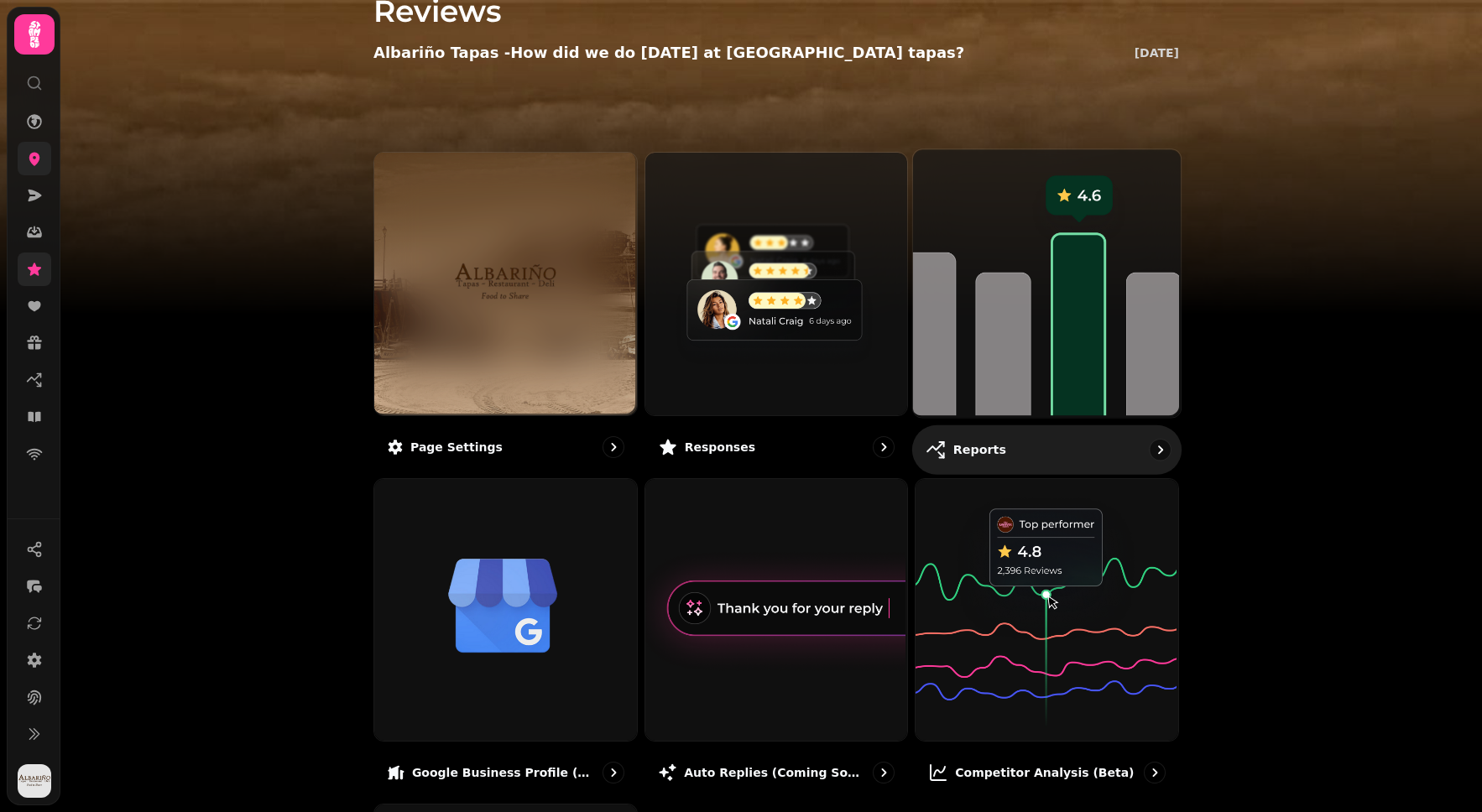
click at [1002, 309] on img at bounding box center [1045, 281] width 267 height 267
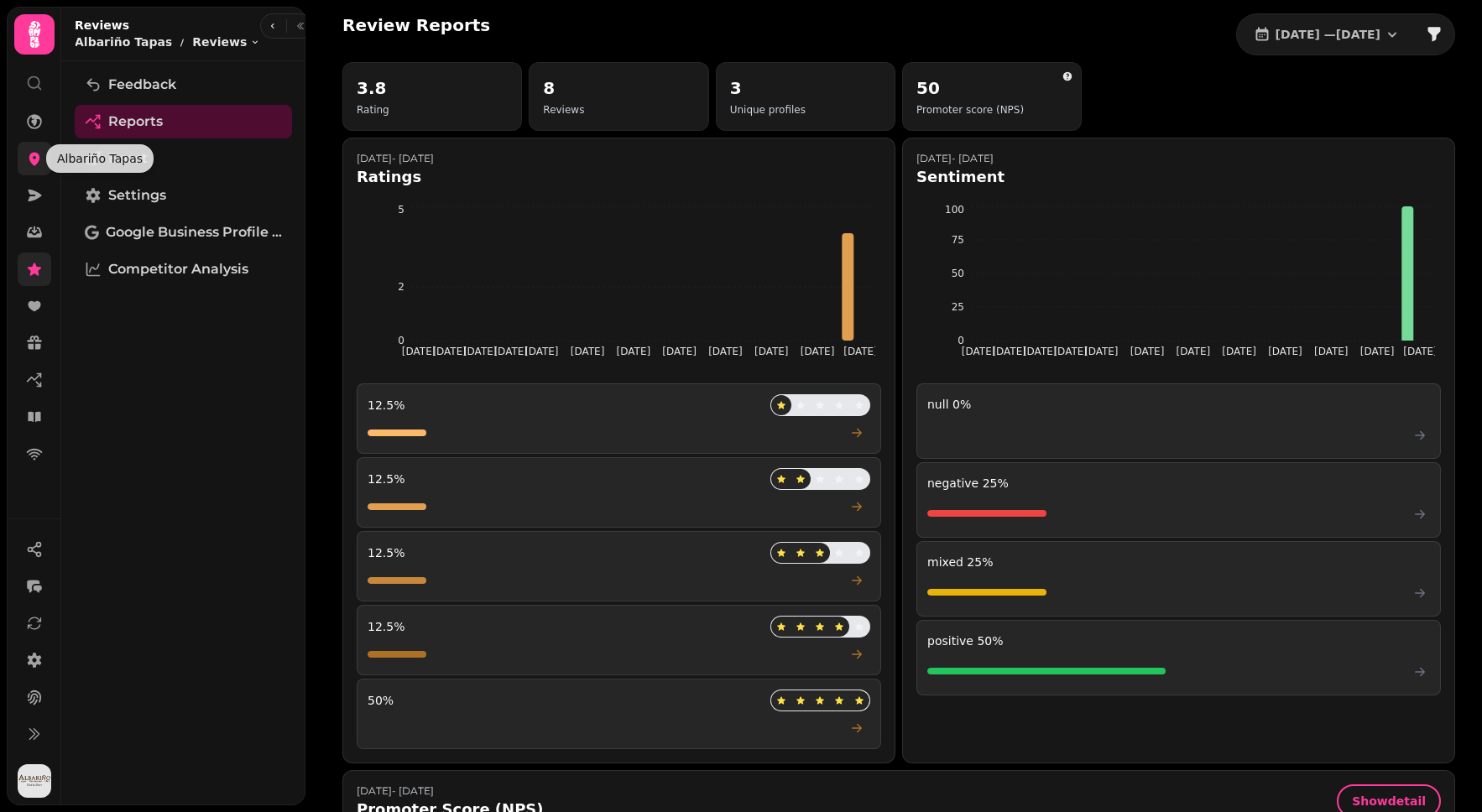
click at [38, 162] on icon at bounding box center [35, 159] width 11 height 14
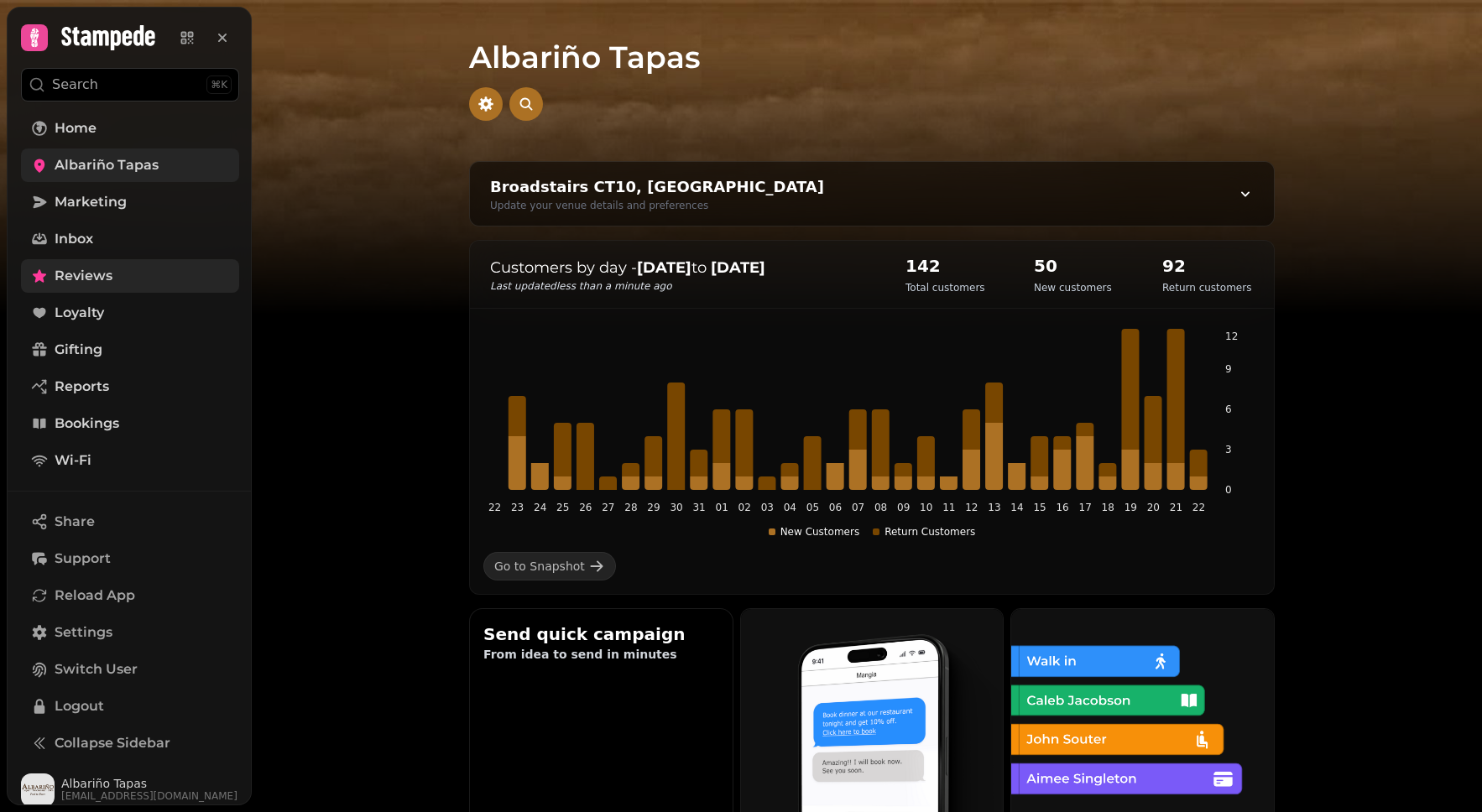
click at [123, 283] on link "Reviews" at bounding box center [130, 276] width 218 height 34
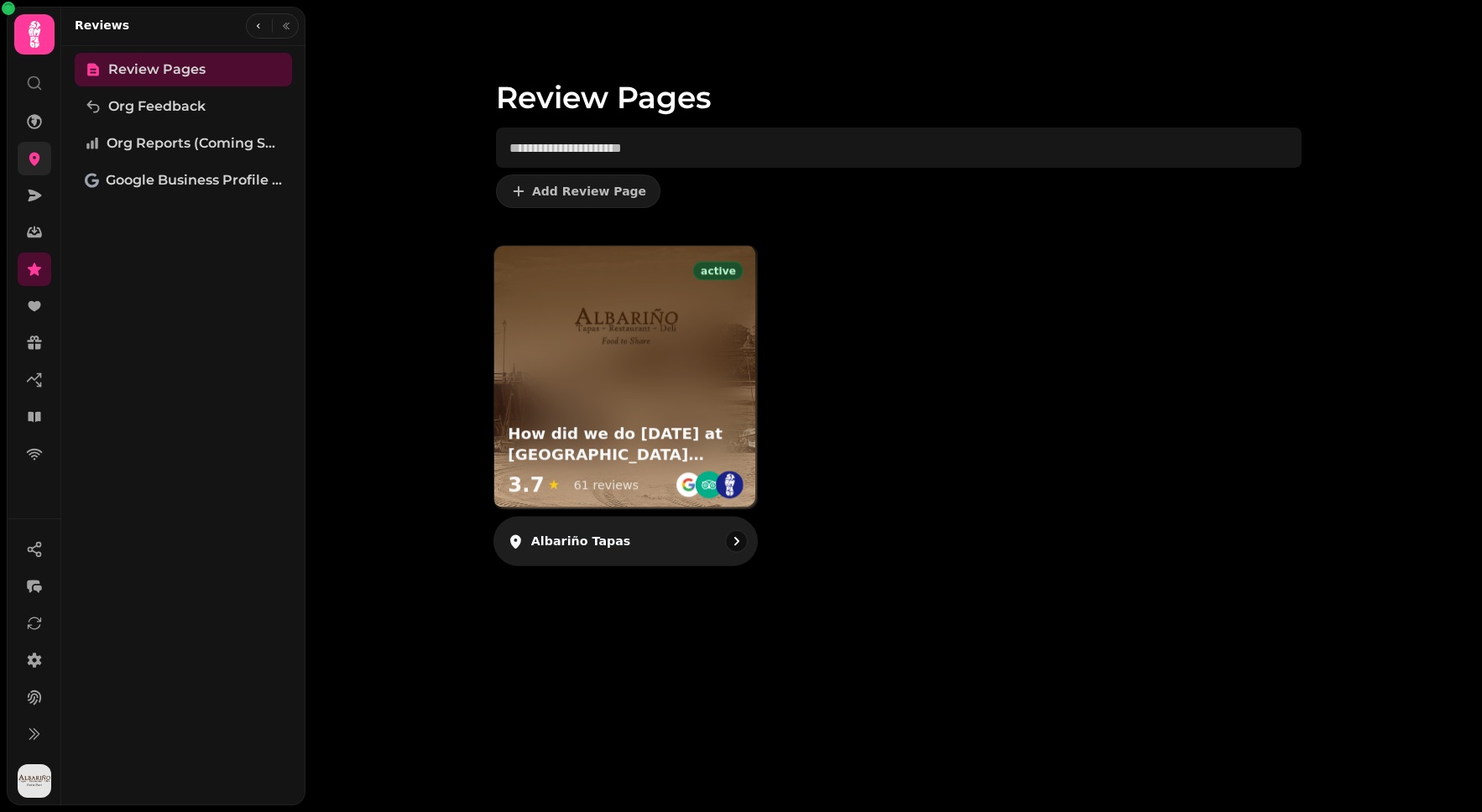
click at [702, 343] on div at bounding box center [625, 314] width 263 height 137
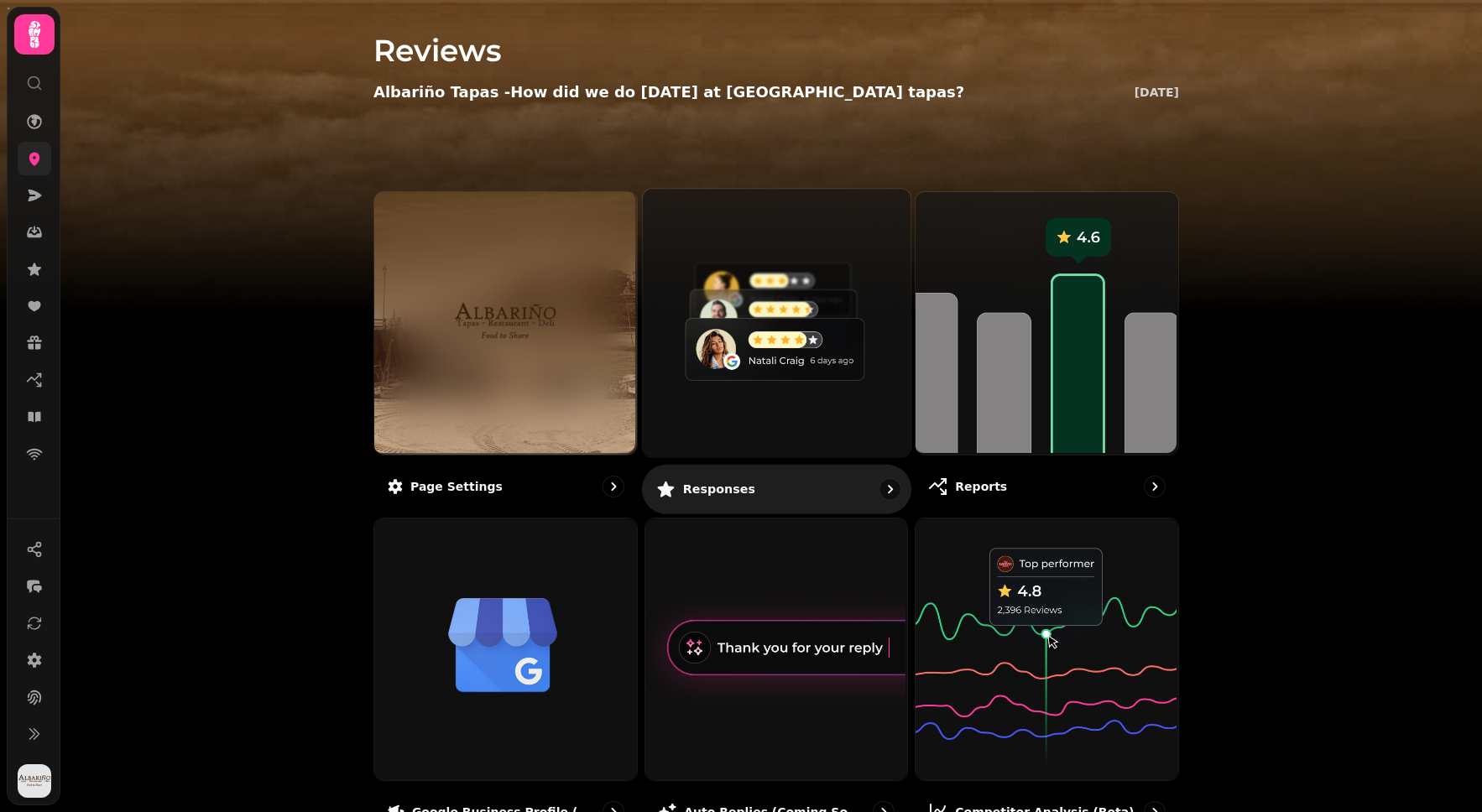
scroll to position [19, 0]
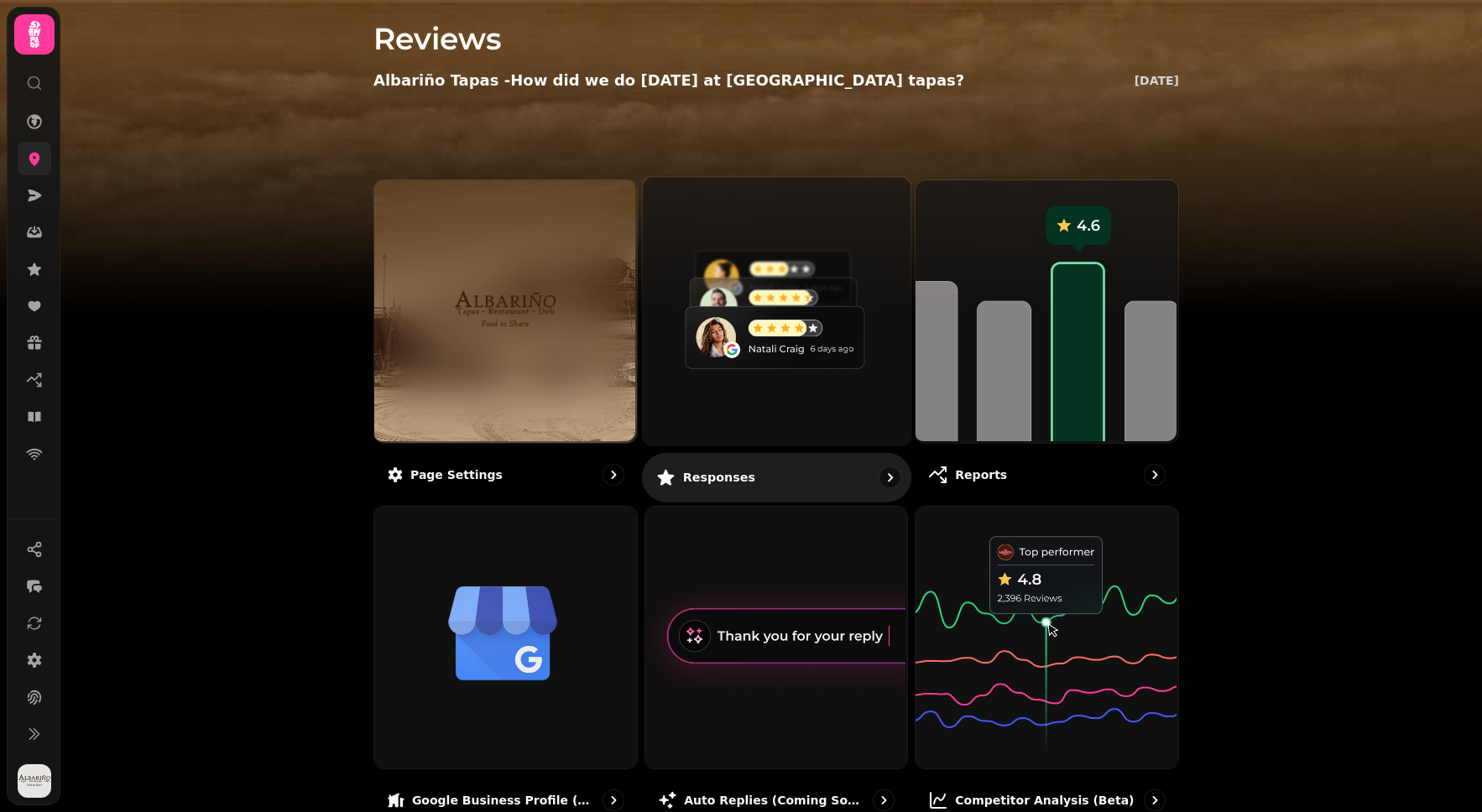
click at [712, 300] on img at bounding box center [775, 309] width 267 height 267
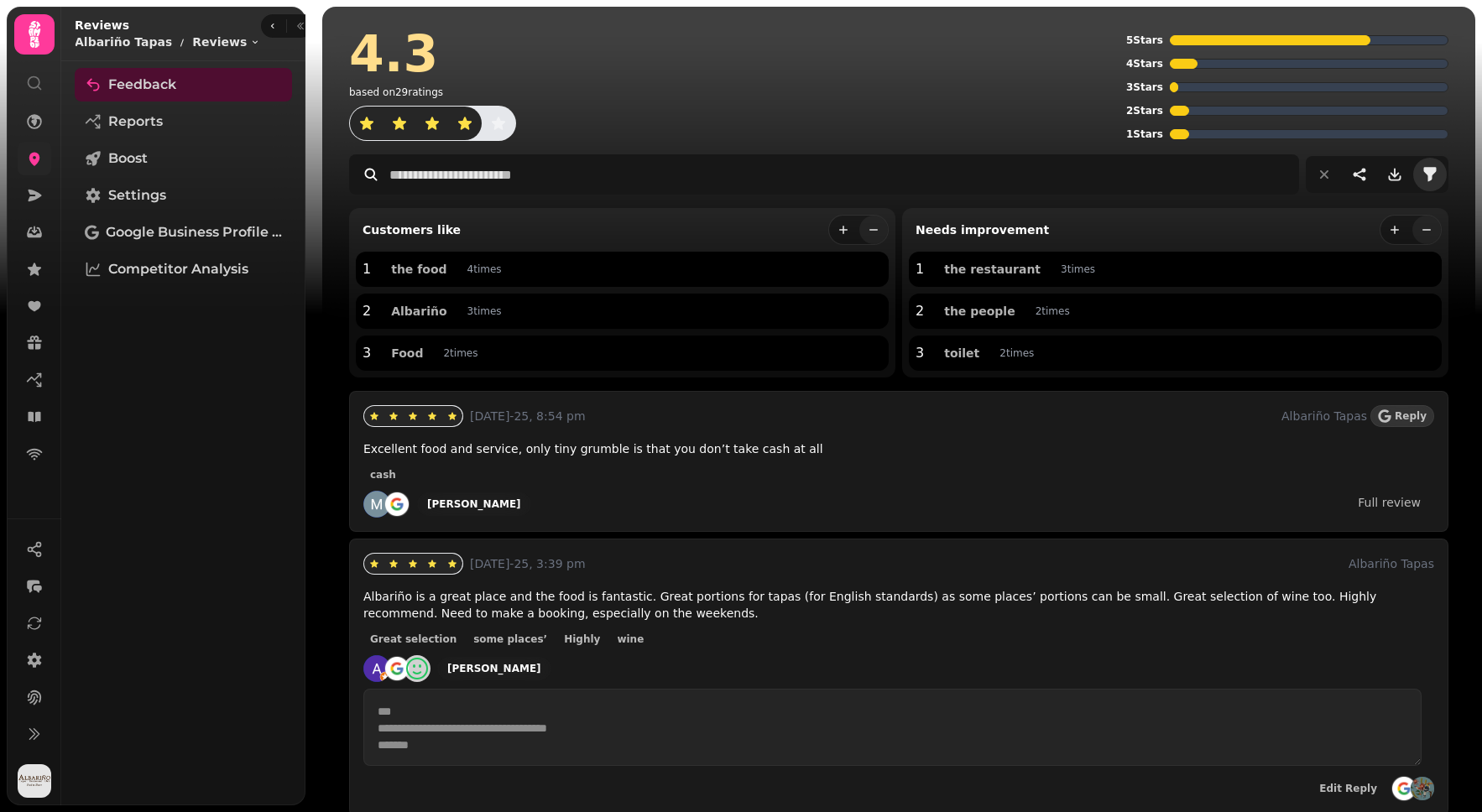
click at [1426, 167] on icon "filter" at bounding box center [1429, 174] width 17 height 17
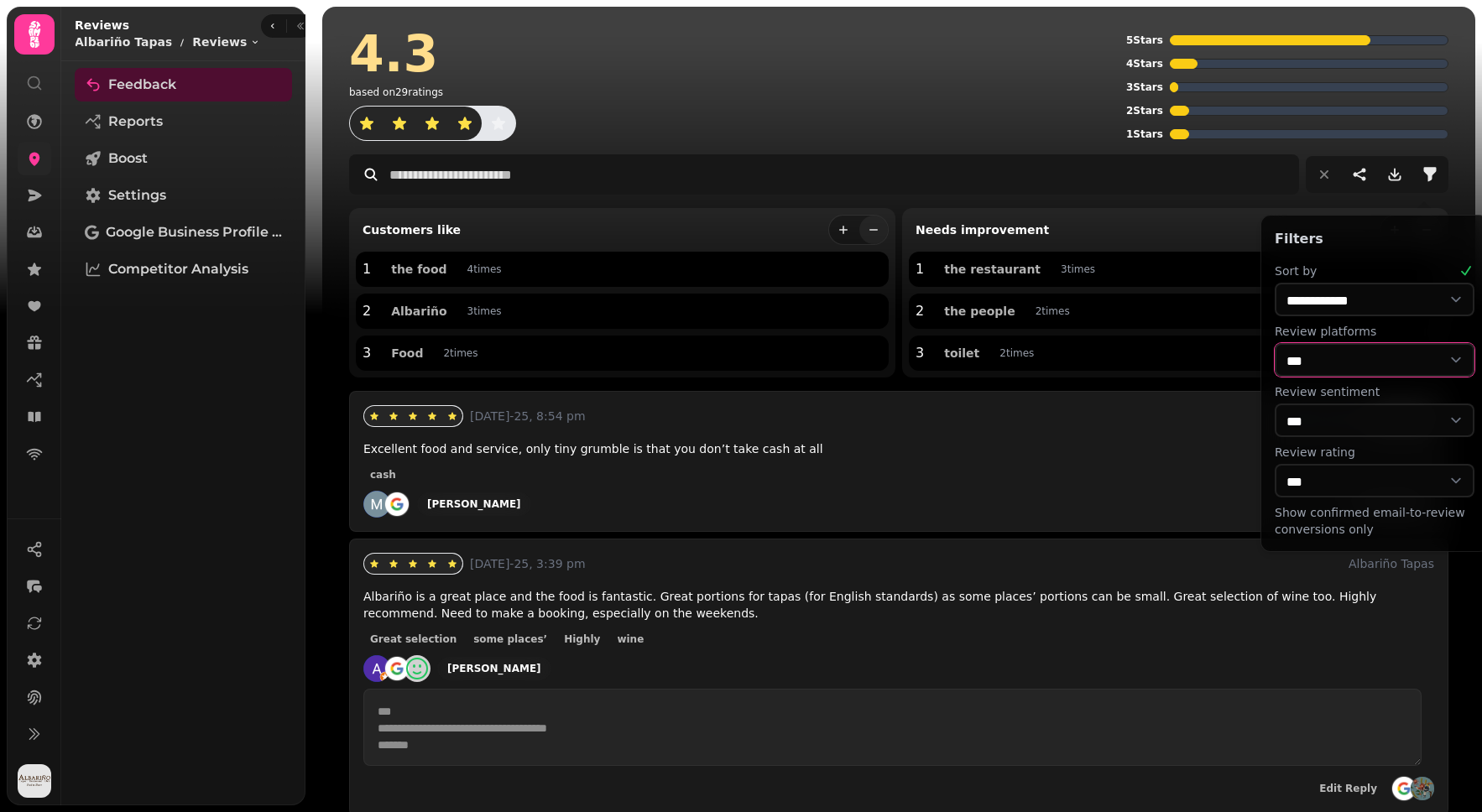
click at [1372, 350] on select "**********" at bounding box center [1375, 360] width 200 height 34
select select "********"
click at [1275, 344] on select "**********" at bounding box center [1375, 360] width 200 height 34
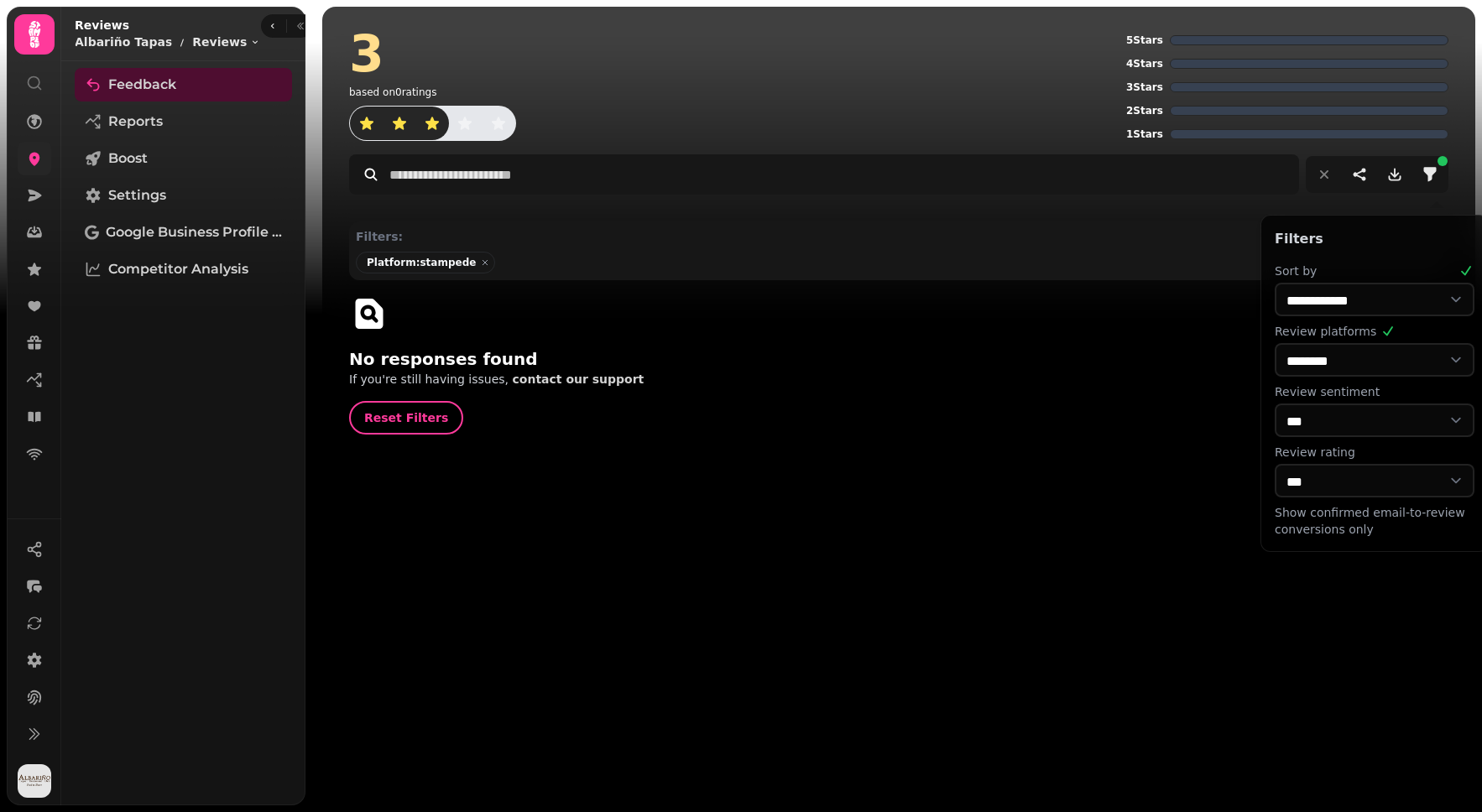
click at [767, 558] on div "3 based on 0 ratings 5 Stars 4 Stars 3 Stars 2 Stars 1 Stars Filters: Platform:…" at bounding box center [894, 406] width 1177 height 812
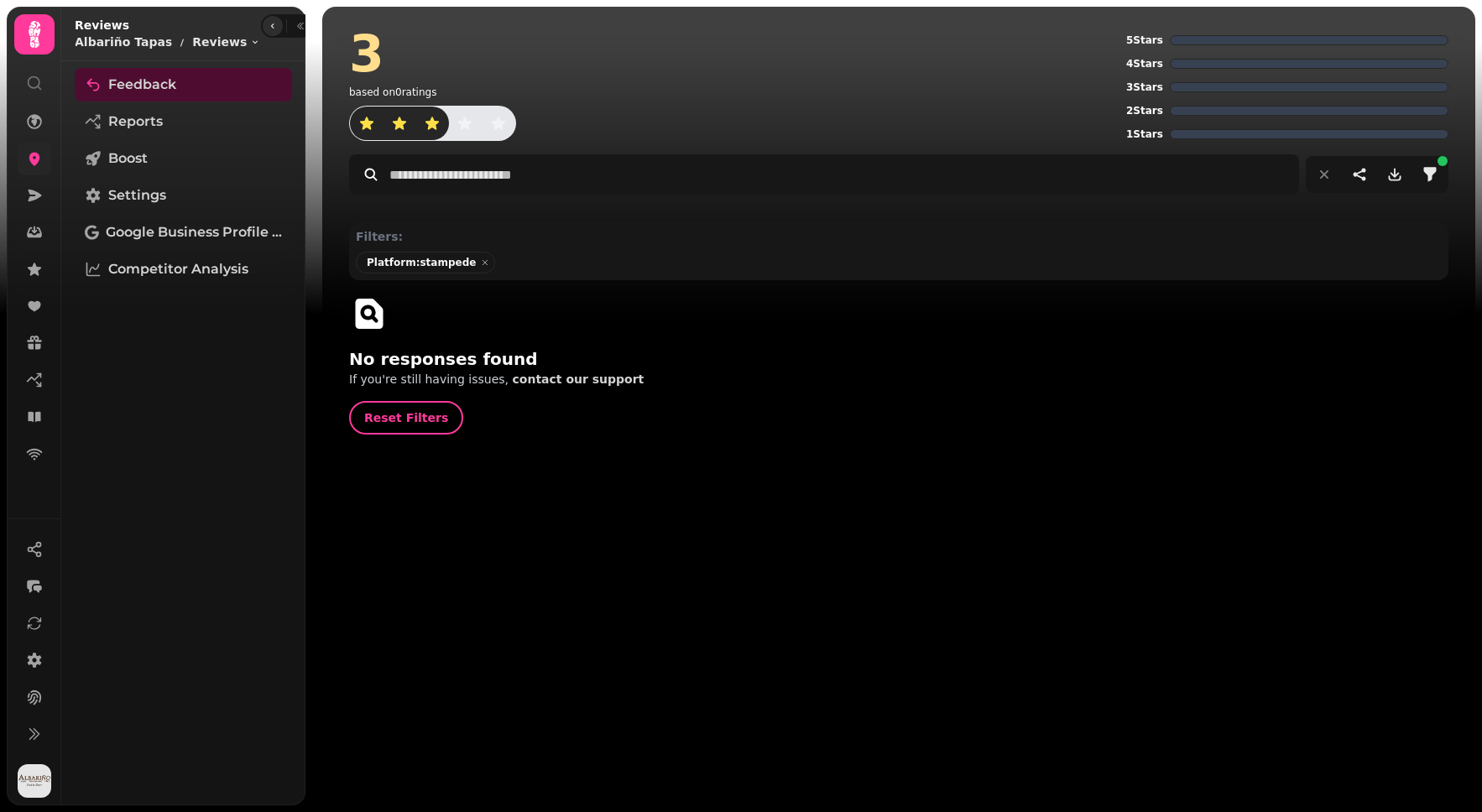
click at [267, 26] on icon "button" at bounding box center [272, 26] width 10 height 10
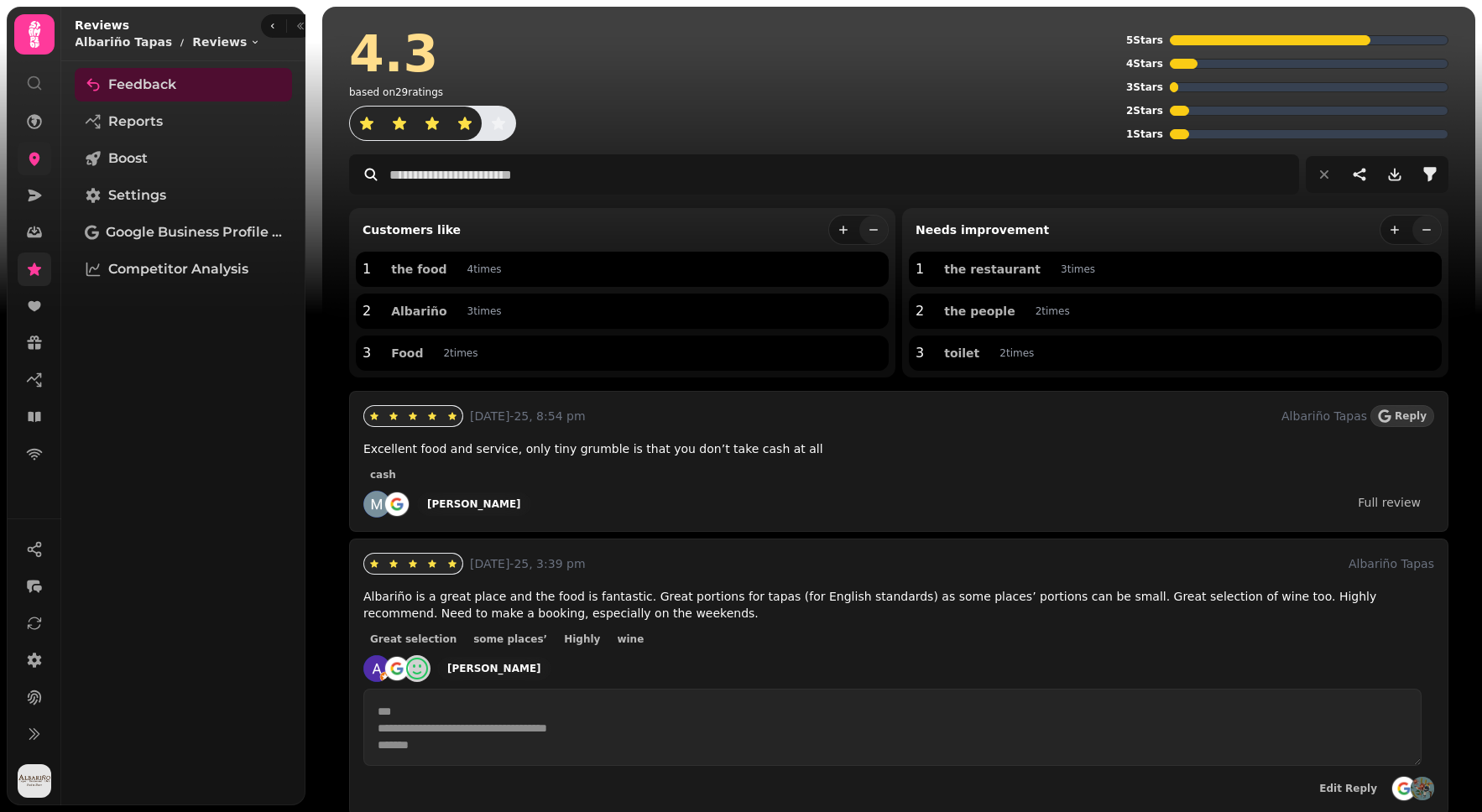
click at [35, 273] on icon at bounding box center [35, 268] width 14 height 13
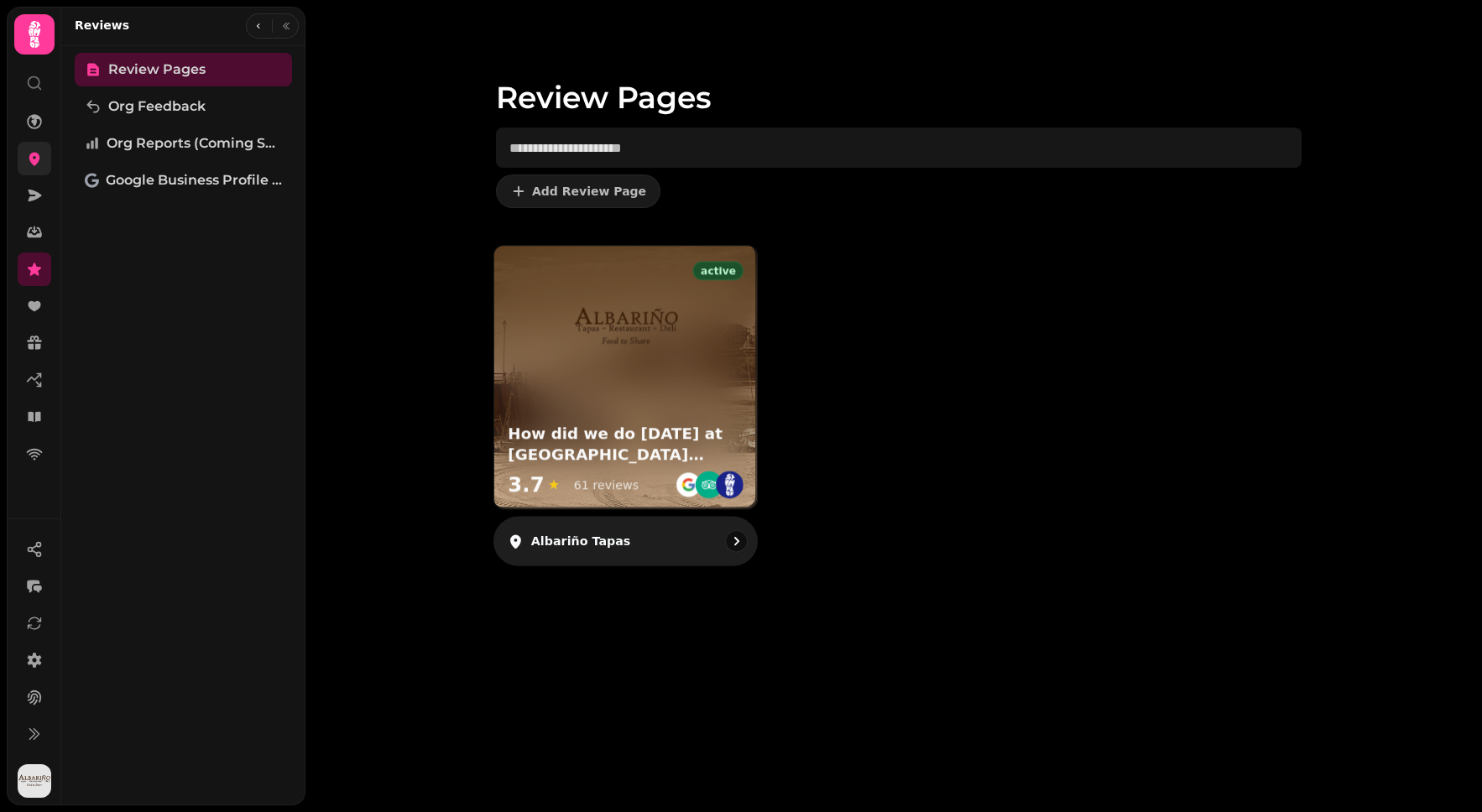
click at [605, 335] on img at bounding box center [625, 328] width 110 height 110
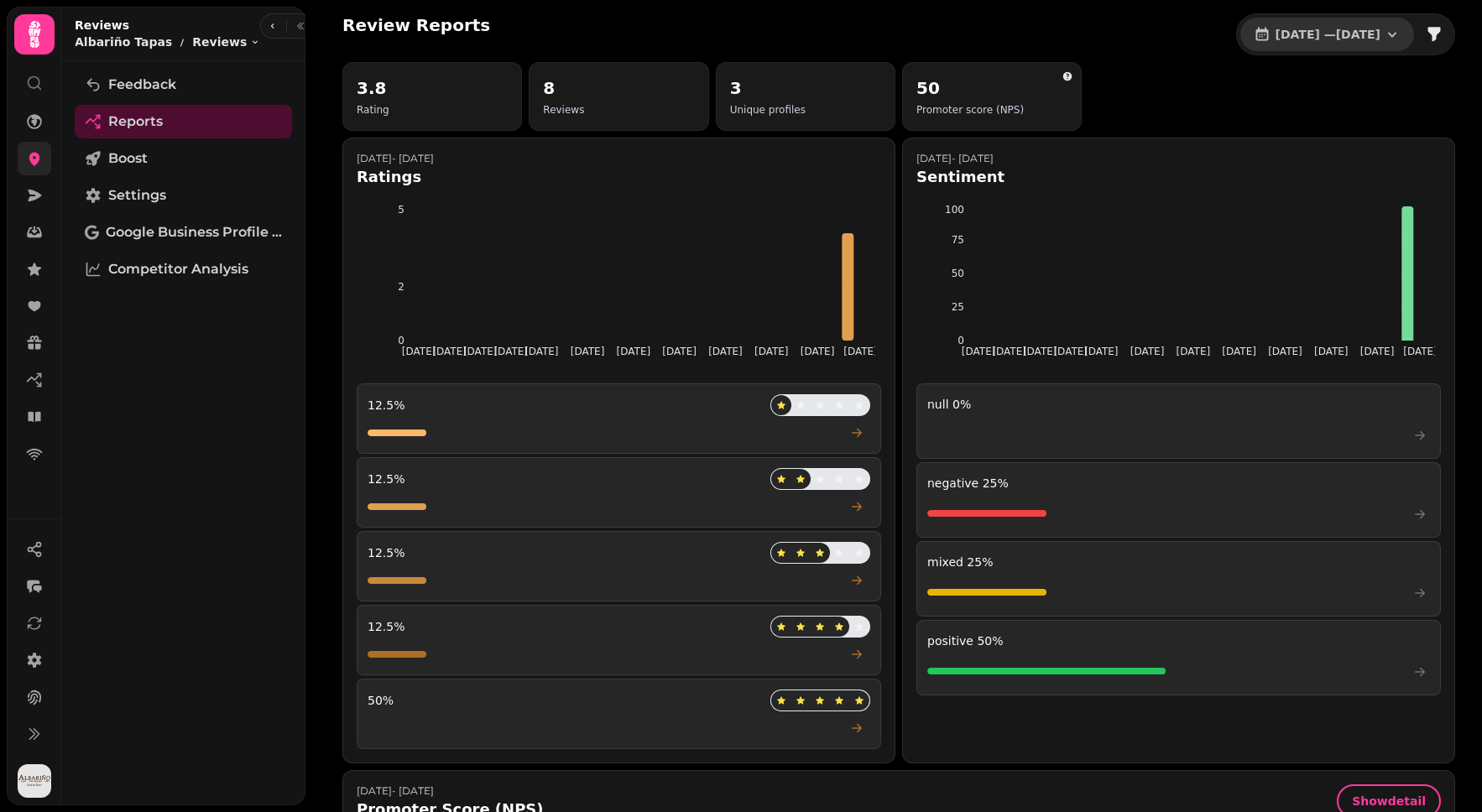
click at [1387, 31] on icon "button" at bounding box center [1392, 34] width 17 height 17
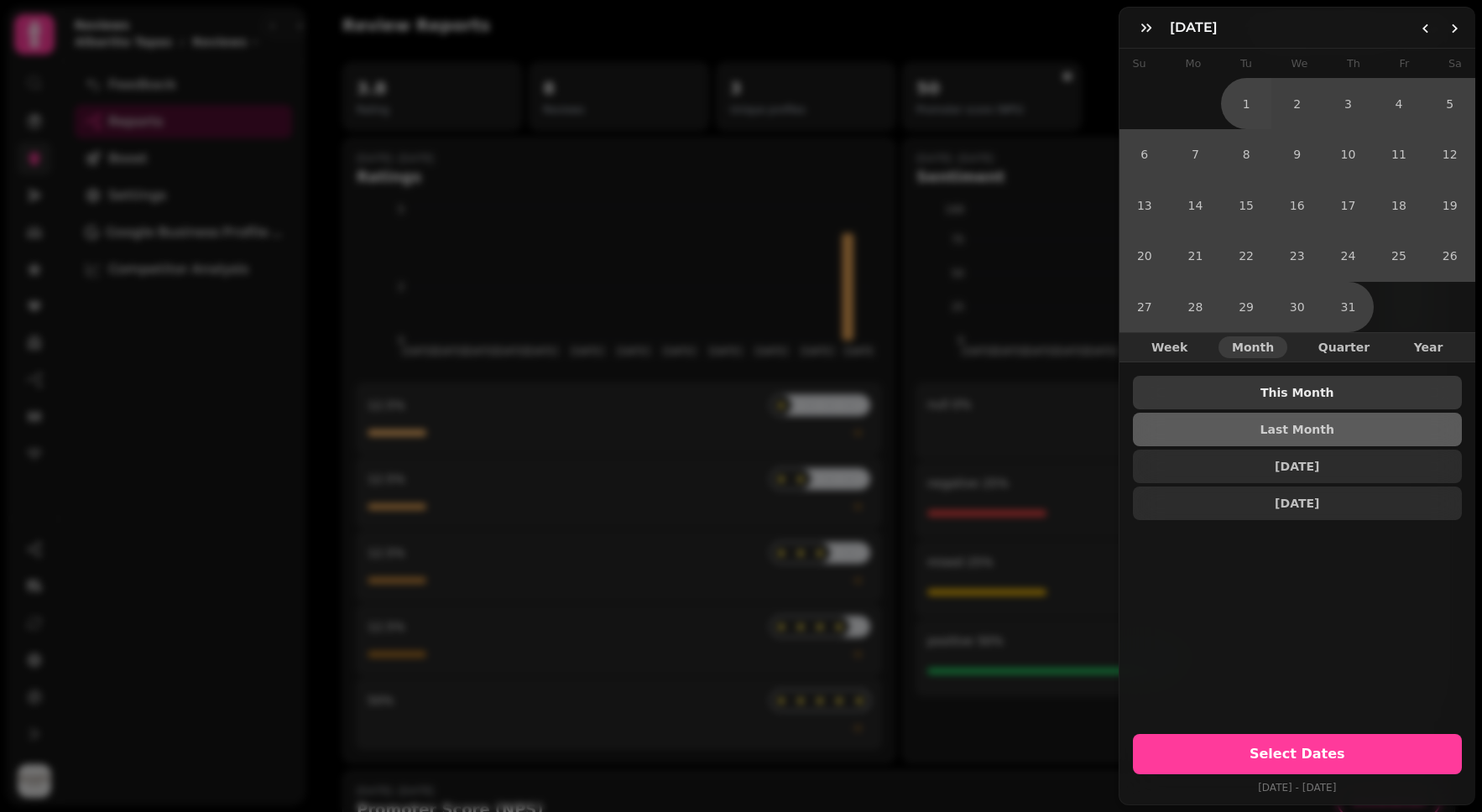
click at [1339, 387] on span "This Month" at bounding box center [1299, 393] width 303 height 12
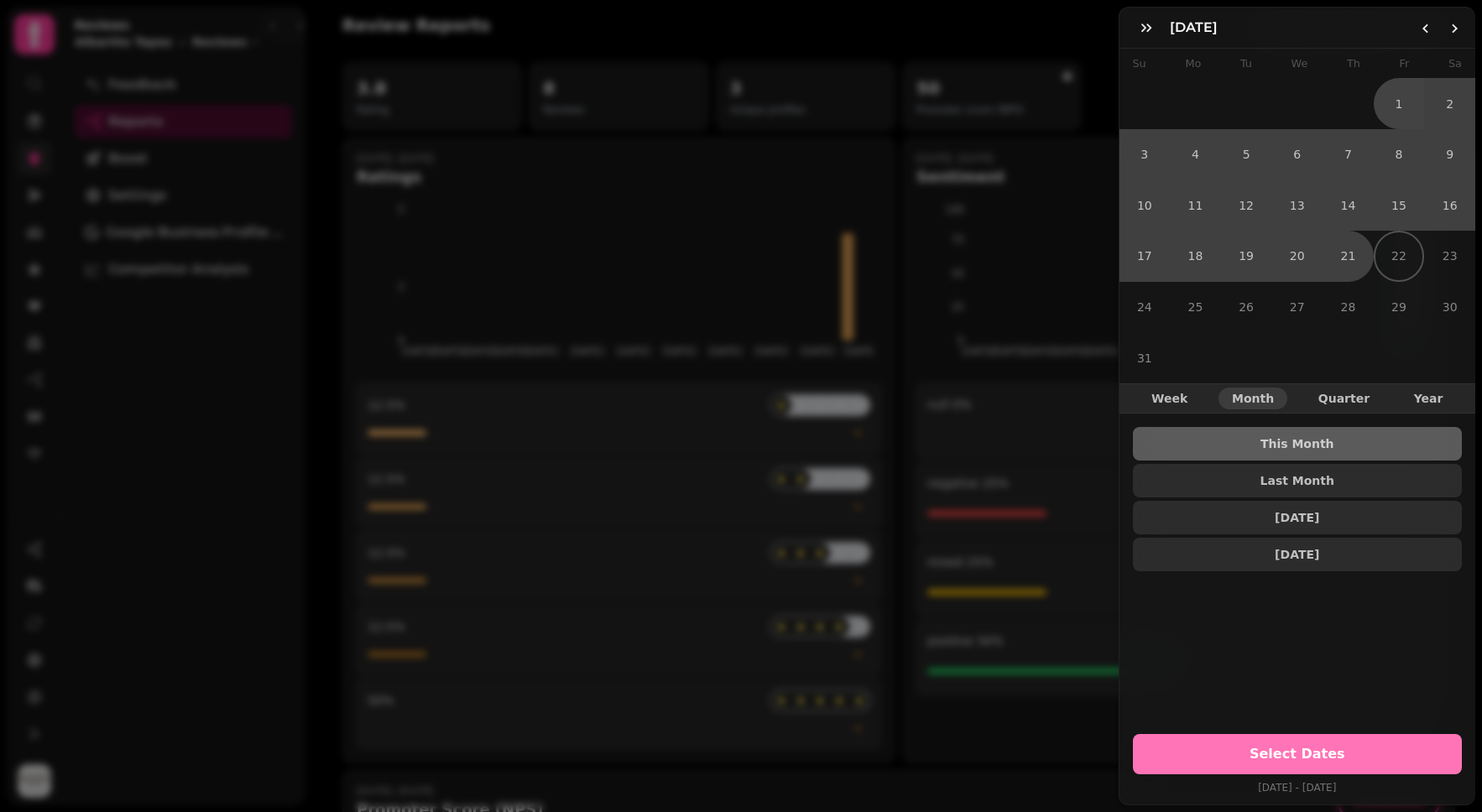
click at [1380, 748] on span "Select Dates" at bounding box center [1298, 755] width 289 height 14
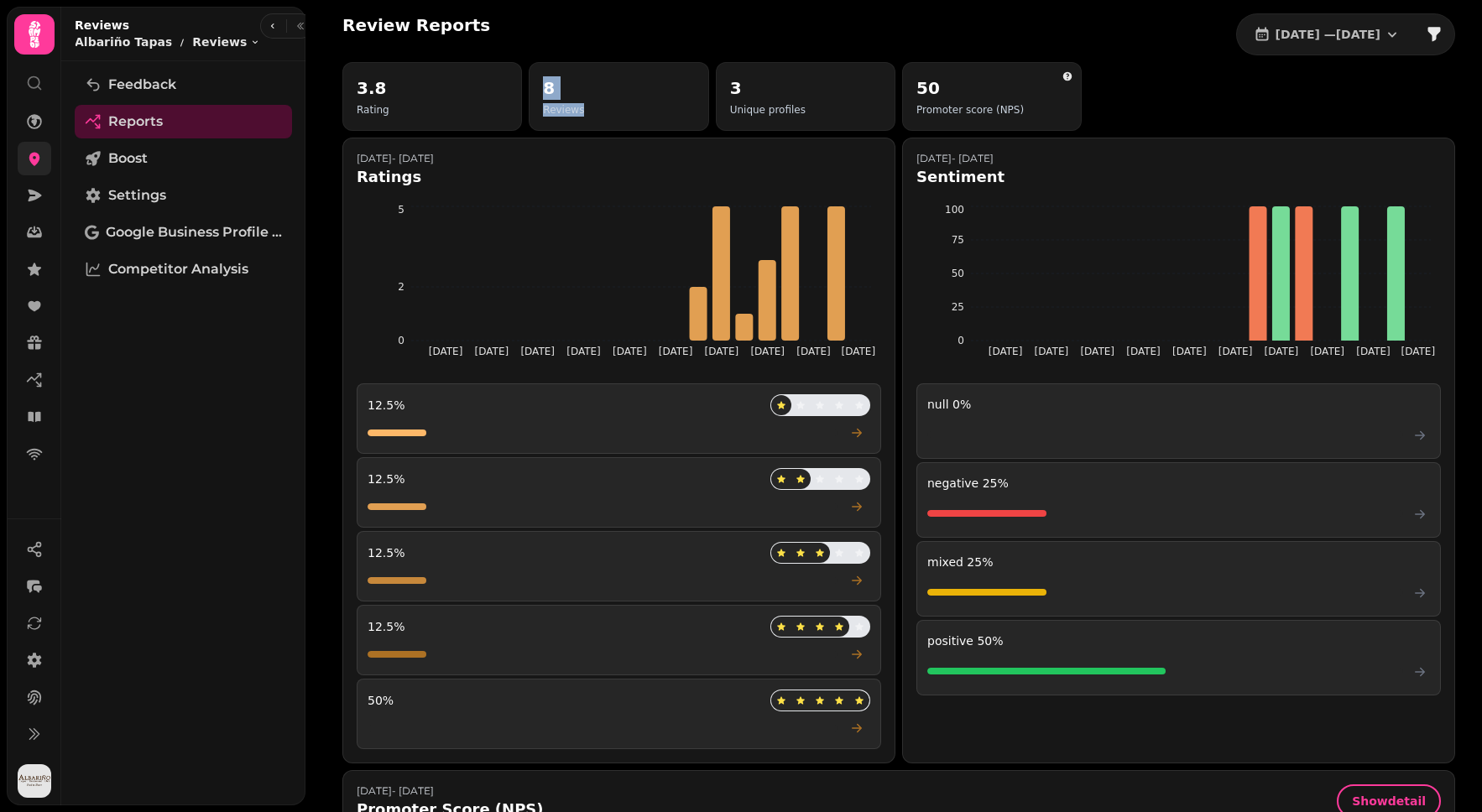
drag, startPoint x: 593, startPoint y: 119, endPoint x: 540, endPoint y: 92, distance: 59.5
click at [540, 92] on div "8 Reviews" at bounding box center [618, 96] width 179 height 68
click at [543, 92] on h2 "8" at bounding box center [564, 88] width 42 height 24
click at [47, 649] on link at bounding box center [35, 660] width 34 height 34
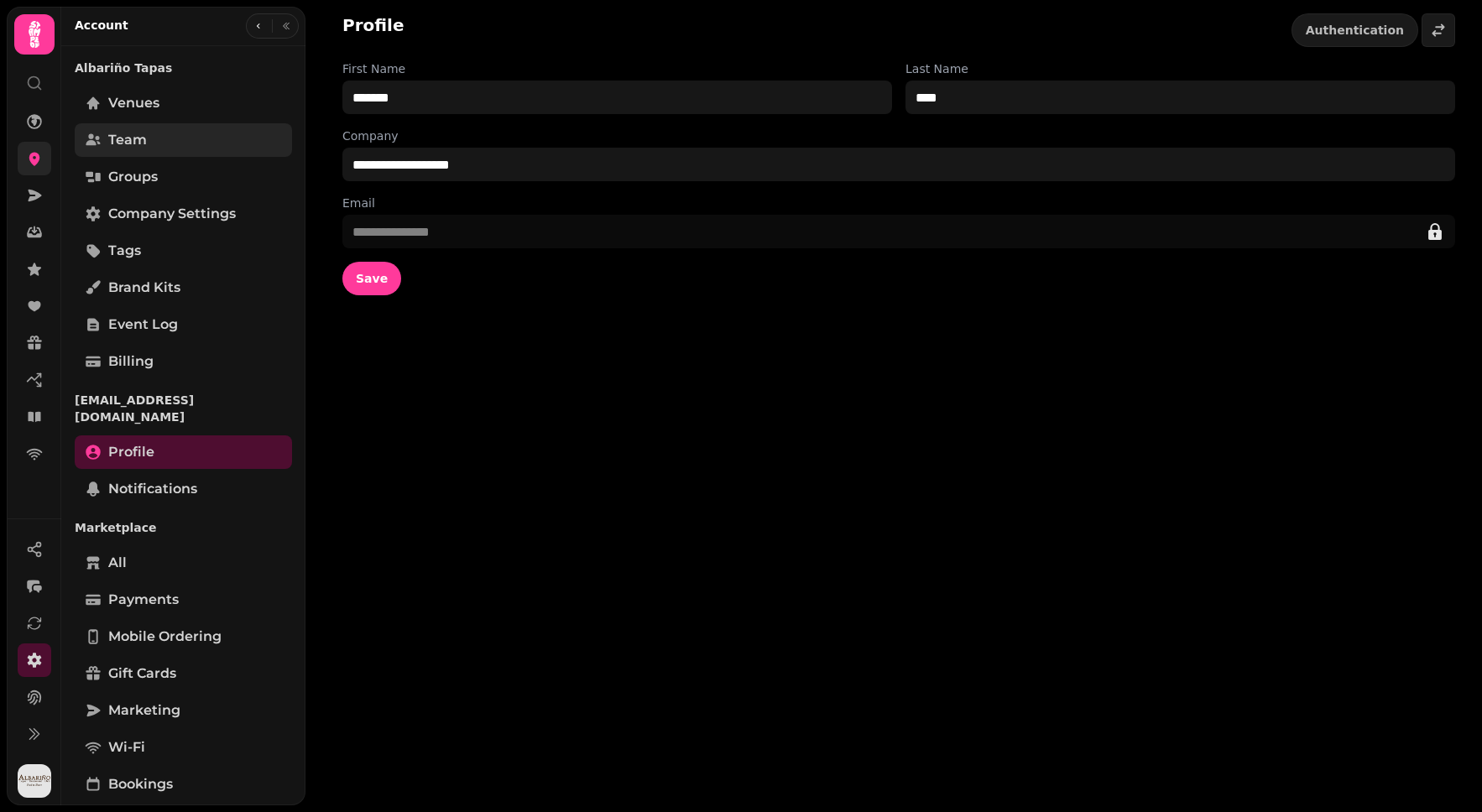
click at [158, 140] on link "Team" at bounding box center [182, 141] width 217 height 34
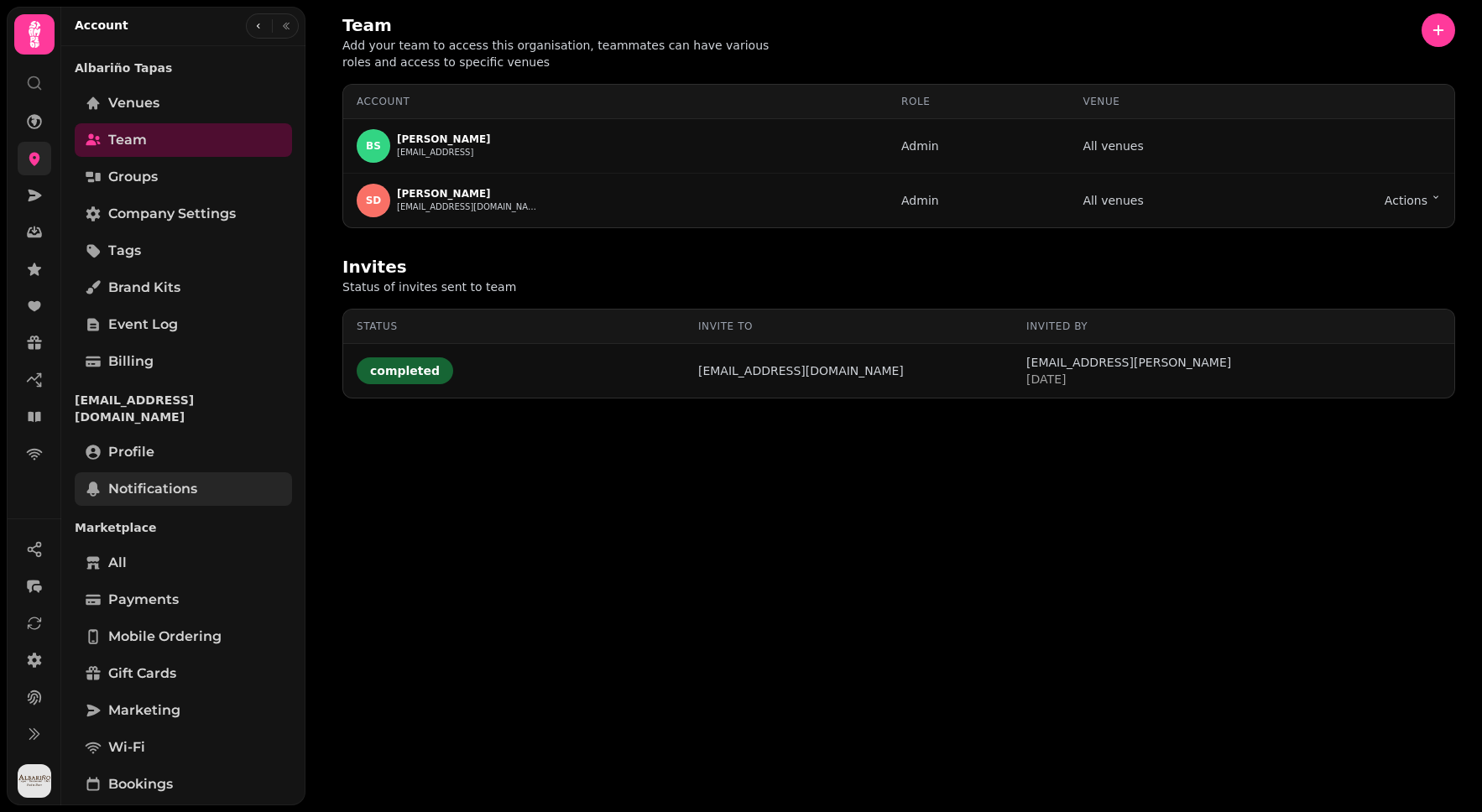
click at [169, 479] on span "Notifications" at bounding box center [153, 489] width 89 height 20
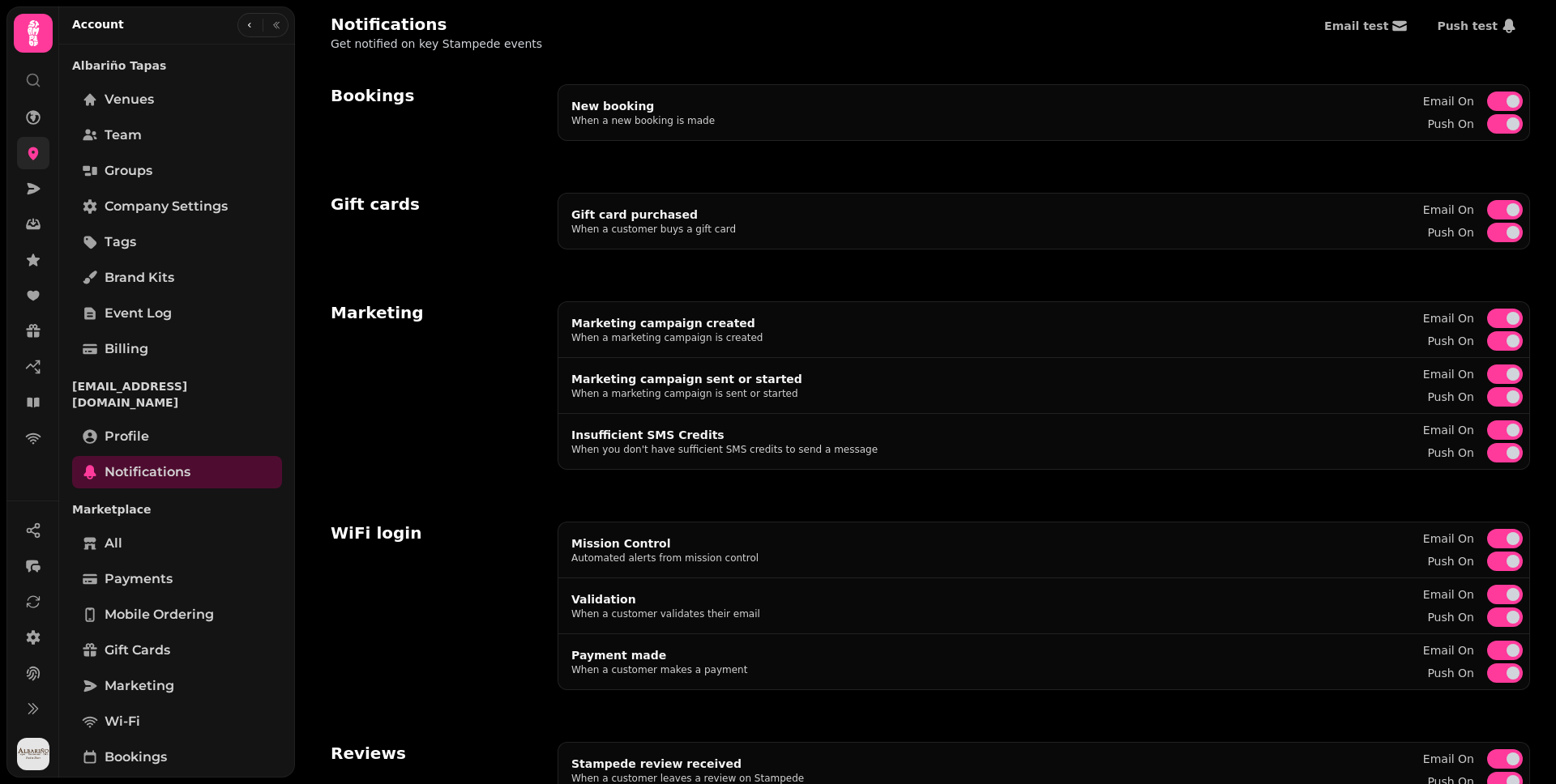
click at [868, 48] on div "Notifications Get notified on key Stampede events Email test Push test" at bounding box center [931, 33] width 1199 height 39
click at [41, 261] on link at bounding box center [33, 260] width 33 height 33
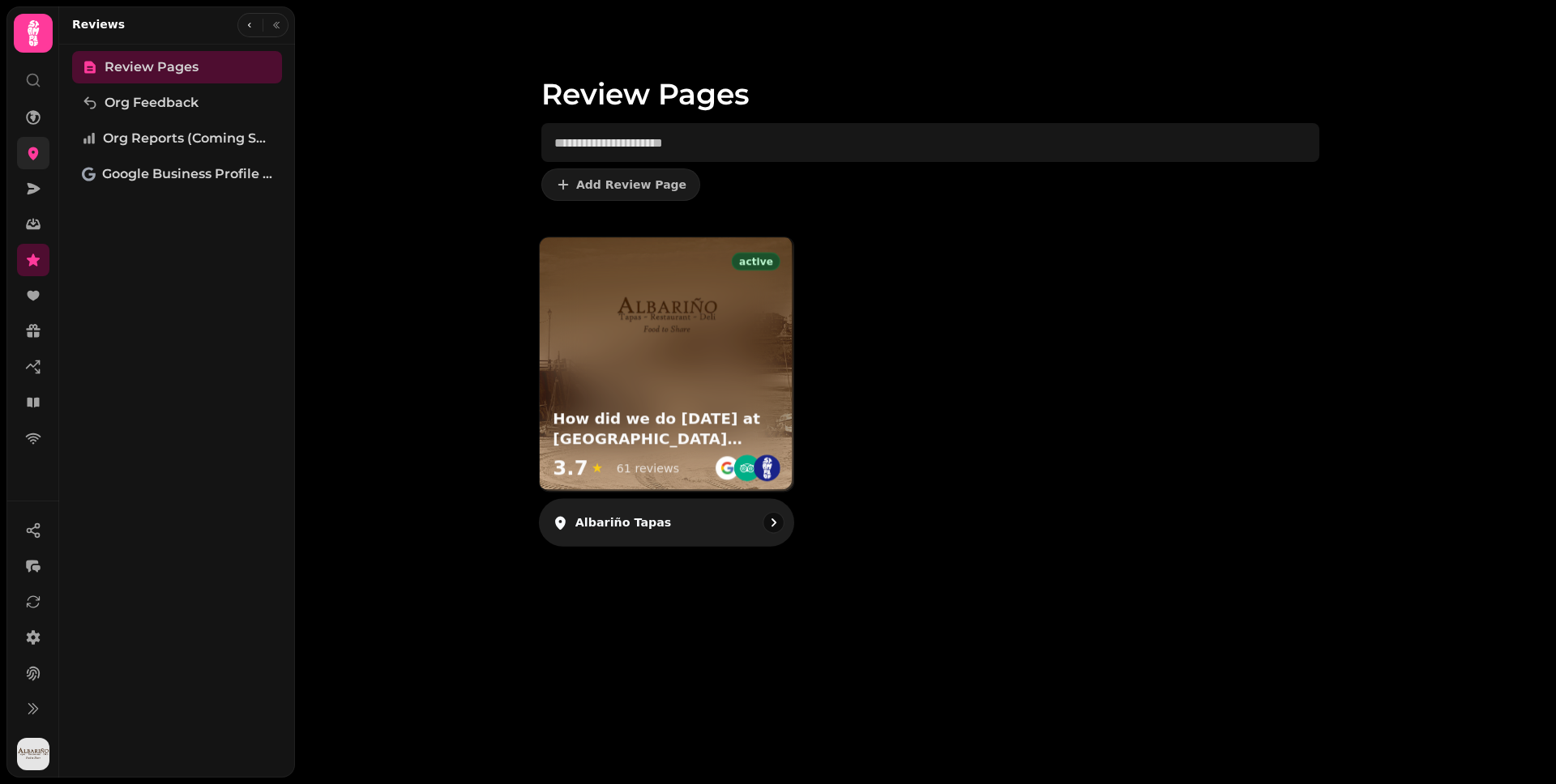
click at [776, 340] on div at bounding box center [666, 303] width 253 height 132
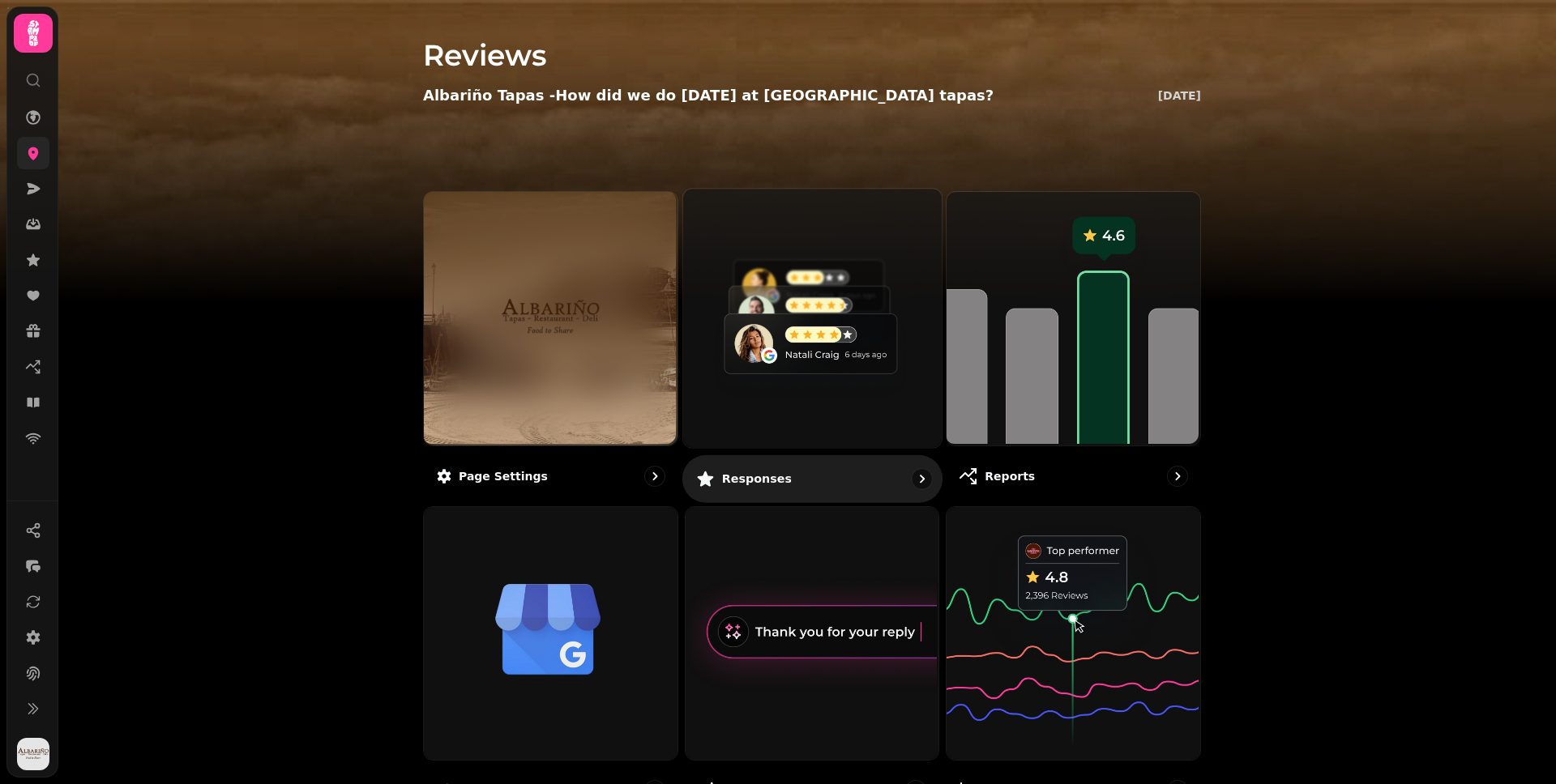
click at [813, 435] on img at bounding box center [810, 316] width 258 height 258
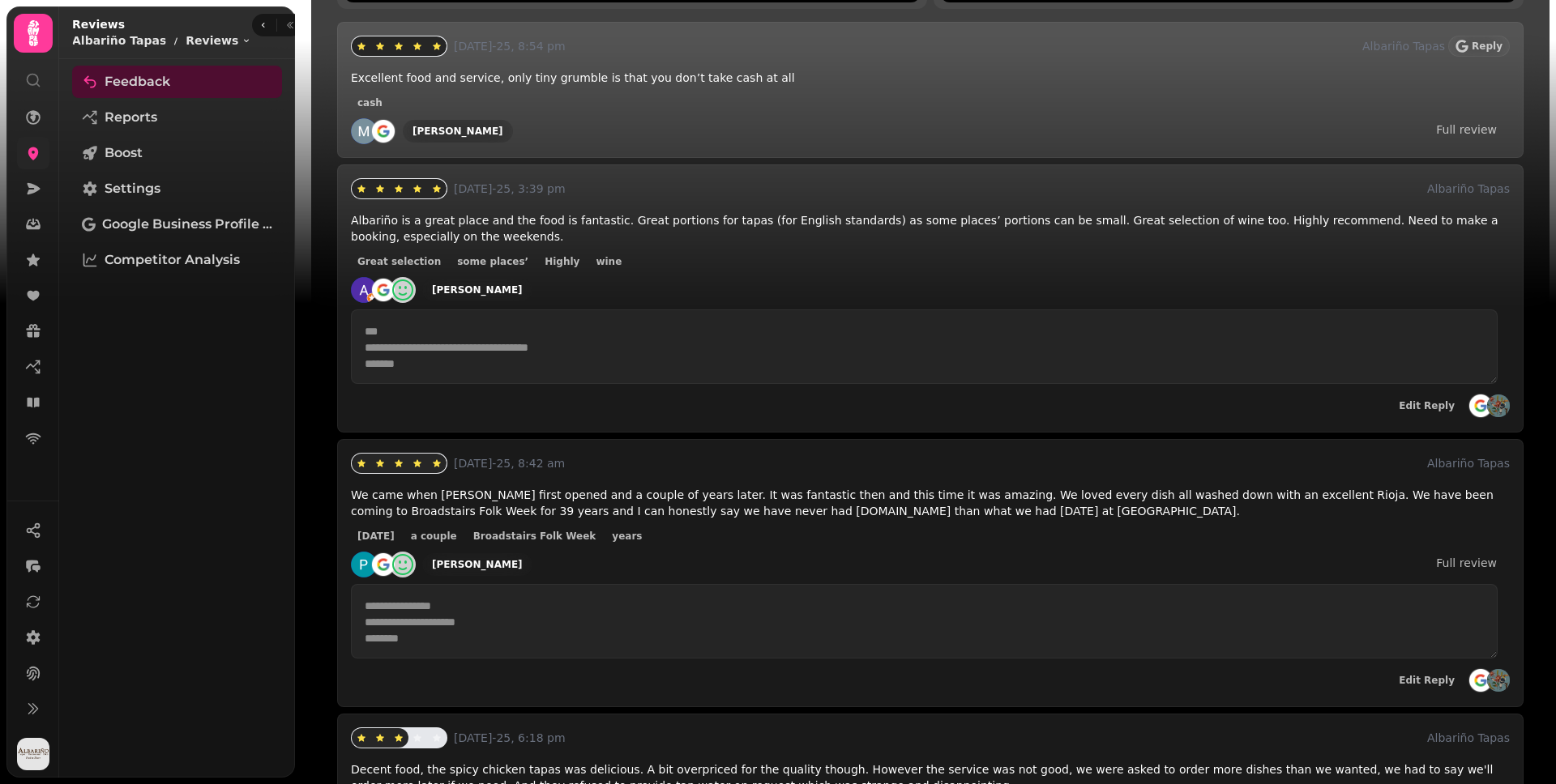
scroll to position [300, 0]
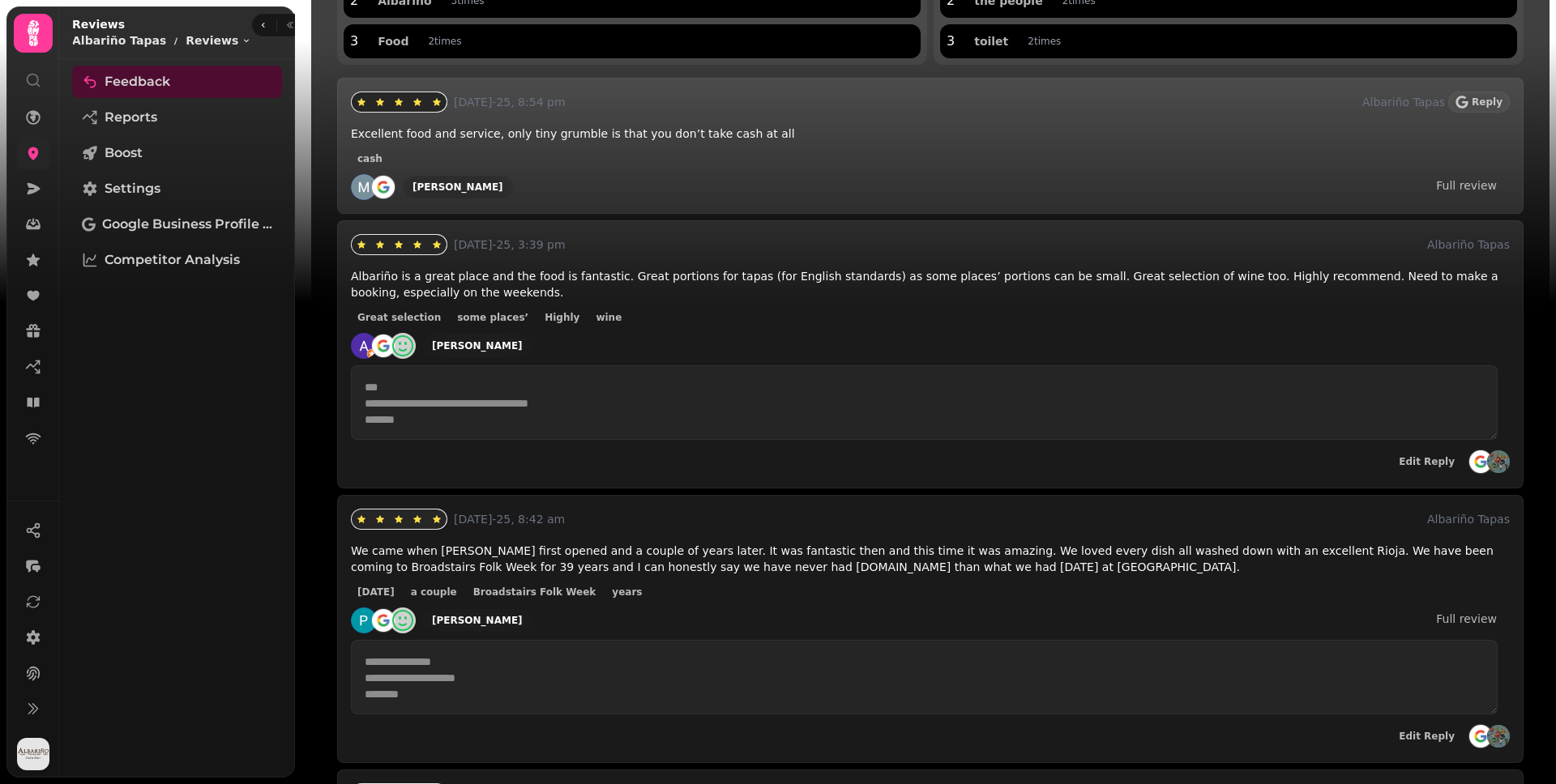
click at [410, 342] on icon at bounding box center [403, 345] width 26 height 26
click at [405, 348] on icon at bounding box center [403, 345] width 26 height 26
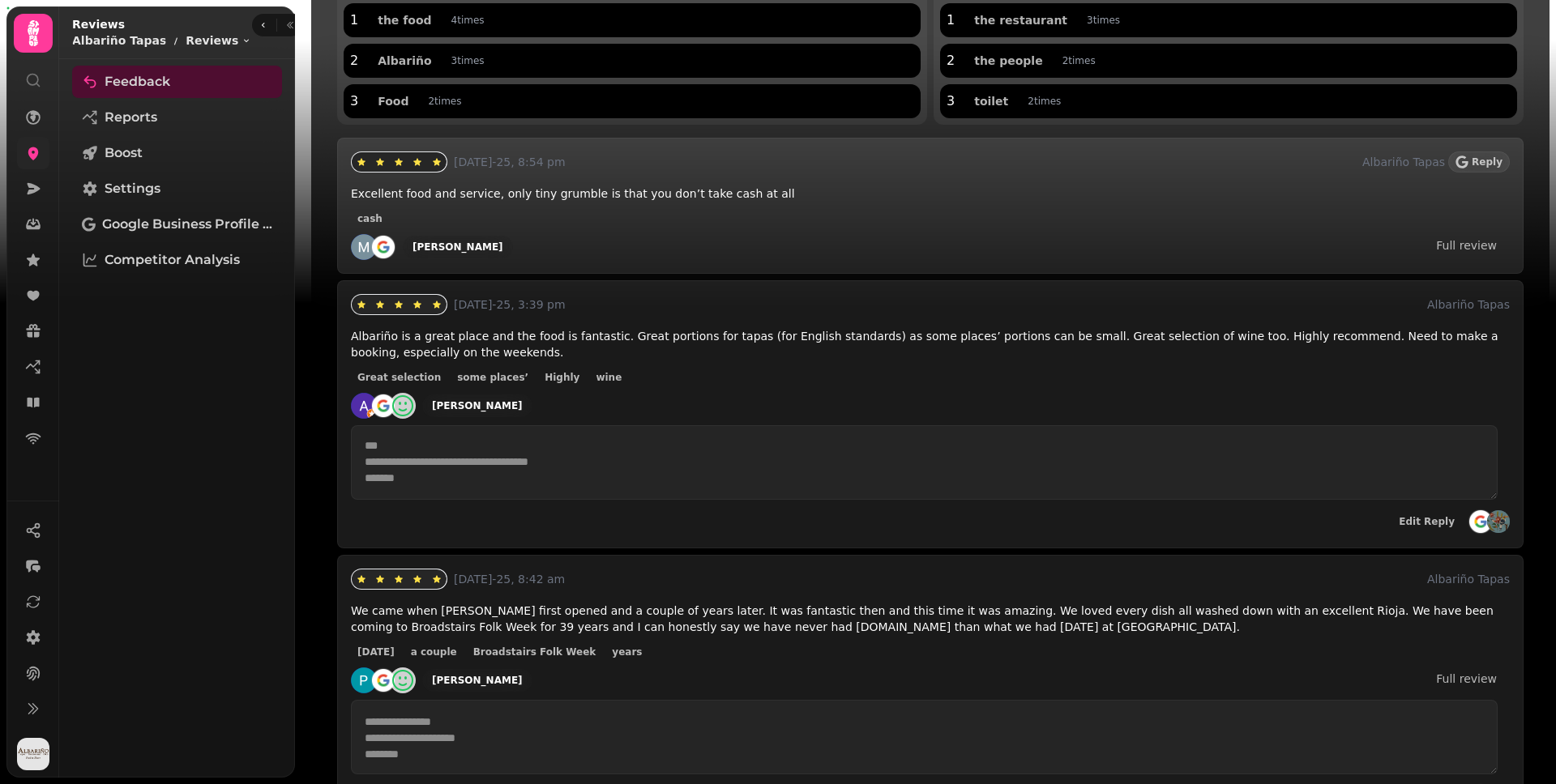
scroll to position [311, 0]
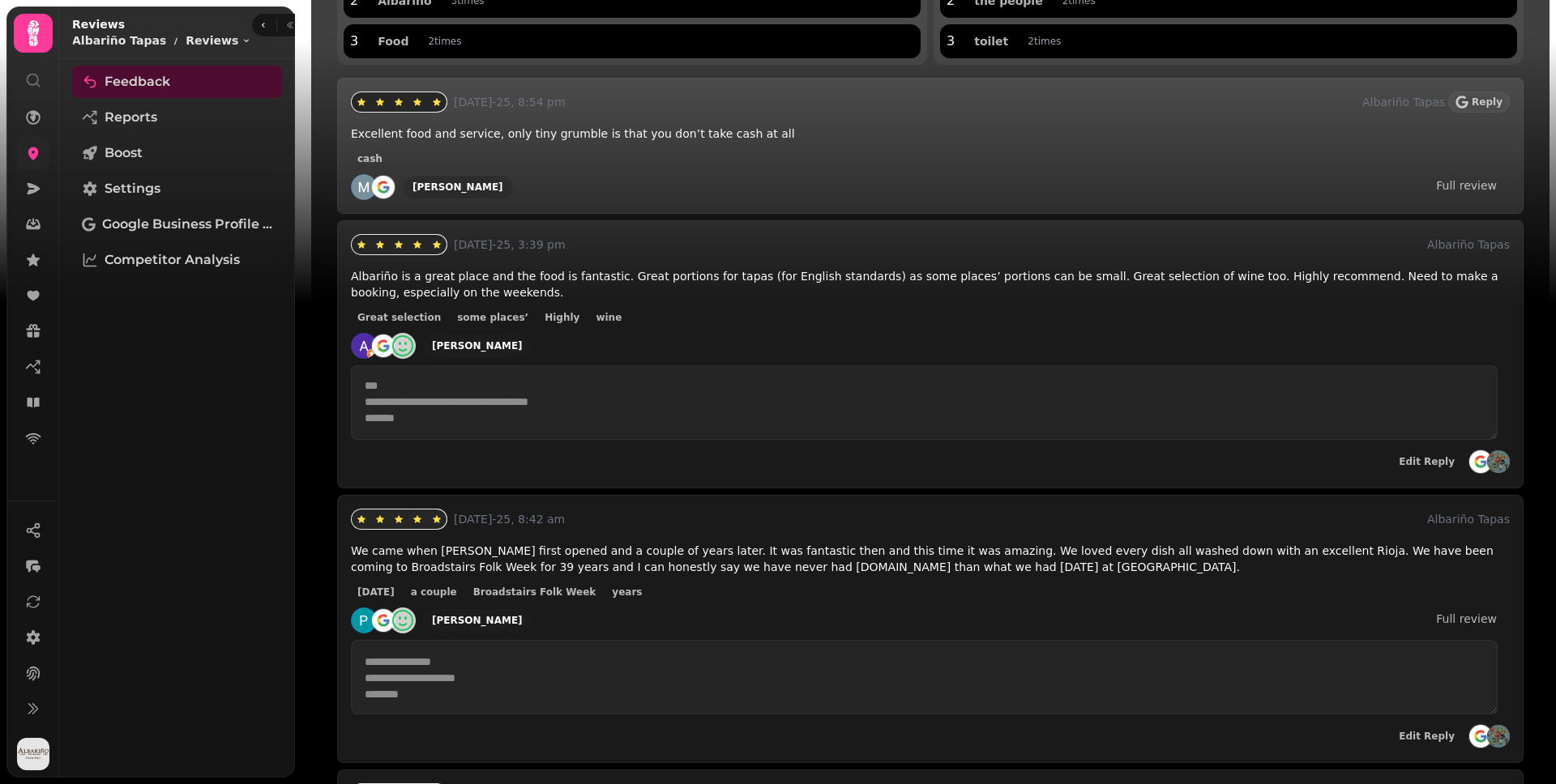
scroll to position [222, 0]
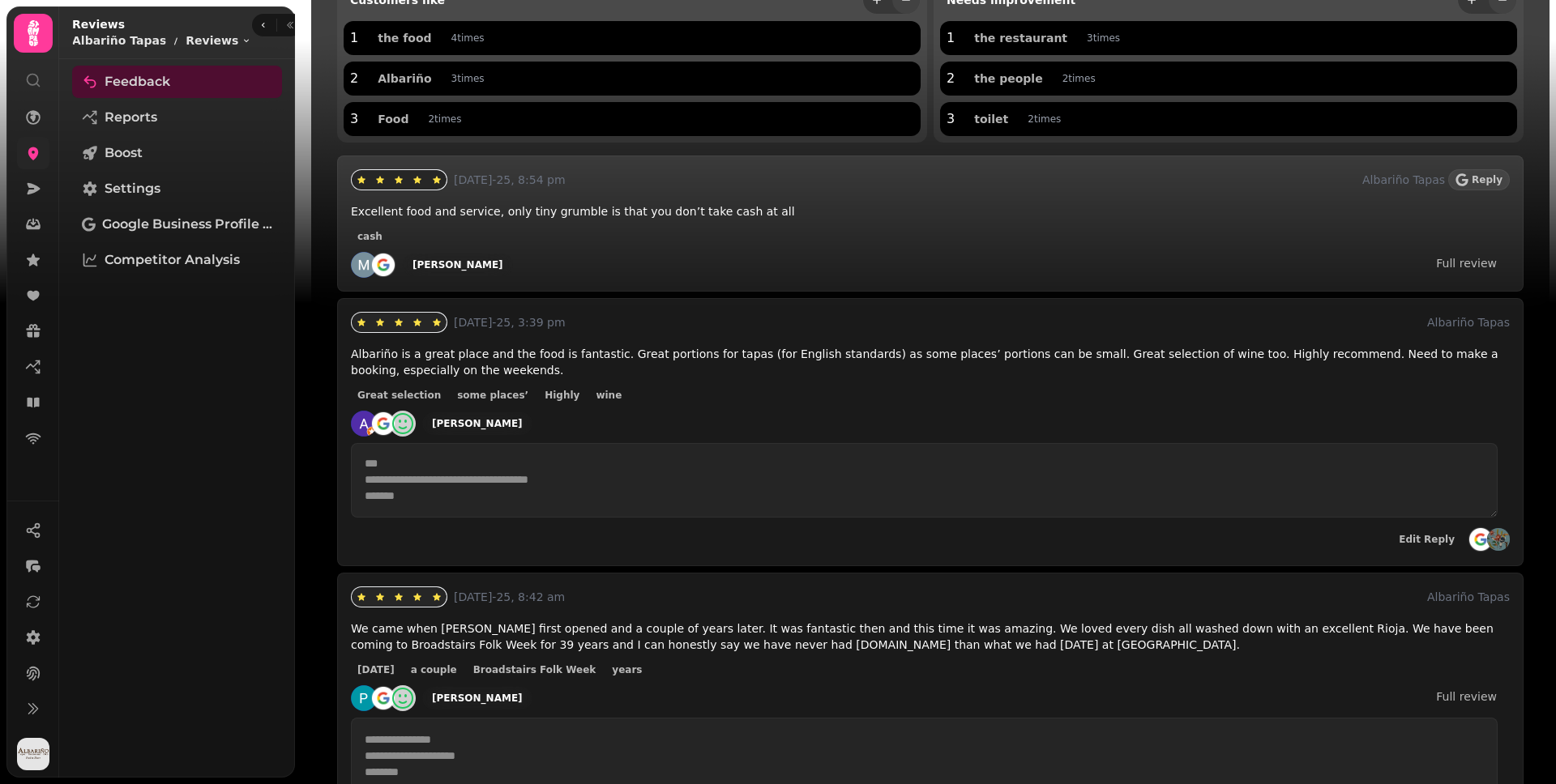
click at [833, 378] on p "Albariño is a great place and the food is fantastic. Great portions for tapas (…" at bounding box center [931, 362] width 1159 height 33
click at [181, 184] on link "Settings" at bounding box center [176, 188] width 209 height 33
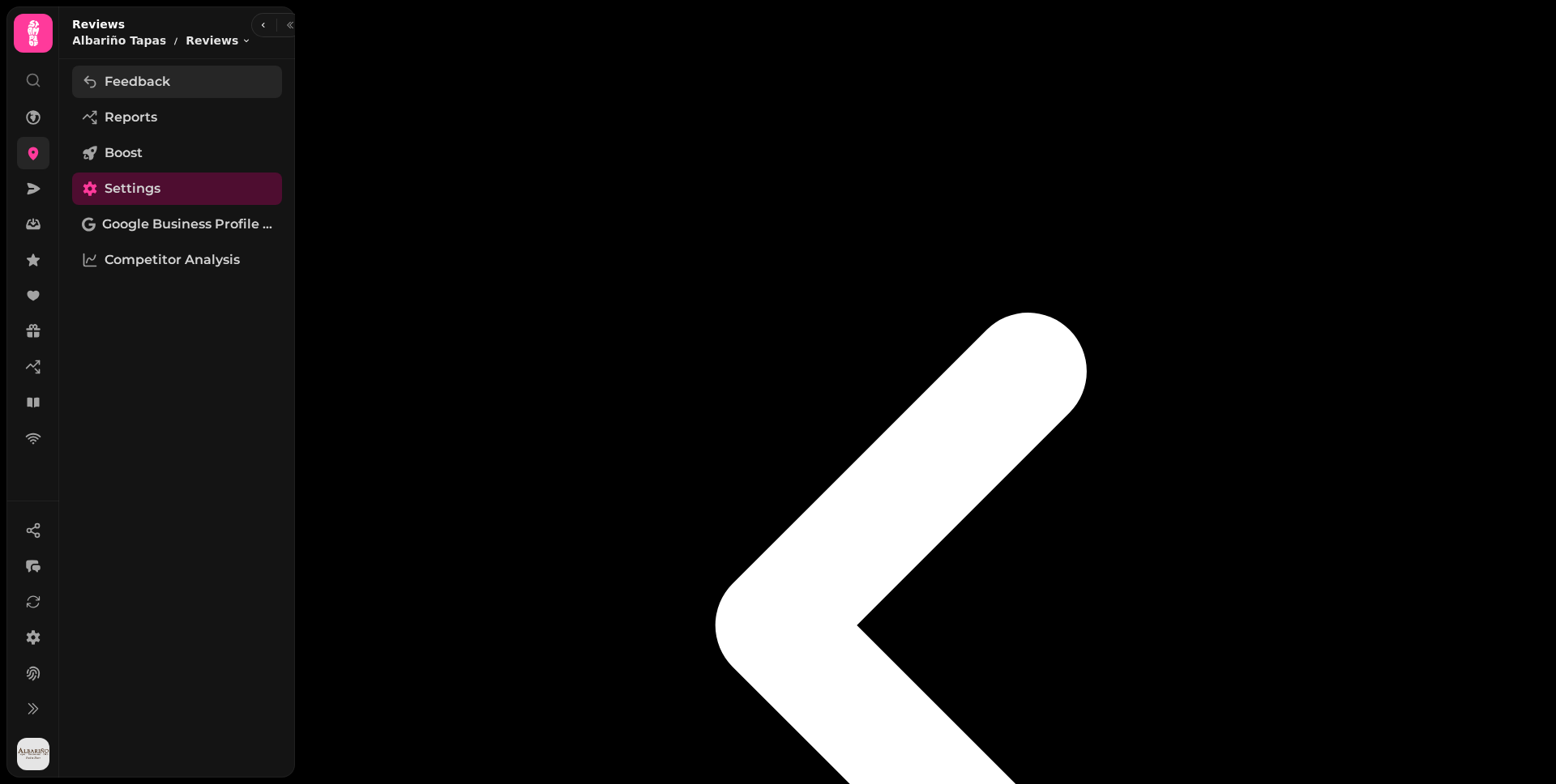
click at [179, 78] on link "Feedback" at bounding box center [176, 82] width 209 height 33
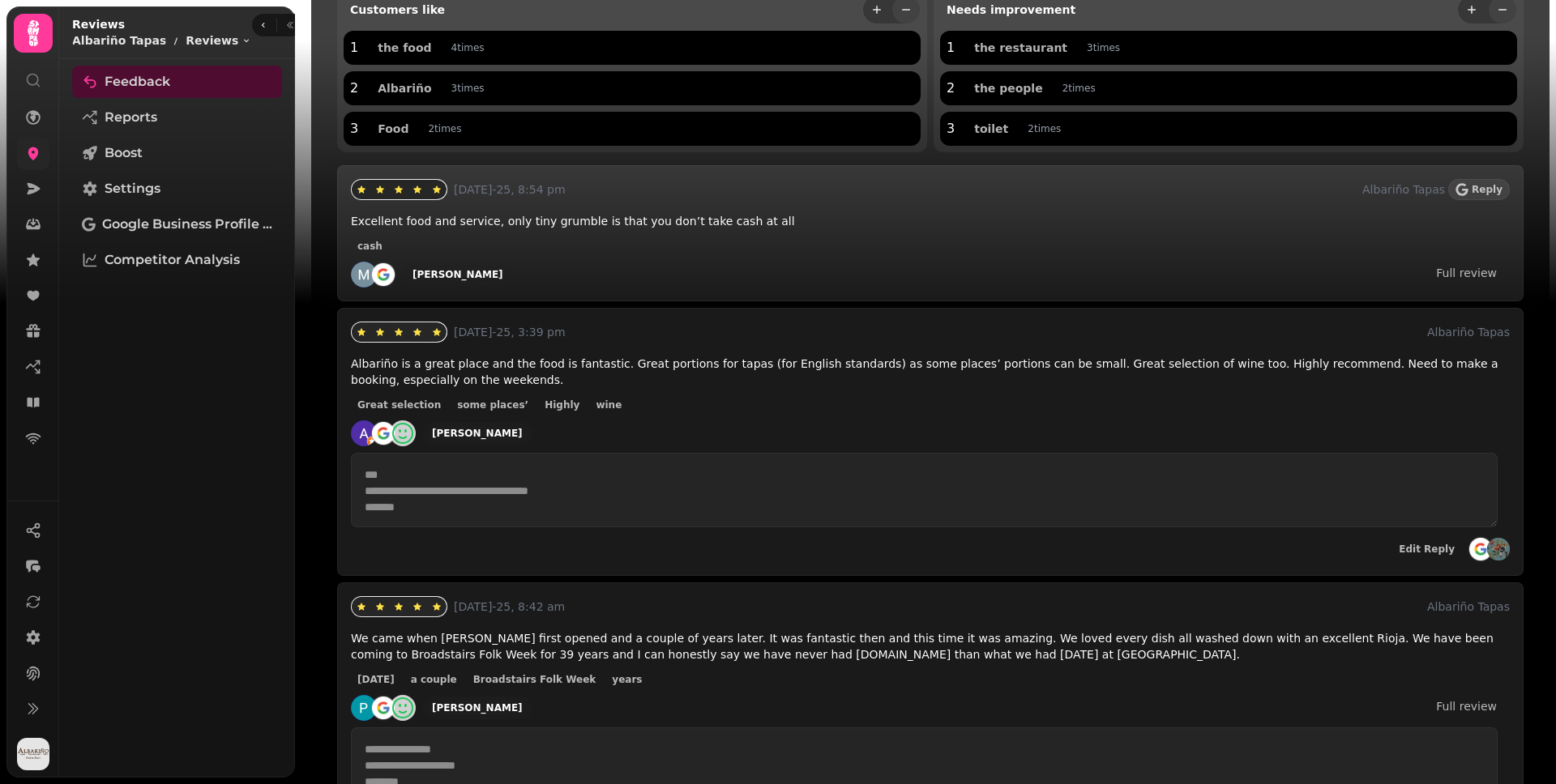
scroll to position [217, 0]
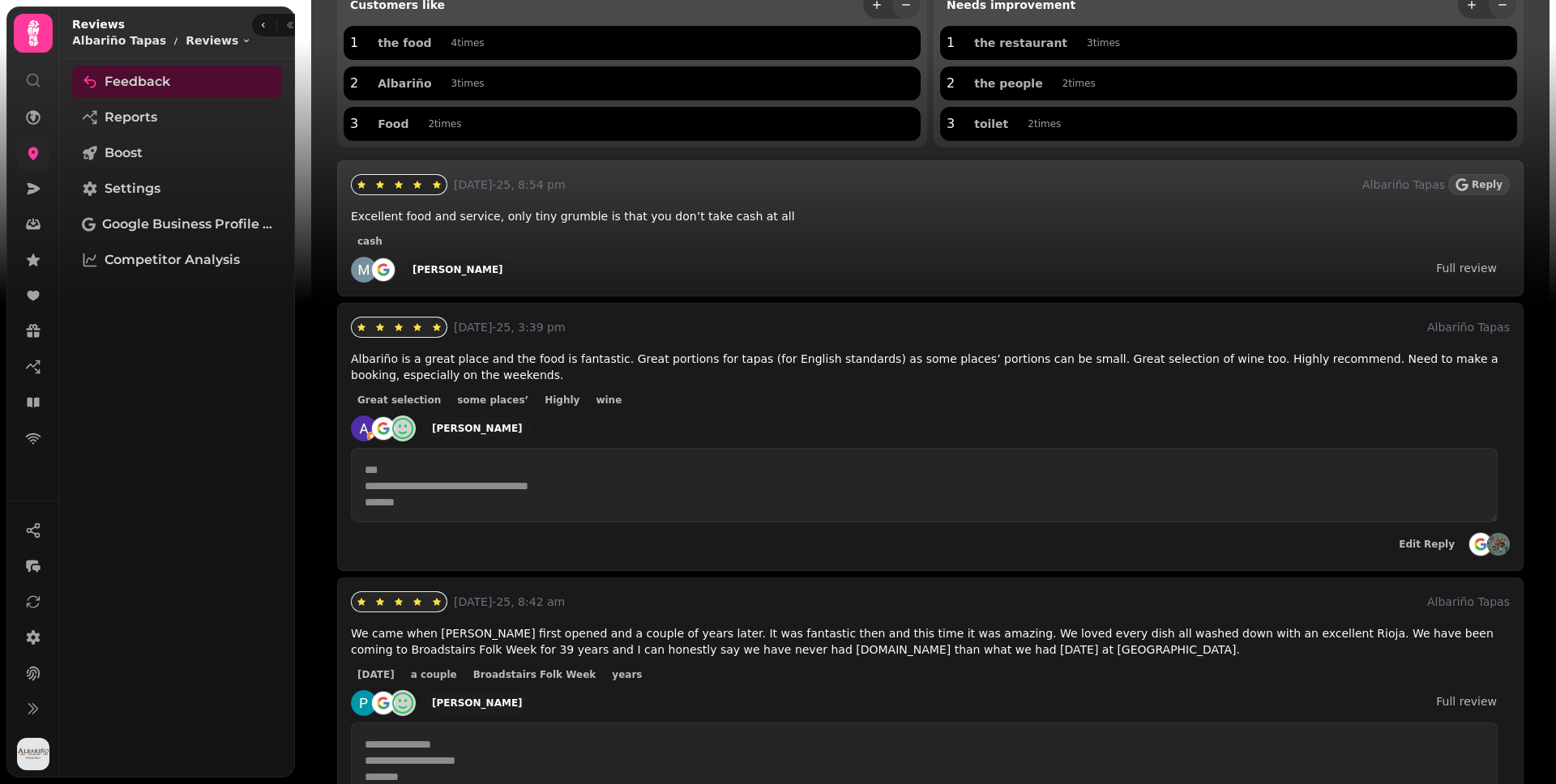
click at [756, 385] on div "**********" at bounding box center [931, 454] width 1159 height 207
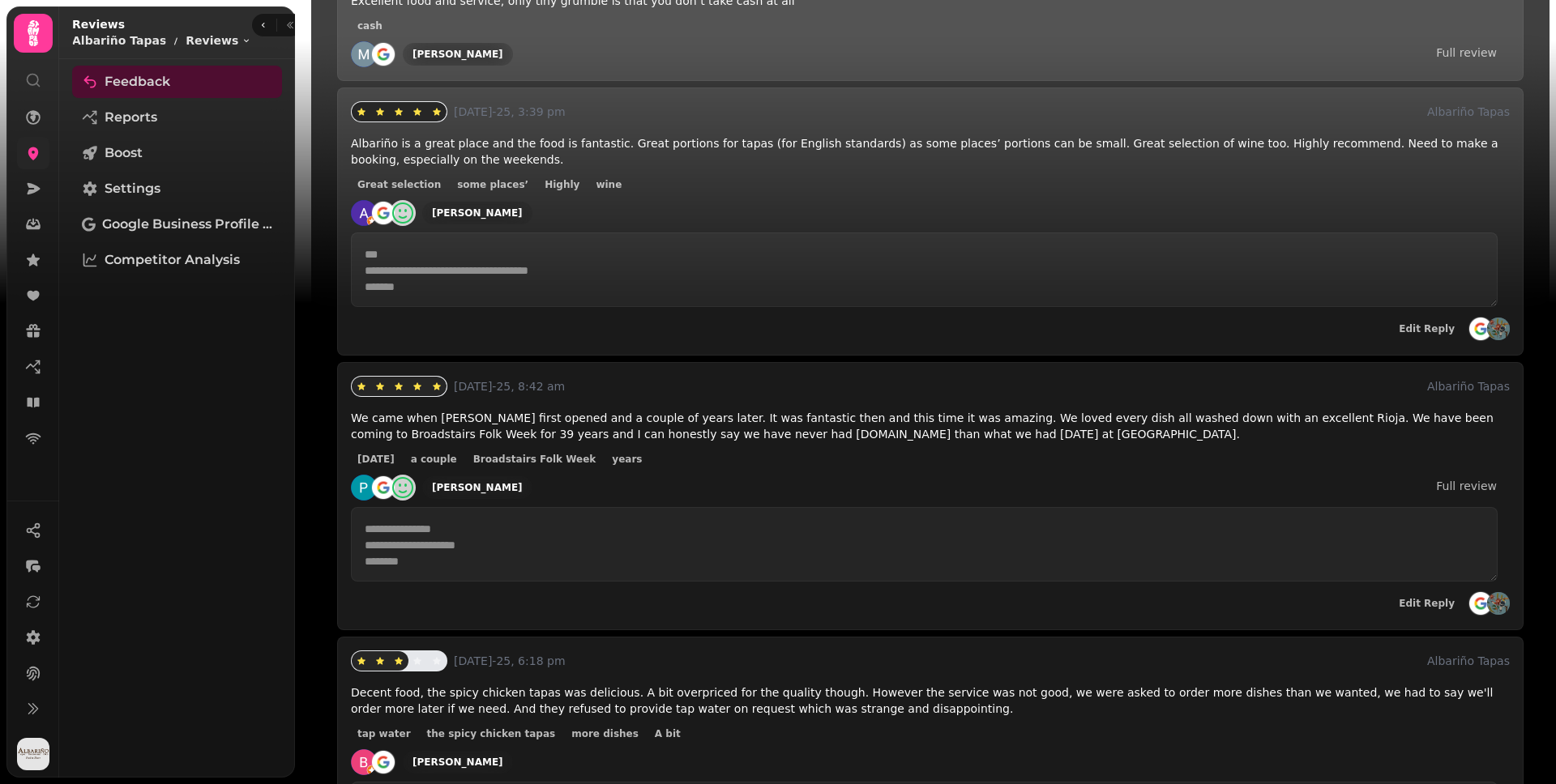
scroll to position [358, 0]
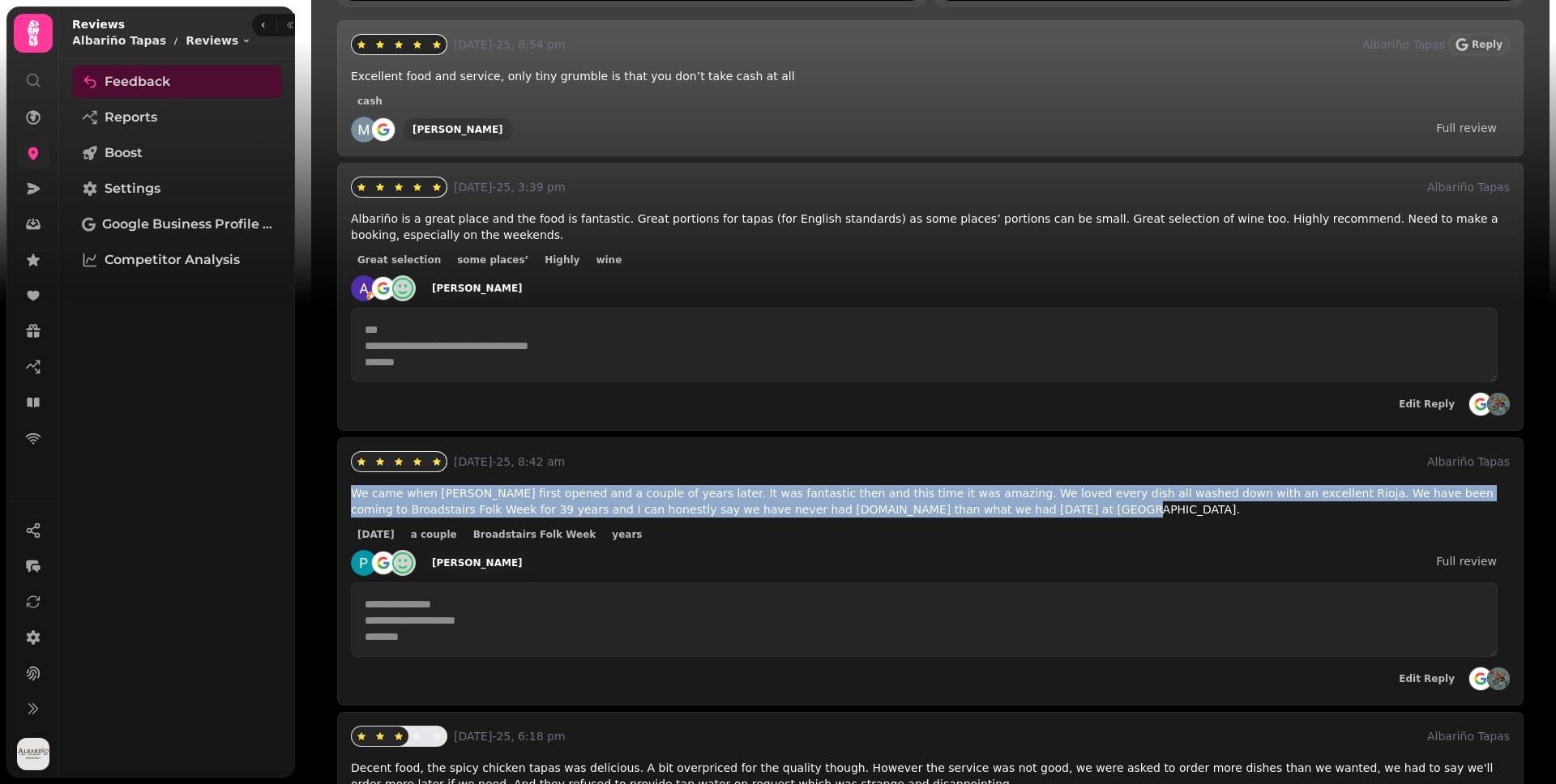
drag, startPoint x: 953, startPoint y: 511, endPoint x: 354, endPoint y: 487, distance: 599.5
click at [354, 487] on p "We came when Albarino first opened and a couple of years later. It was fantasti…" at bounding box center [931, 502] width 1159 height 33
click at [354, 487] on span "We came when Albarino first opened and a couple of years later. It was fantasti…" at bounding box center [922, 501] width 1143 height 30
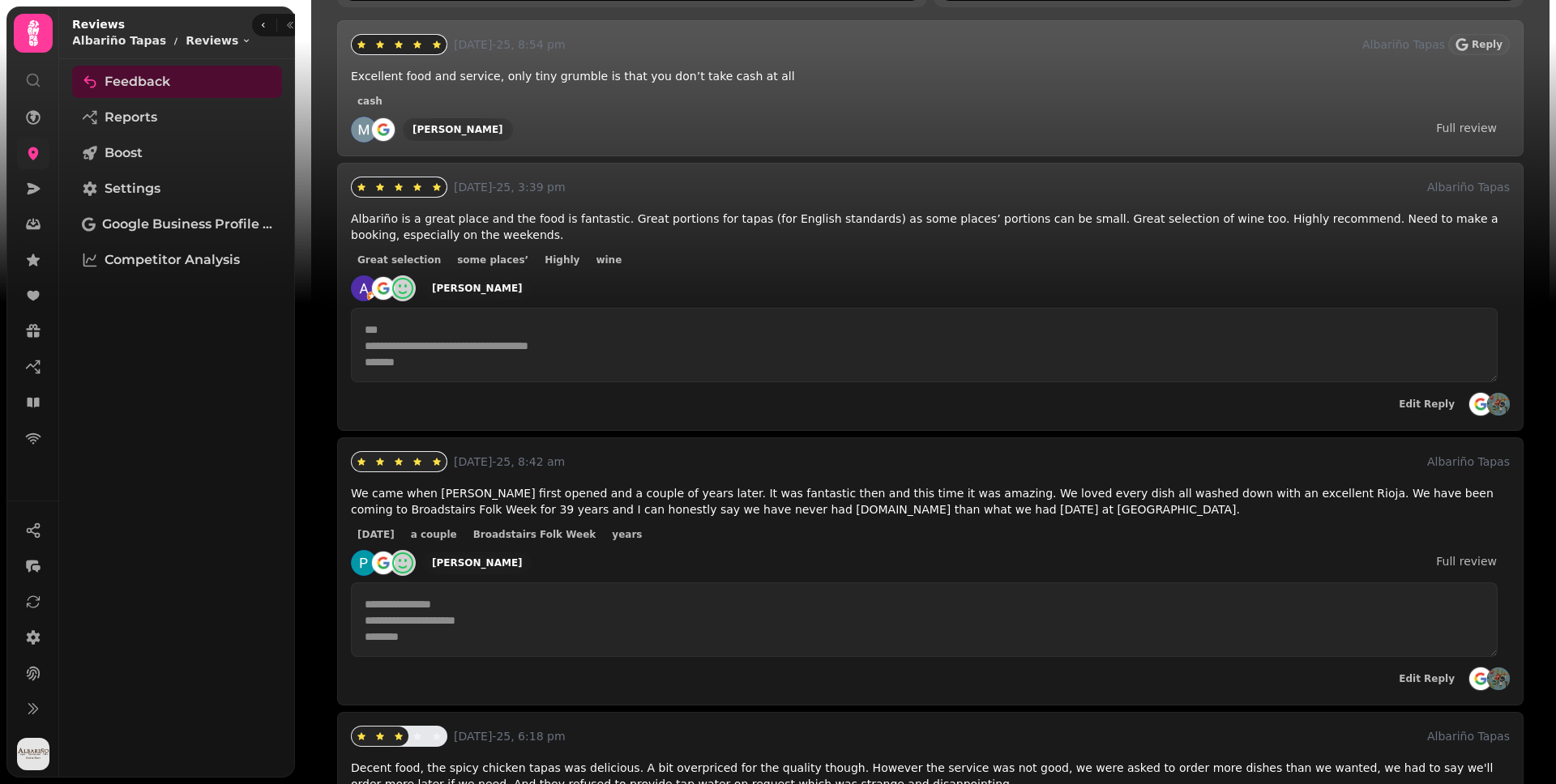
click at [399, 283] on icon at bounding box center [403, 288] width 26 height 26
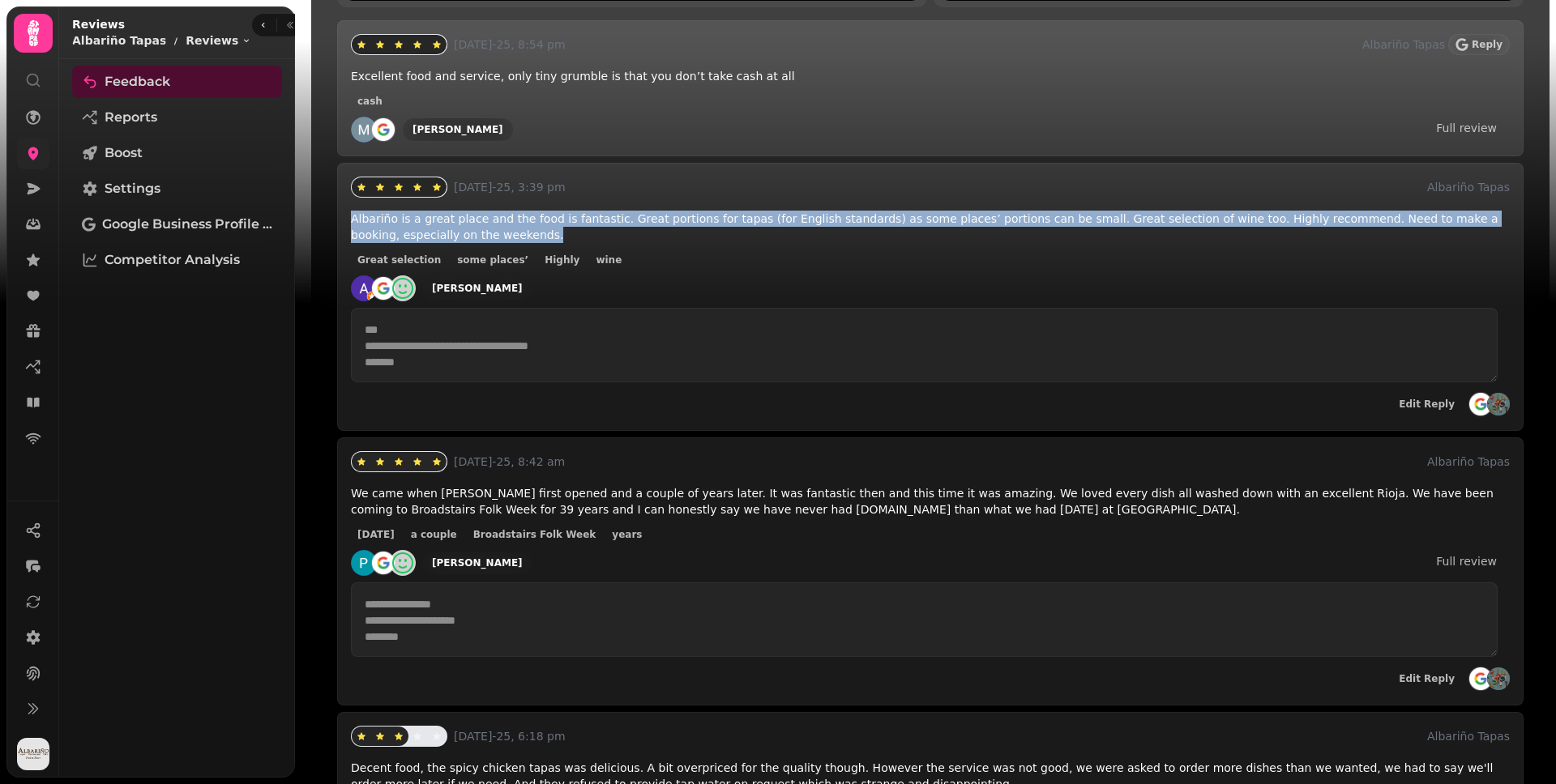
drag, startPoint x: 778, startPoint y: 240, endPoint x: 349, endPoint y: 220, distance: 429.5
click at [349, 220] on div "**********" at bounding box center [931, 296] width 1187 height 268
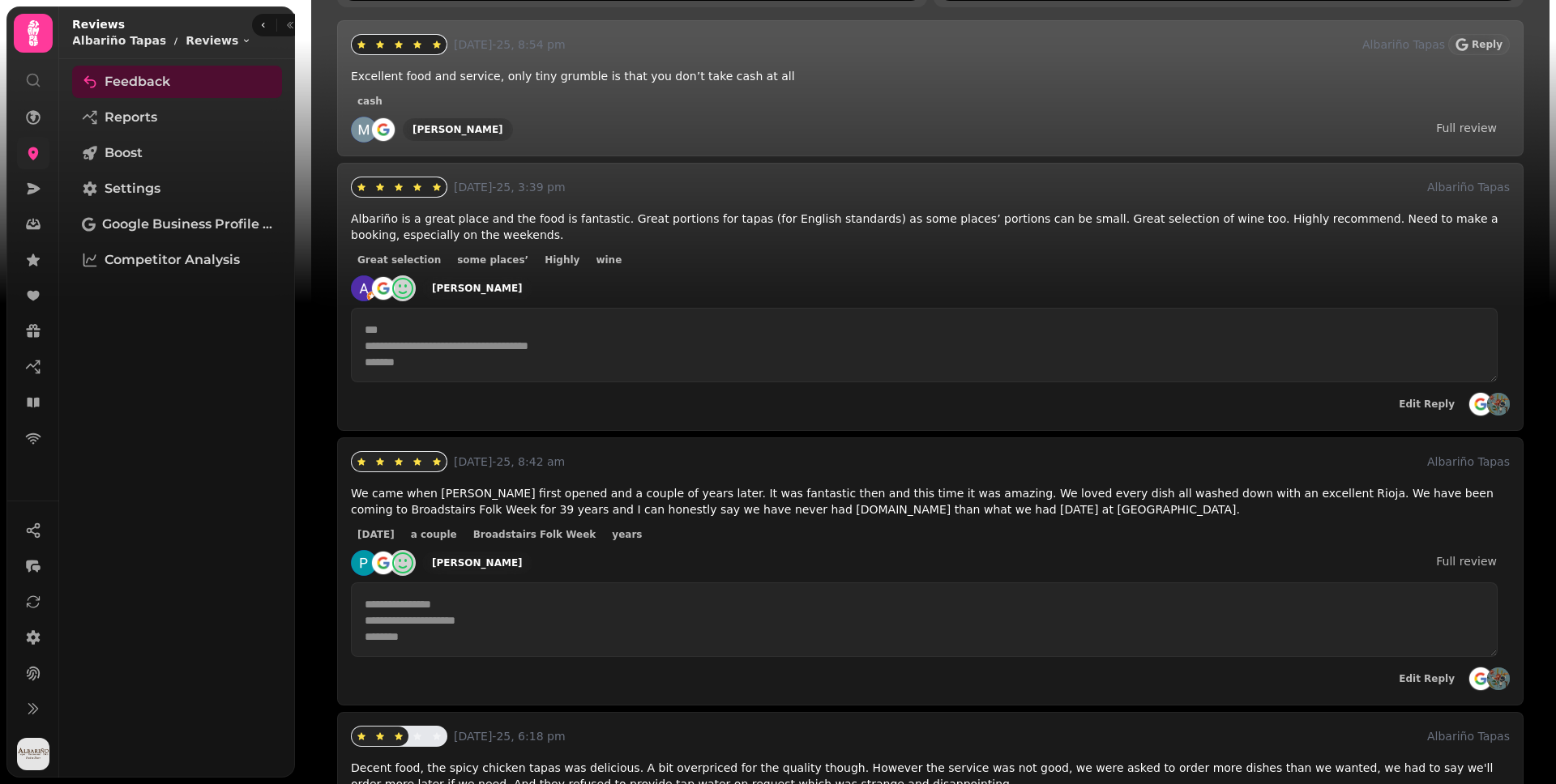
click at [574, 233] on p "Albariño is a great place and the food is fantastic. Great portions for tapas (…" at bounding box center [931, 227] width 1159 height 33
click at [136, 116] on span "Reports" at bounding box center [130, 118] width 53 height 19
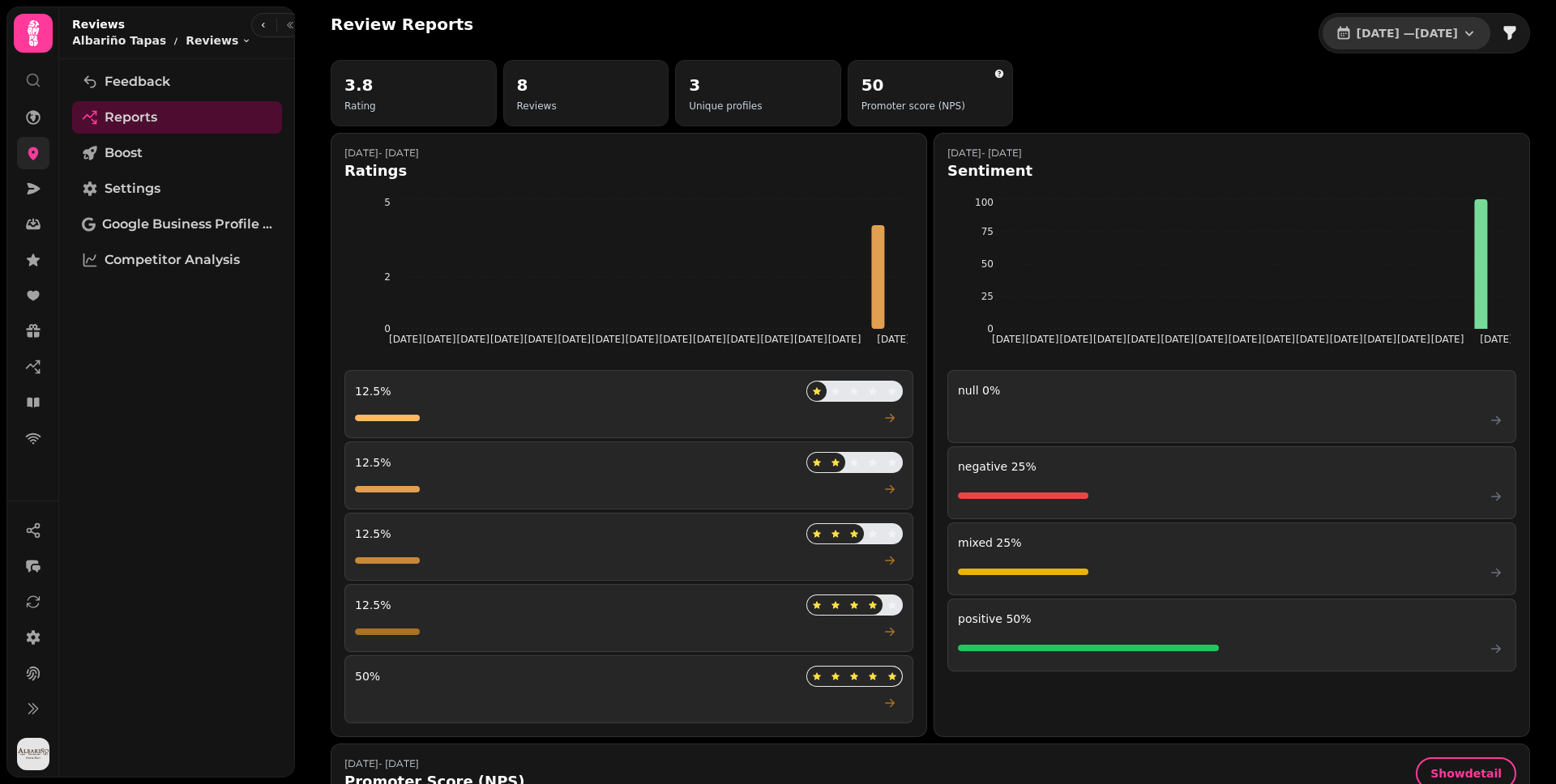
click at [1431, 38] on button "1 Jul, 2025 — 31 Jul, 2025" at bounding box center [1406, 33] width 167 height 33
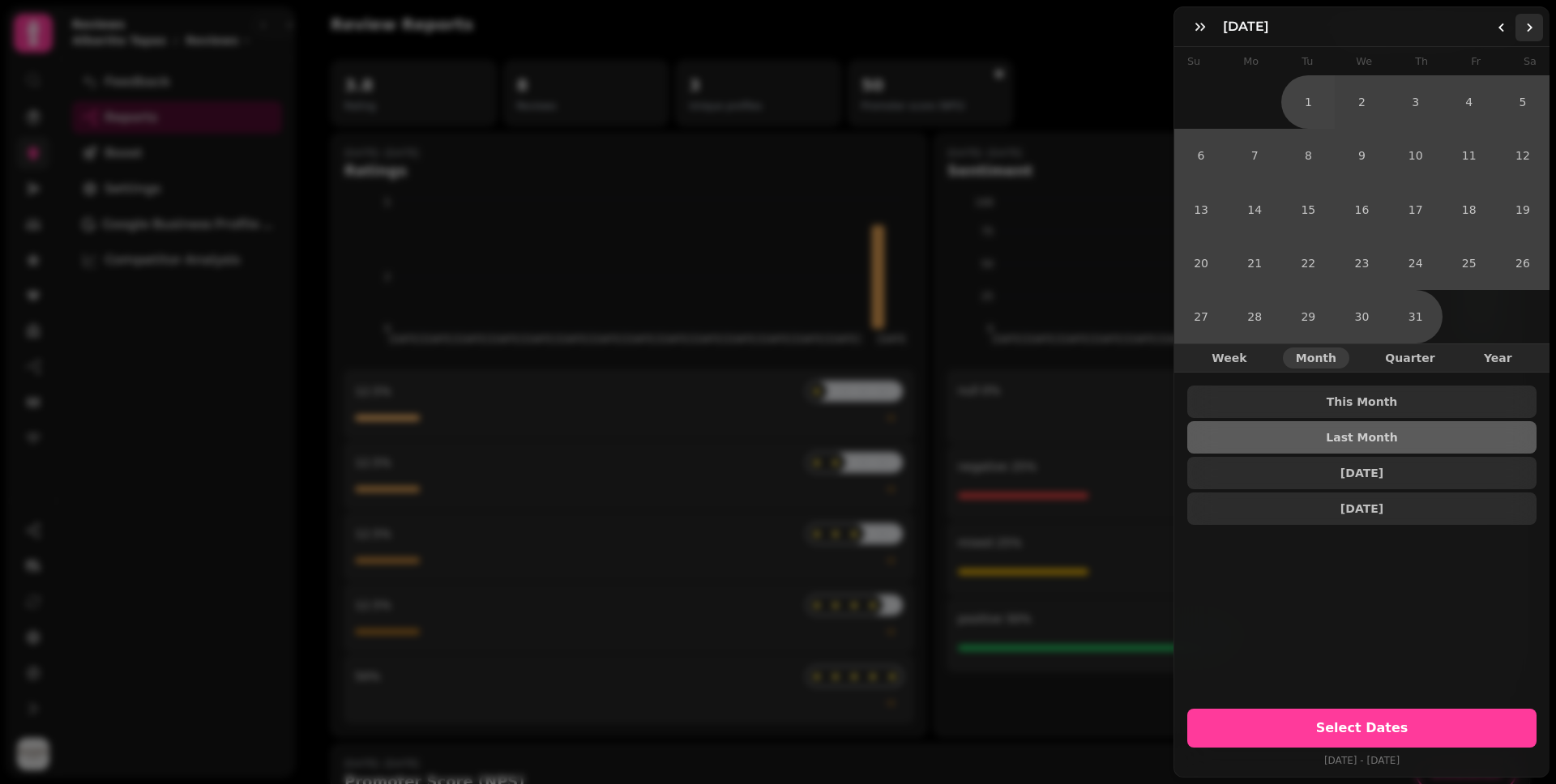
click at [1431, 33] on icon "Go to the Next Month" at bounding box center [1529, 28] width 13 height 13
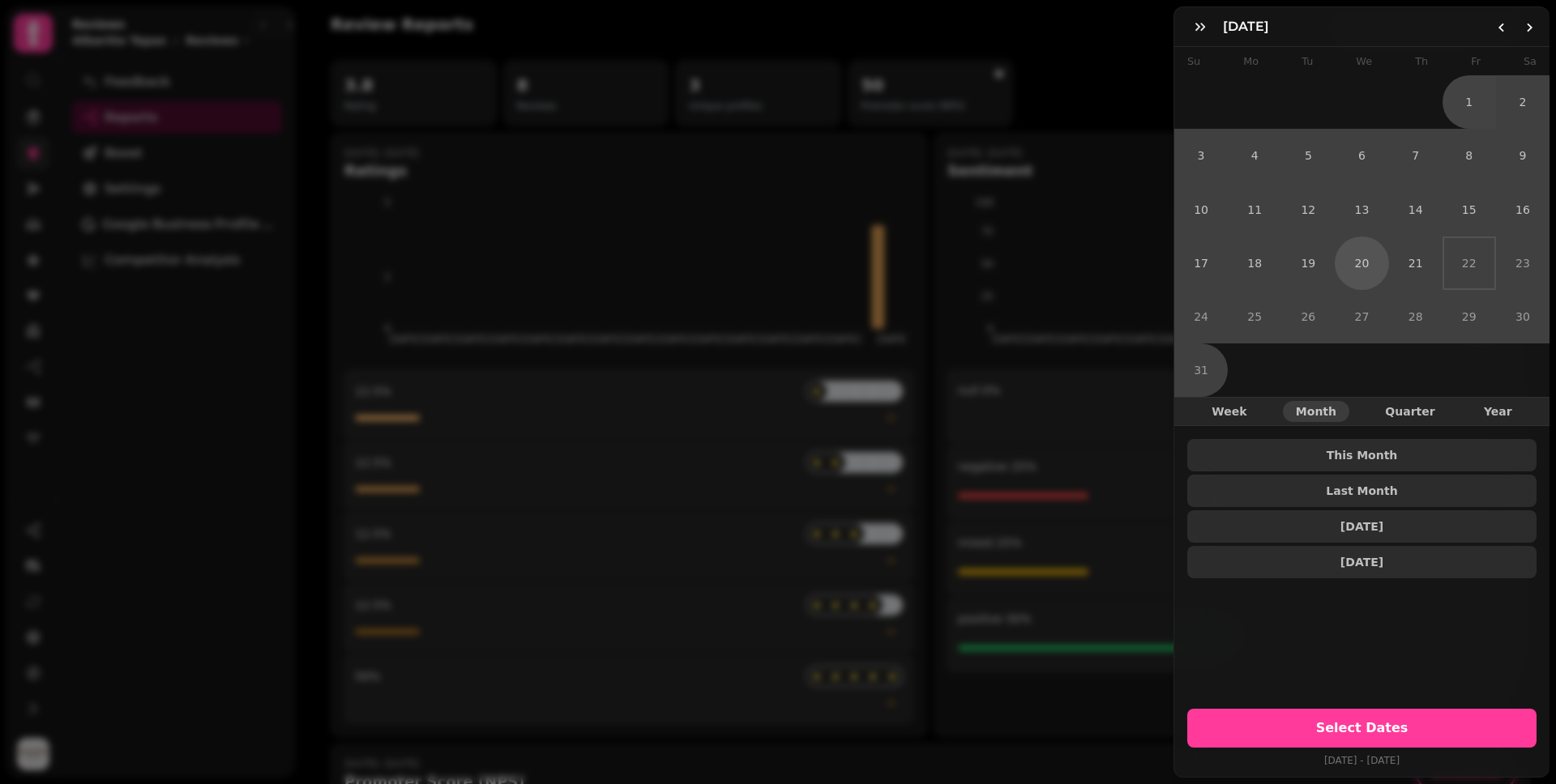
click at [1361, 254] on button "20" at bounding box center [1362, 263] width 54 height 54
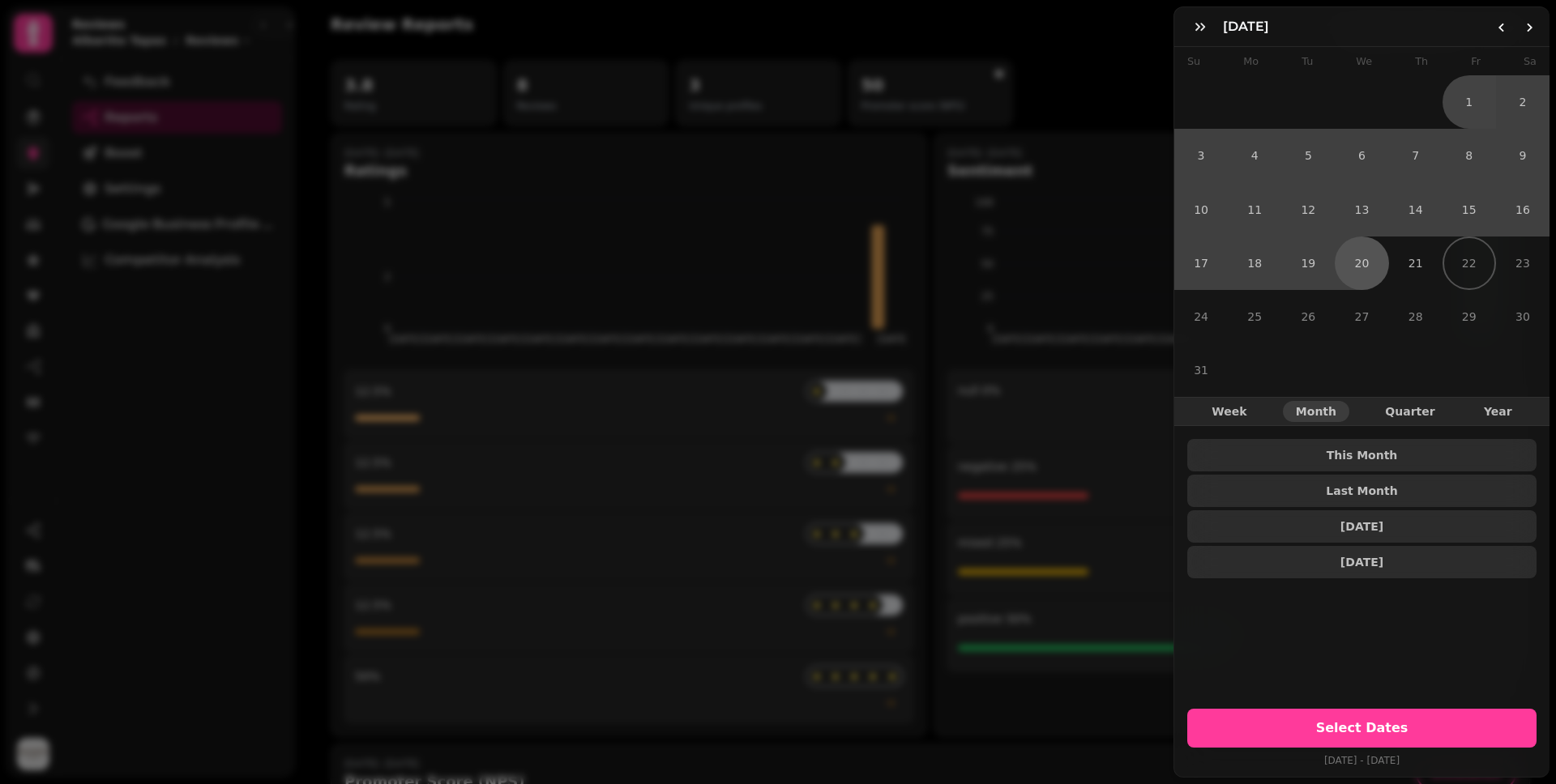
click at [1370, 269] on button "20" at bounding box center [1362, 263] width 54 height 54
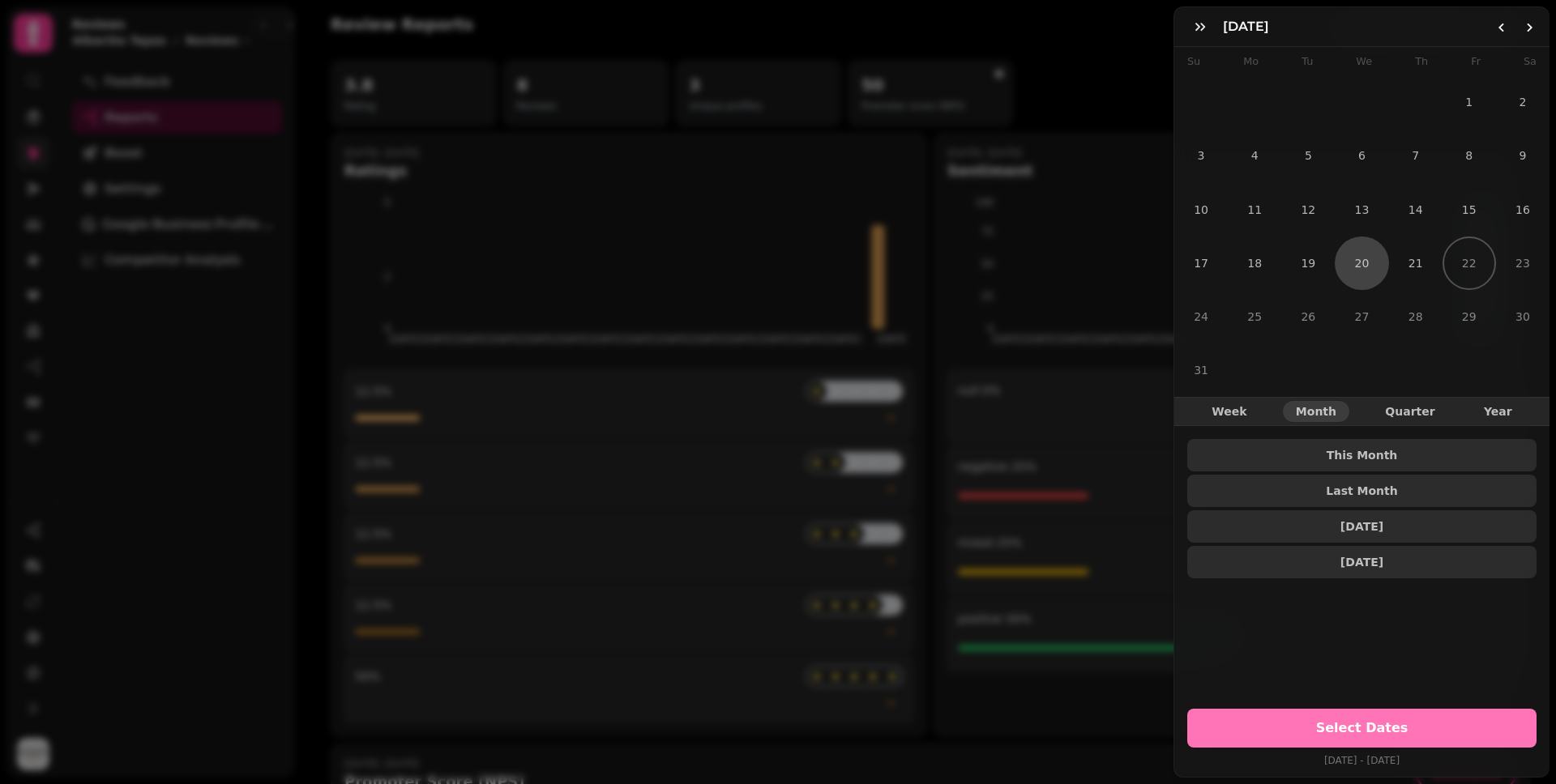
click at [1414, 722] on span "Select Dates" at bounding box center [1362, 729] width 311 height 13
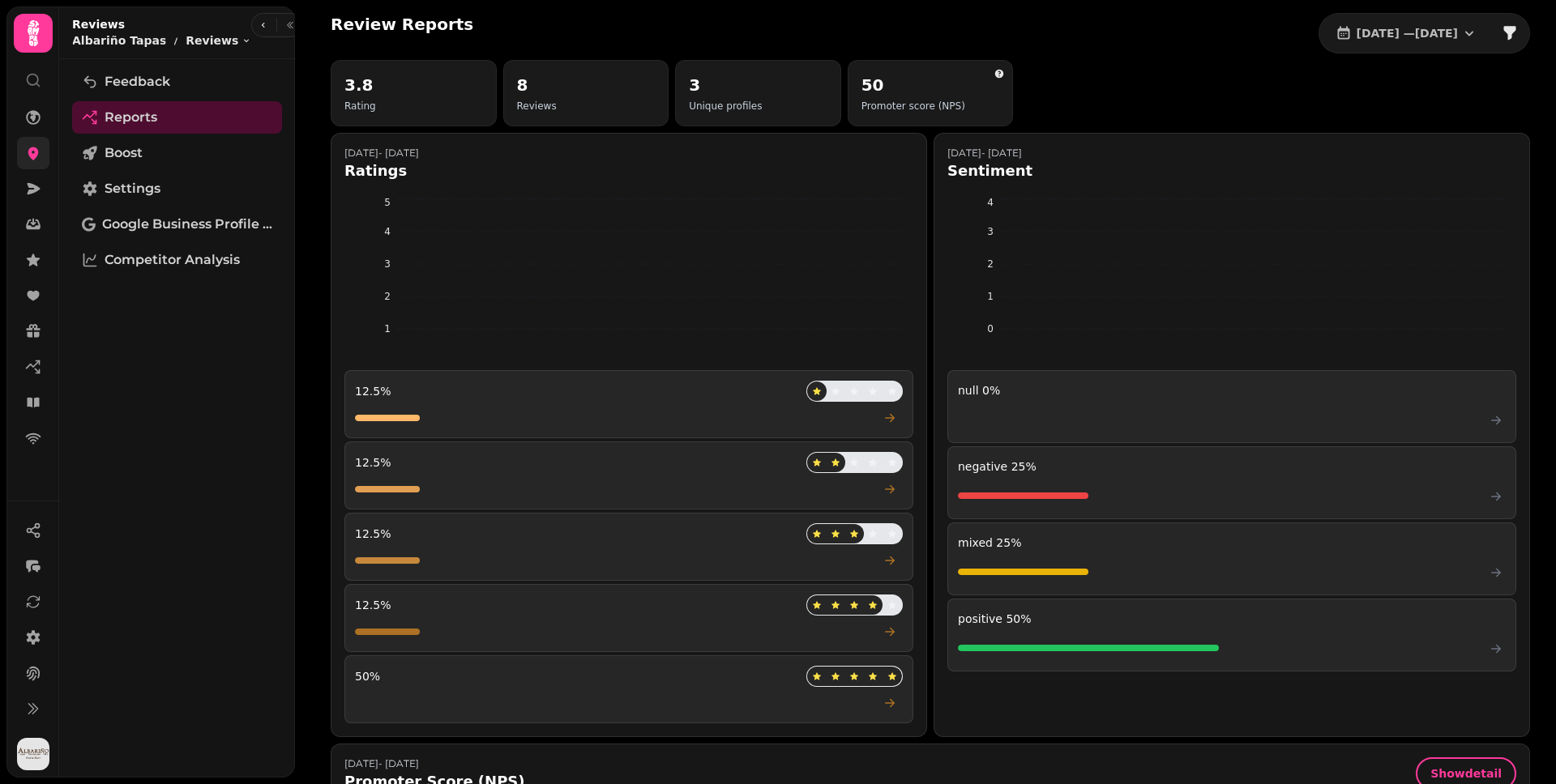
click at [717, 29] on div "Review Reports 20 Aug, 2025 — 20 Aug, 2025" at bounding box center [931, 33] width 1199 height 40
click at [30, 254] on icon at bounding box center [33, 260] width 16 height 16
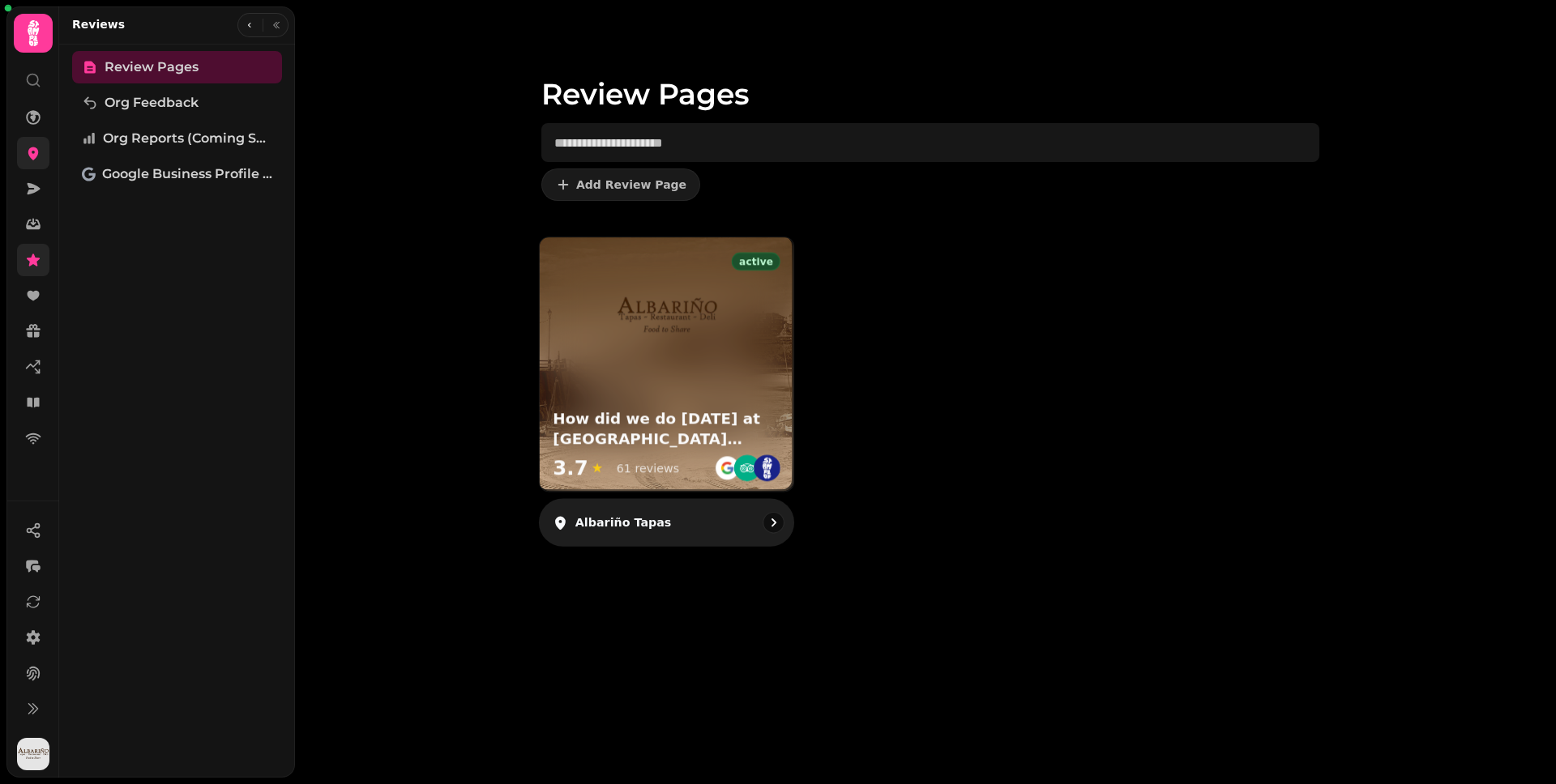
click at [656, 365] on img at bounding box center [666, 316] width 106 height 106
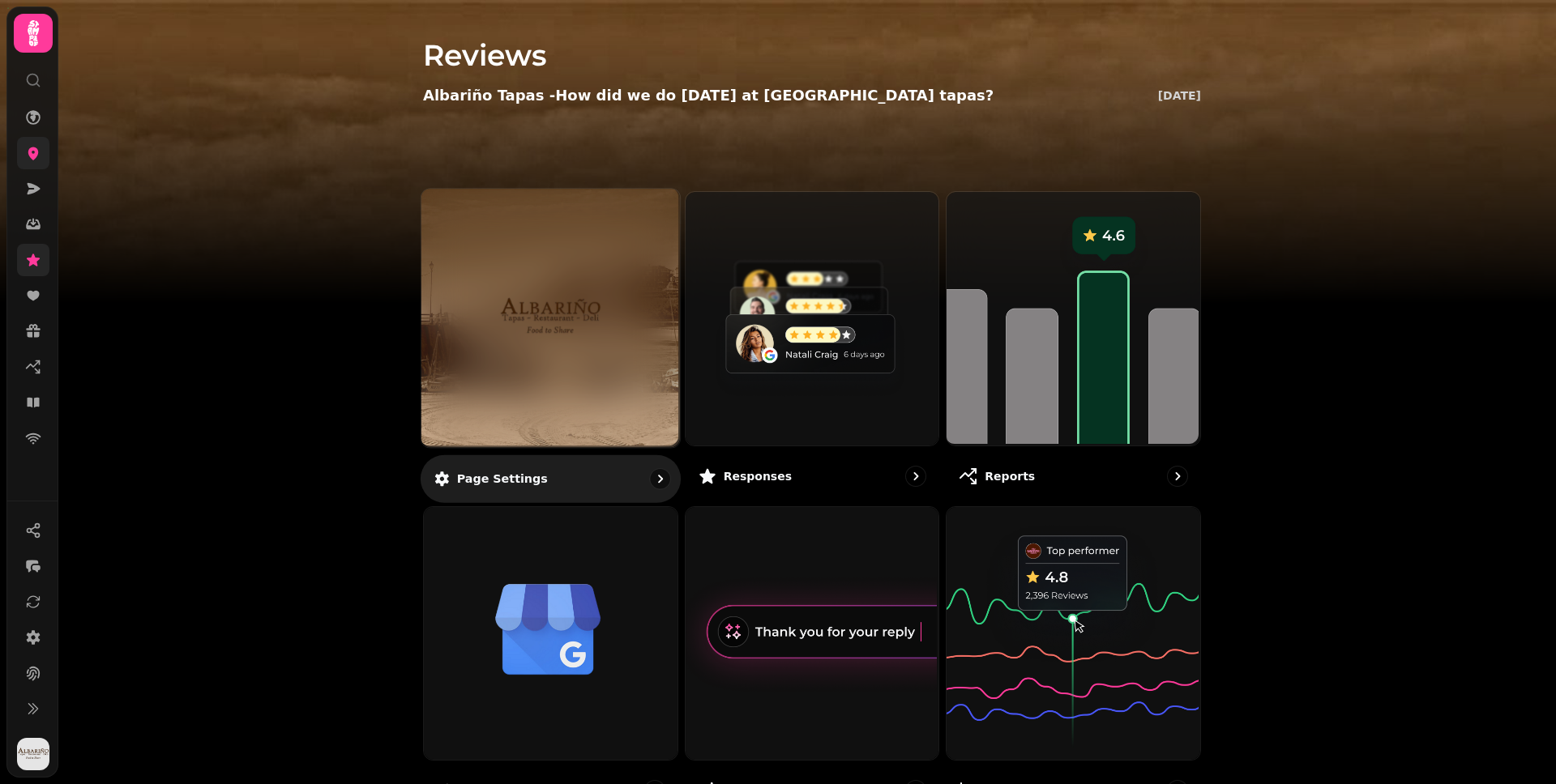
click at [542, 349] on img at bounding box center [551, 317] width 194 height 106
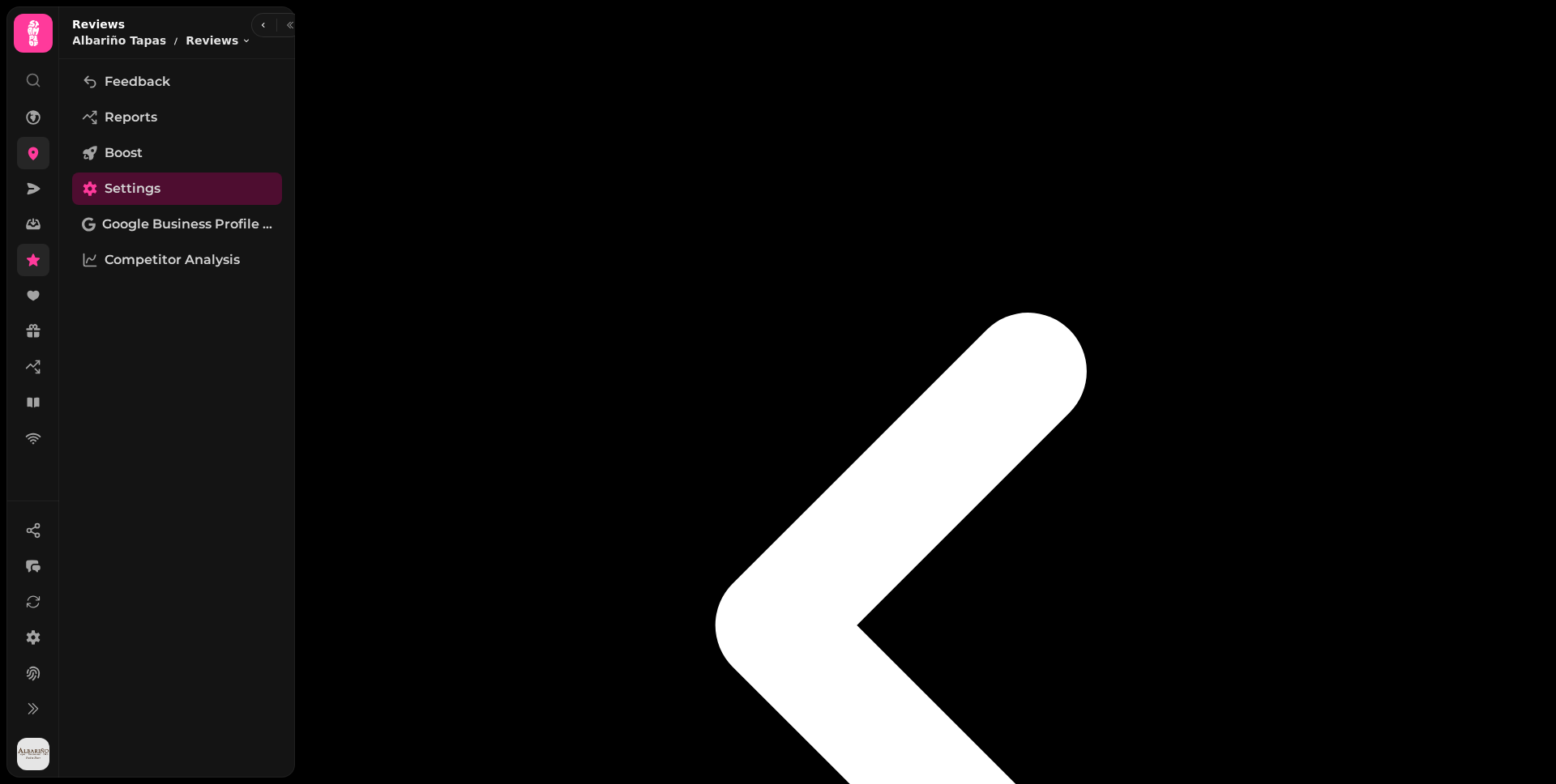
select select "**********"
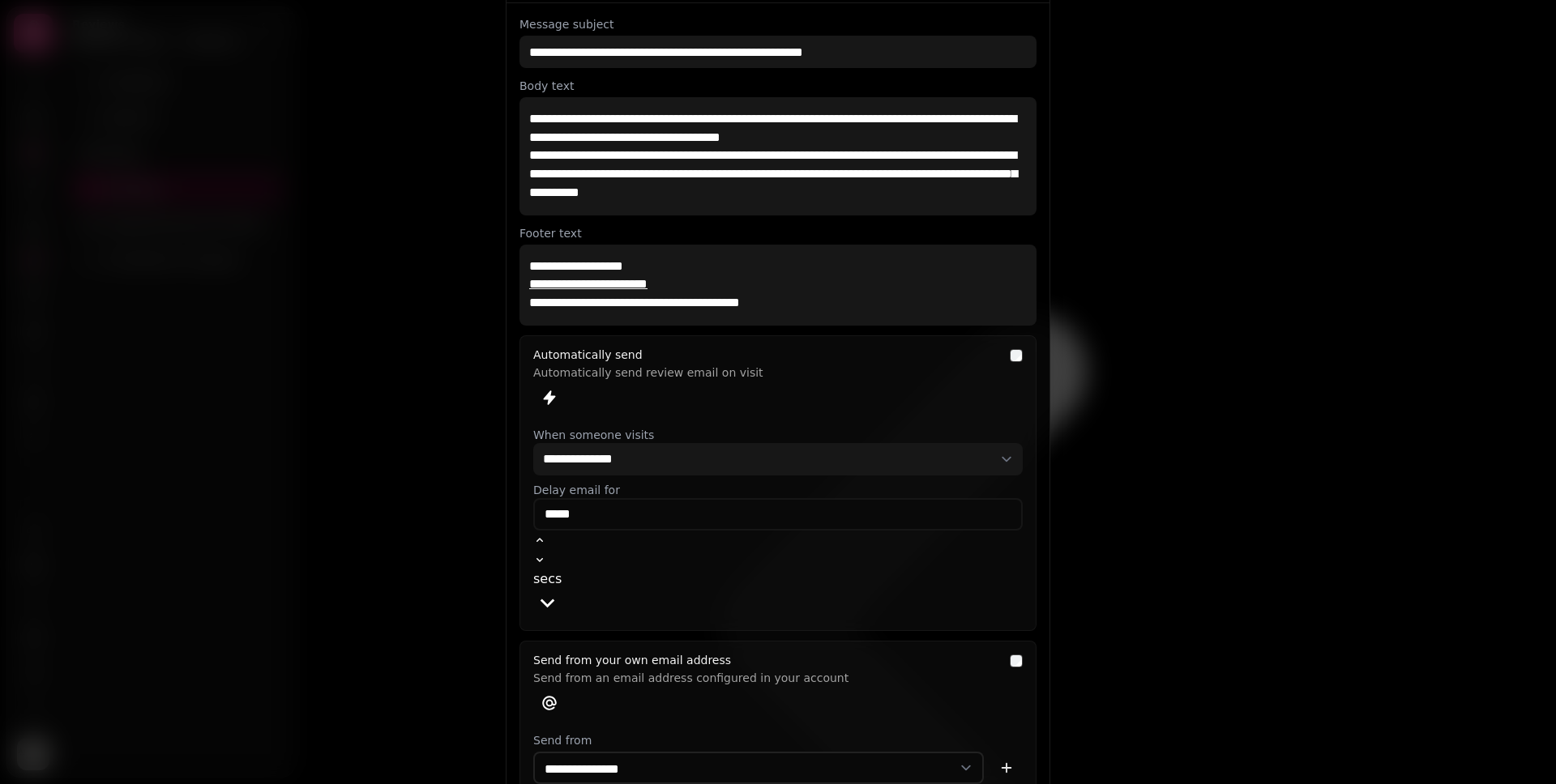
scroll to position [56, 0]
click at [304, 262] on div at bounding box center [778, 392] width 1556 height 784
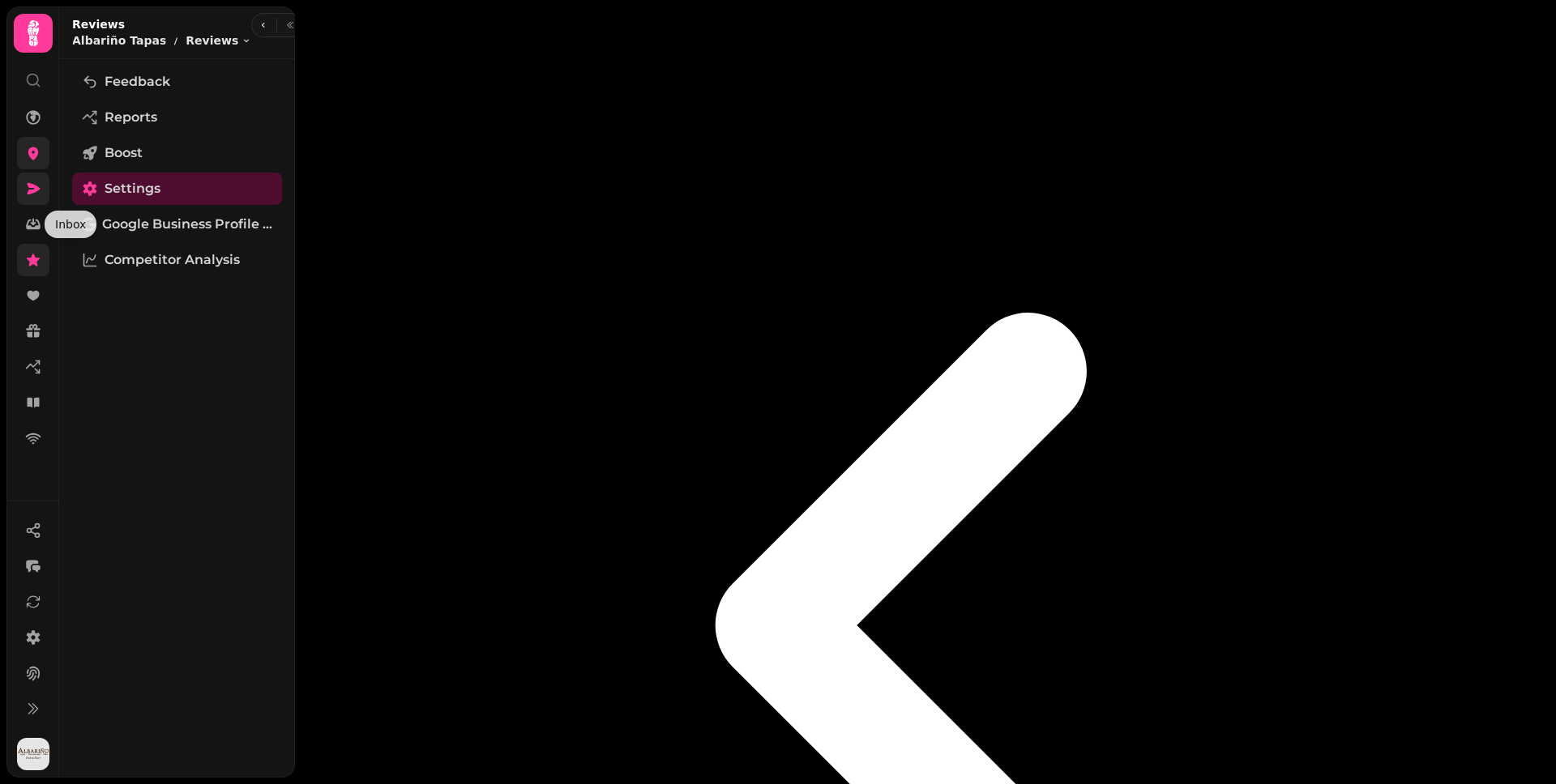
click at [29, 187] on icon at bounding box center [34, 189] width 13 height 11
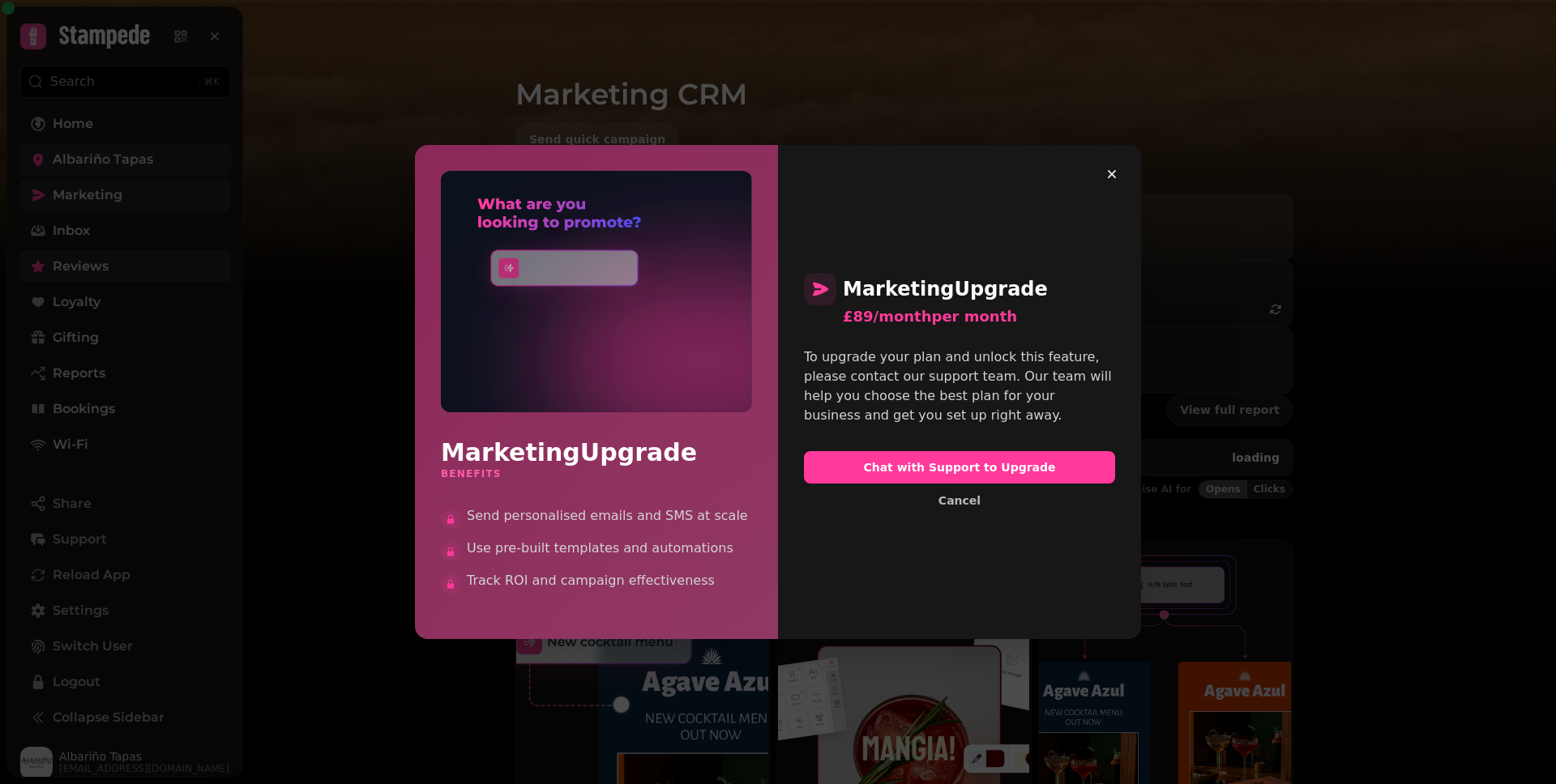
click at [1119, 155] on div "Marketing Upgrade £89/month per month To upgrade your plan and unlock this feat…" at bounding box center [959, 392] width 363 height 494
click at [1116, 170] on icon "button" at bounding box center [1111, 174] width 16 height 16
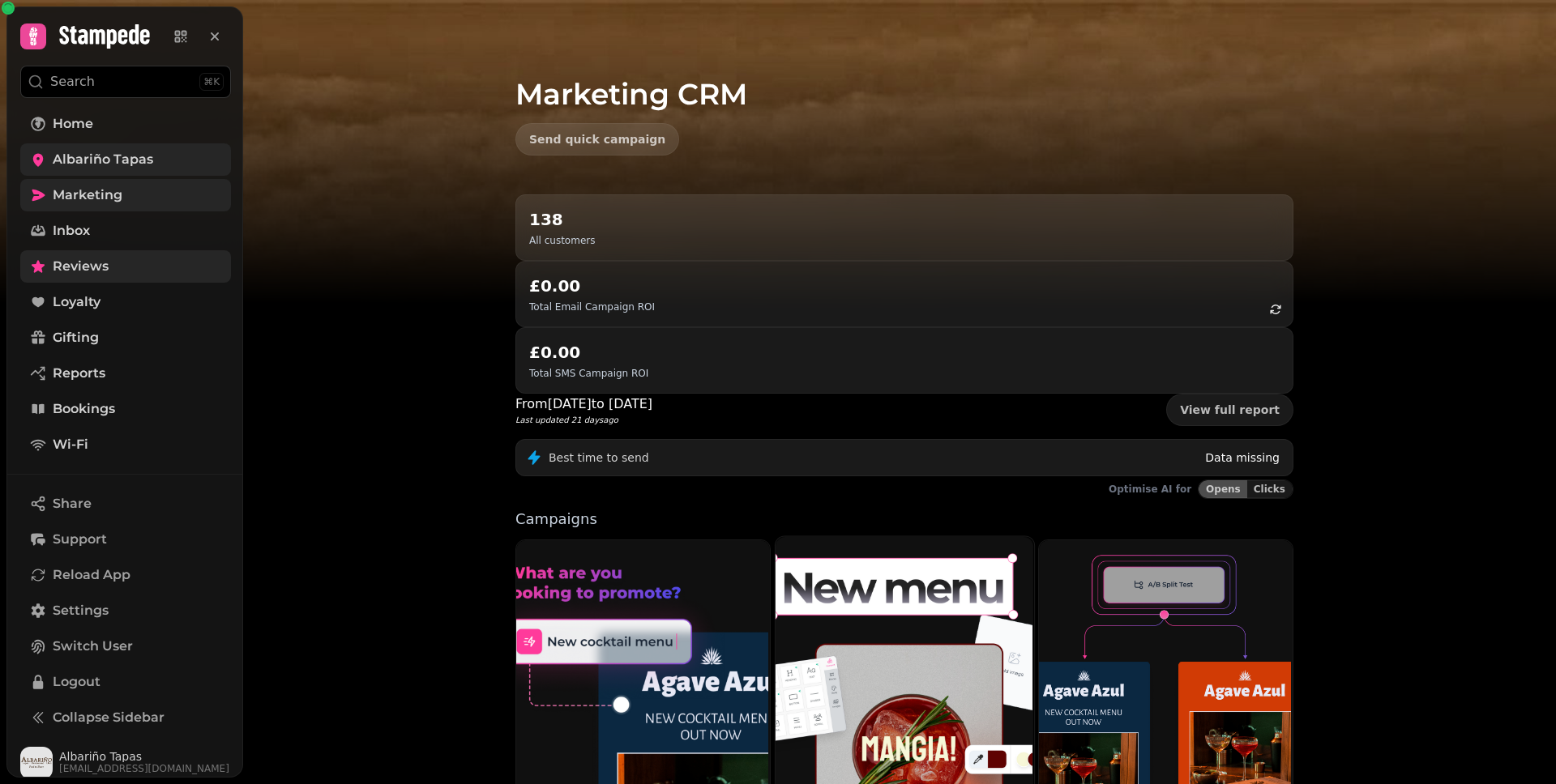
click at [921, 534] on img at bounding box center [902, 695] width 258 height 322
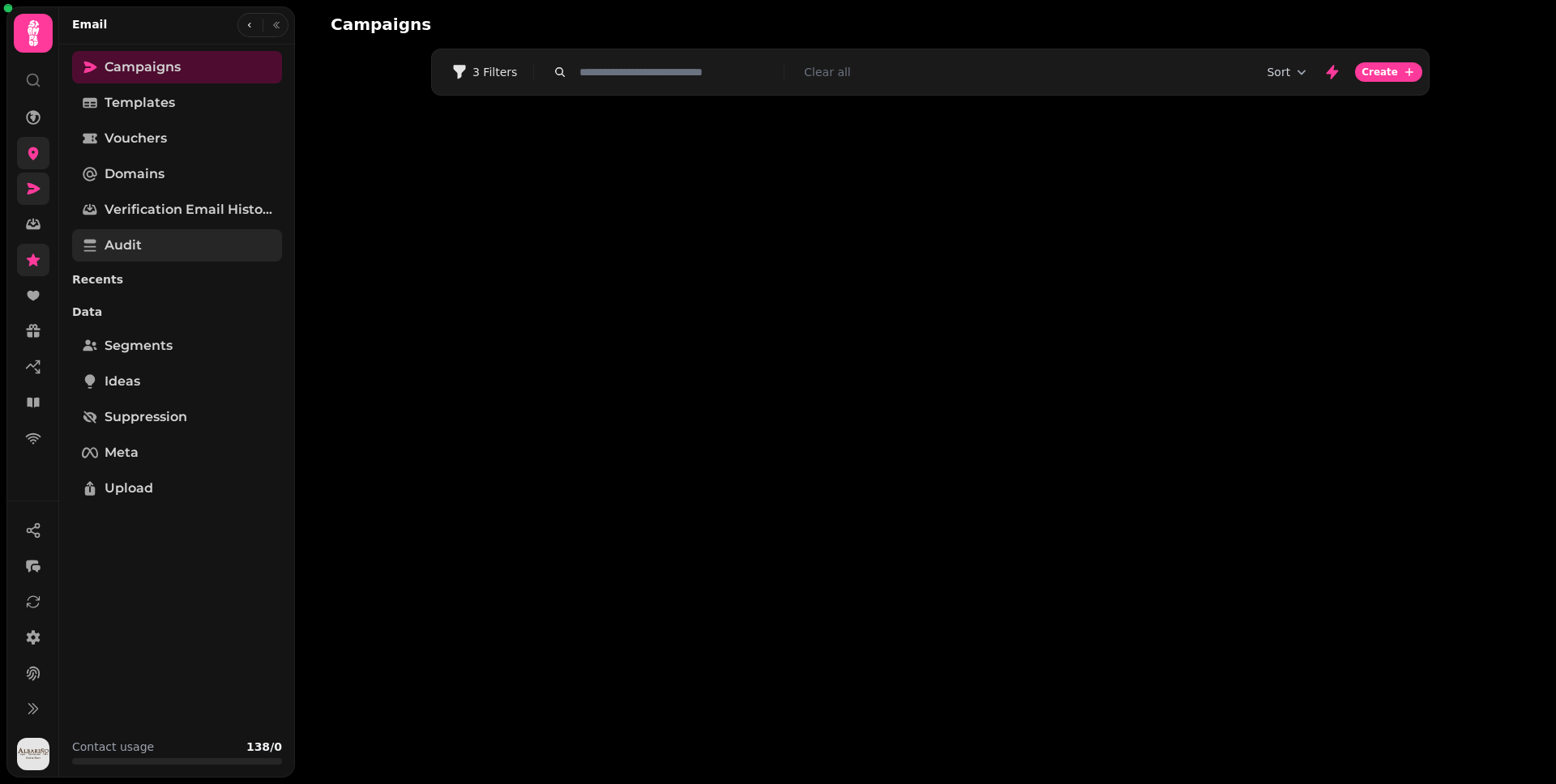
click at [130, 243] on span "Audit" at bounding box center [122, 246] width 37 height 19
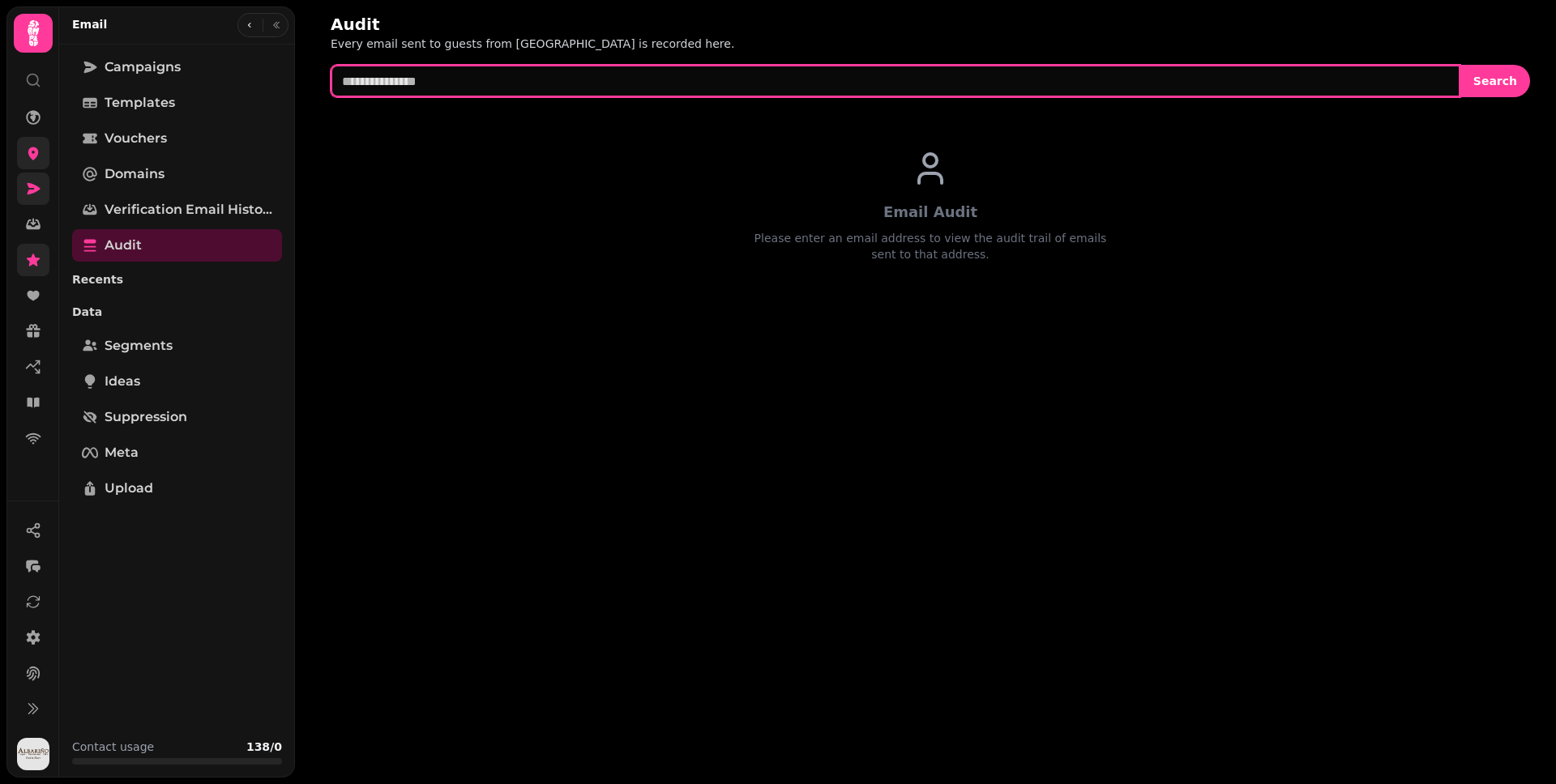
click at [412, 79] on input "text" at bounding box center [895, 81] width 1129 height 33
paste input "**********"
click at [1431, 65] on button "Search" at bounding box center [1495, 81] width 70 height 33
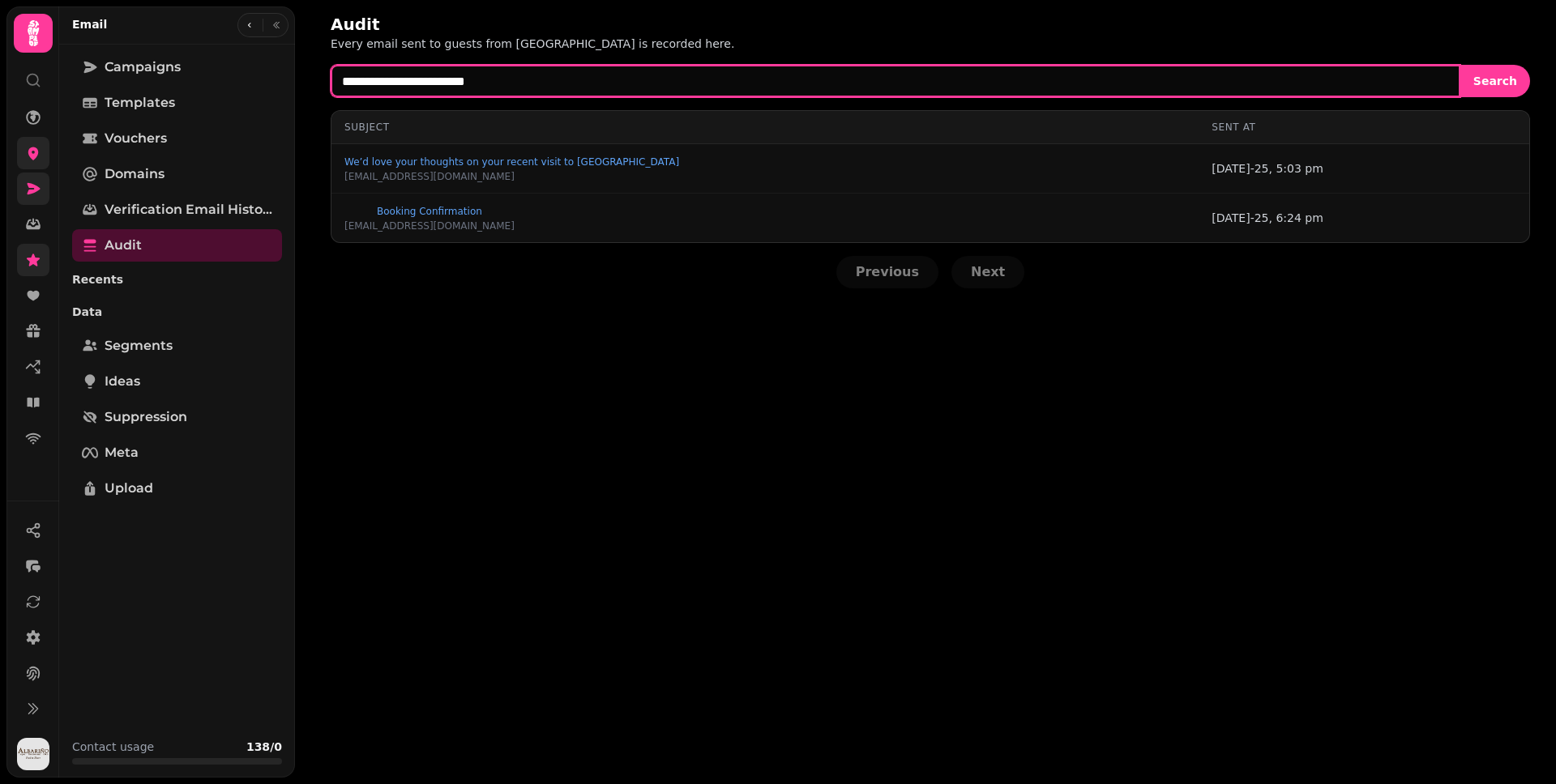
drag, startPoint x: 668, startPoint y: 84, endPoint x: 326, endPoint y: 72, distance: 342.2
click at [326, 72] on div "**********" at bounding box center [931, 150] width 1251 height 301
paste input "***"
type input "**********"
click at [1431, 65] on button "Search" at bounding box center [1495, 81] width 70 height 33
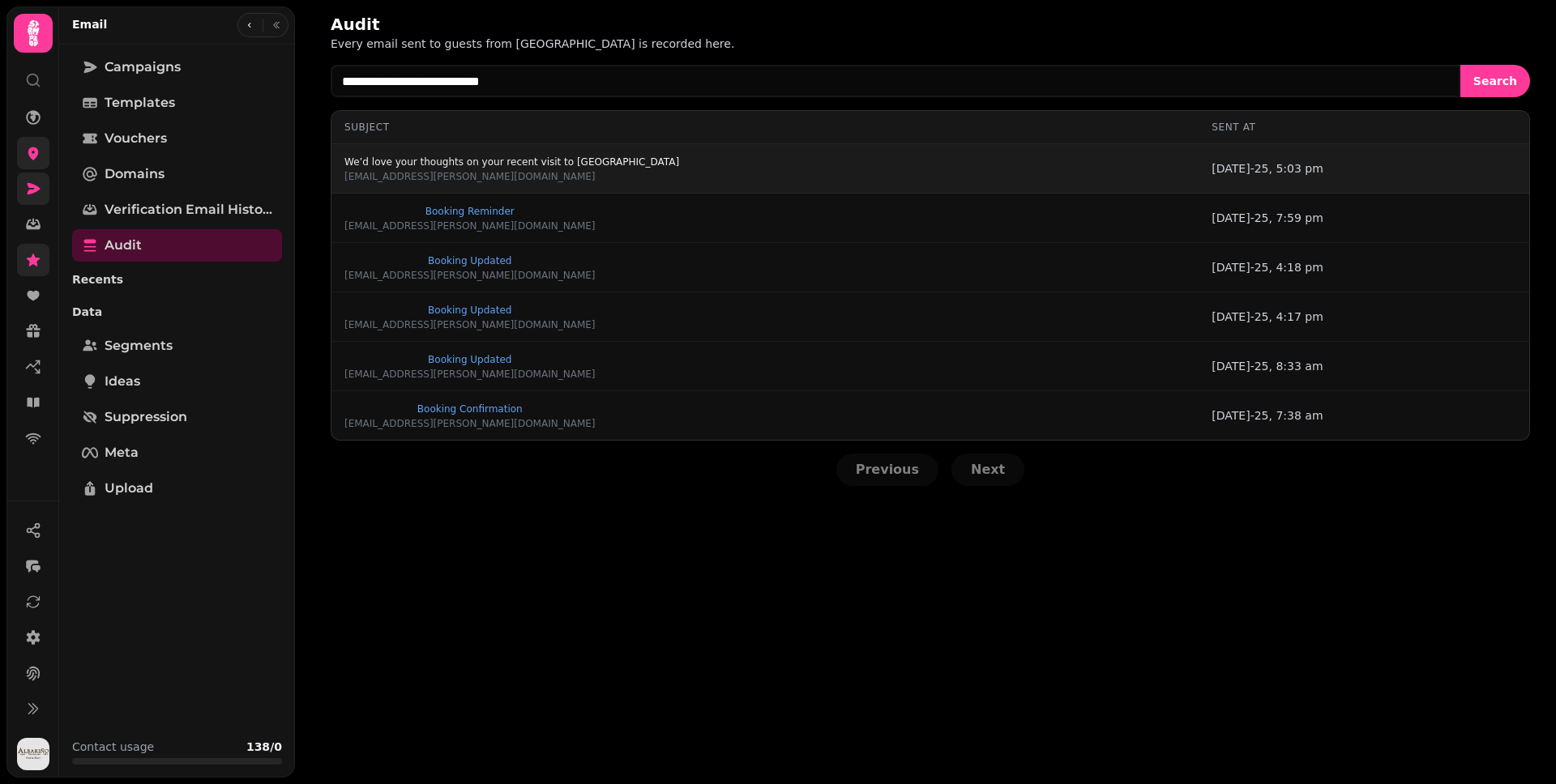
click at [517, 163] on span "We’d love your thoughts on your recent visit to Albariño" at bounding box center [512, 162] width 335 height 10
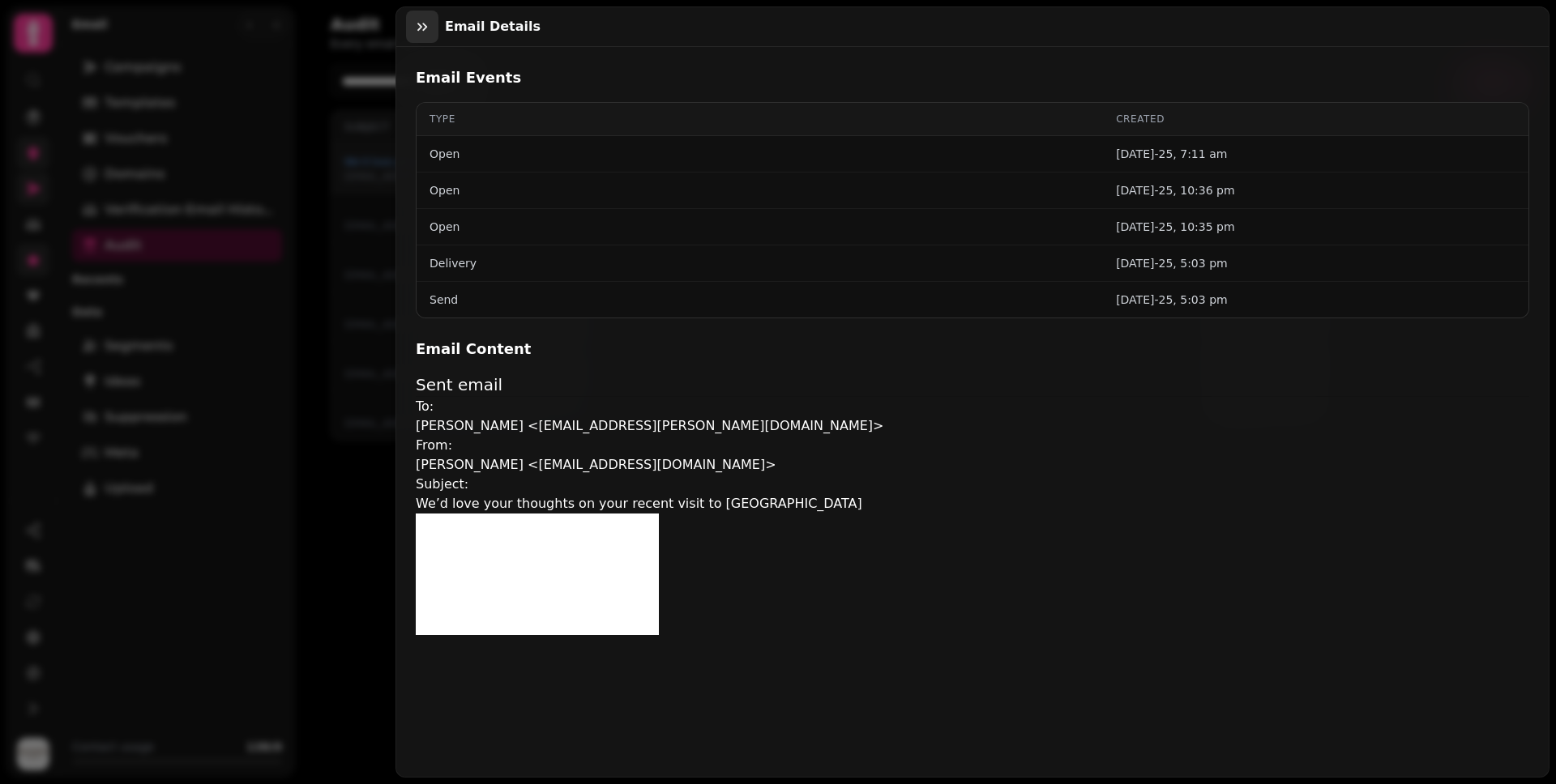
click at [421, 29] on icon "button" at bounding box center [422, 26] width 16 height 16
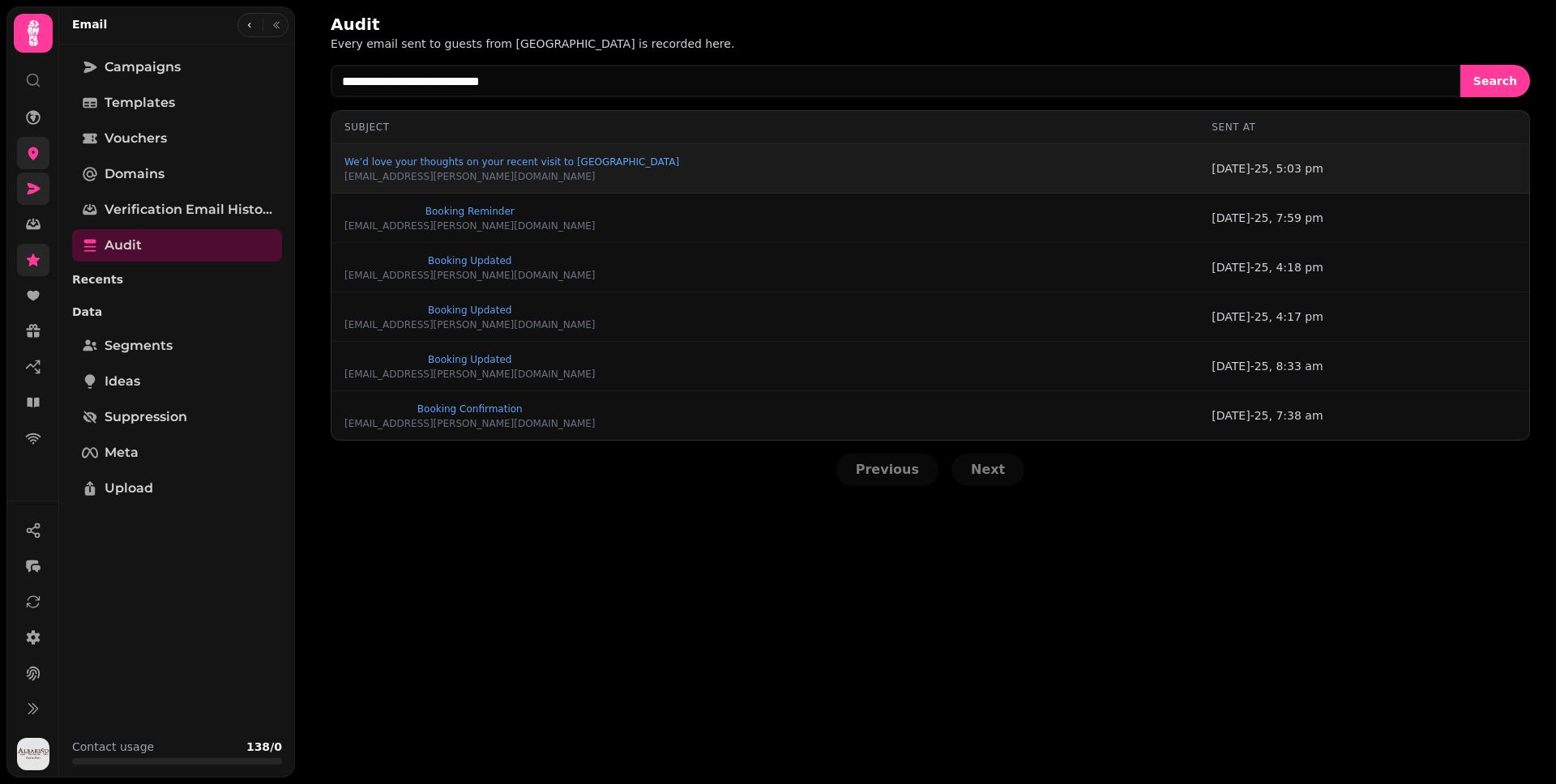
click at [974, 52] on div "**********" at bounding box center [931, 250] width 1251 height 499
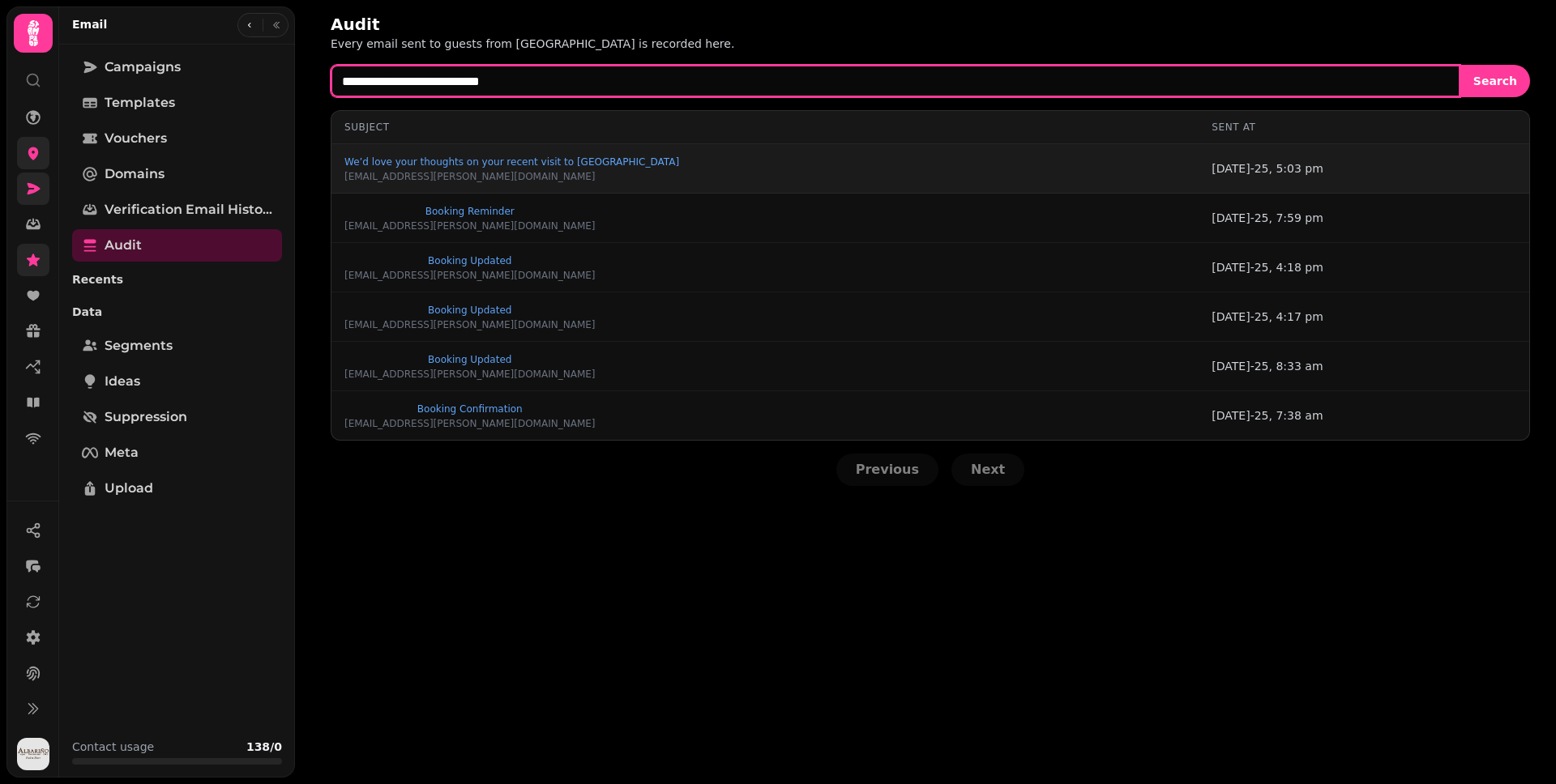
drag, startPoint x: 638, startPoint y: 76, endPoint x: 331, endPoint y: 66, distance: 307.2
click at [331, 66] on div "**********" at bounding box center [895, 81] width 1129 height 33
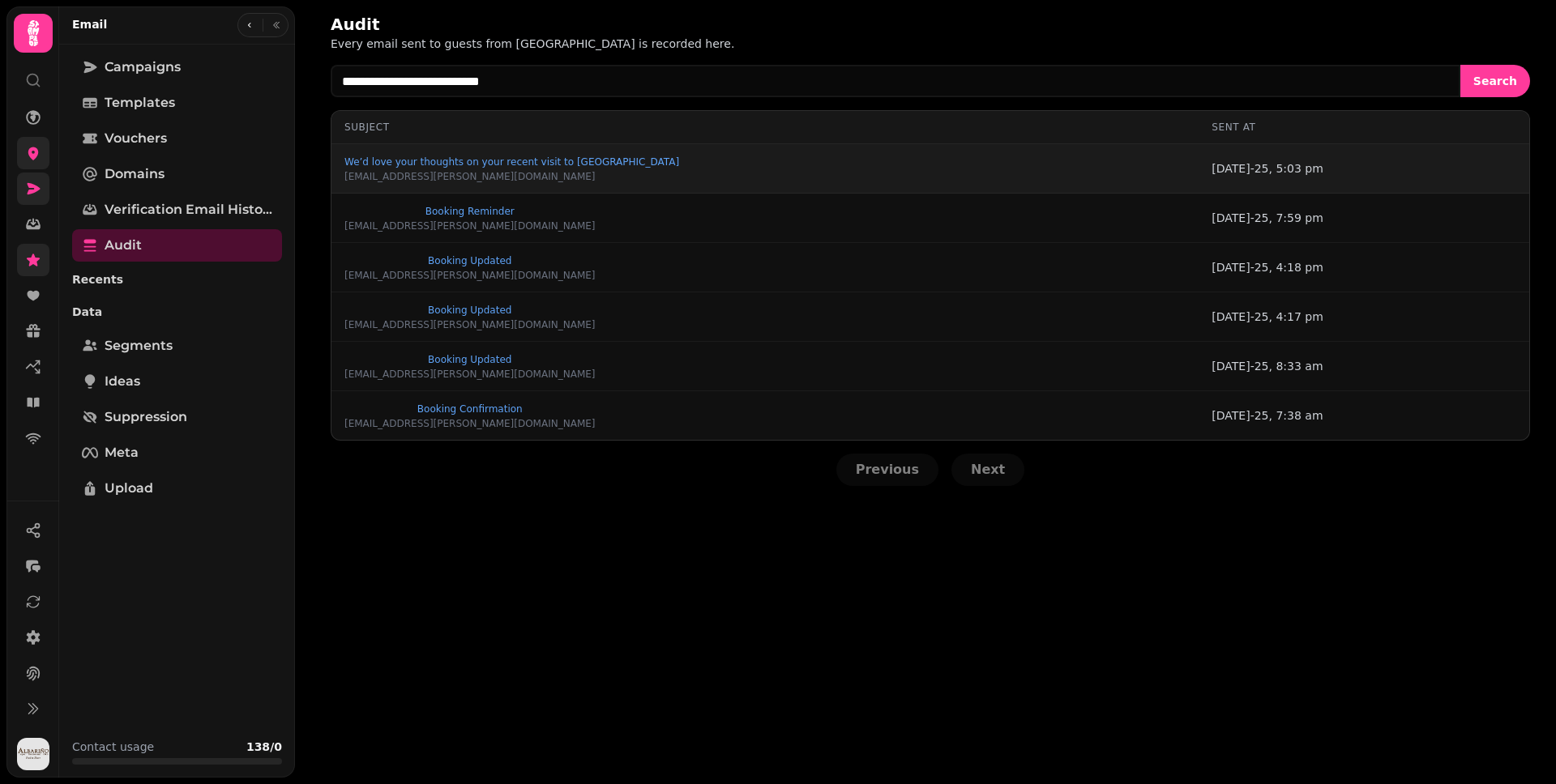
click at [710, 41] on div "Audit Every email sent to guests from Stampede is recorded here." at bounding box center [931, 33] width 1199 height 39
